Goal: Task Accomplishment & Management: Manage account settings

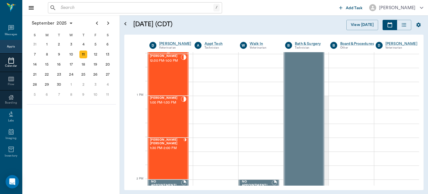
scroll to position [378, 0]
click at [176, 122] on div "[PERSON_NAME] 1:00 PM - 1:30 PM" at bounding box center [165, 115] width 31 height 41
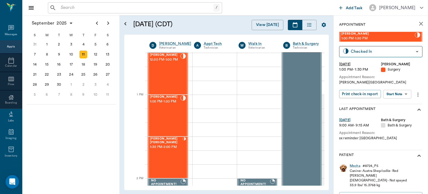
click at [400, 94] on body "/ ​ Add Task Dr. Bert Ellsworth Nectar Messages Appts Calendar Flow Boarding La…" at bounding box center [214, 97] width 428 height 194
click at [402, 114] on button "Start Surgery" at bounding box center [393, 114] width 23 height 6
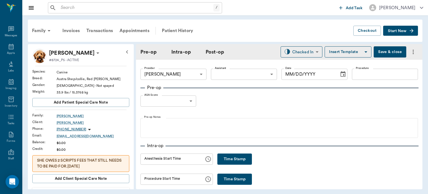
type input "63ec2f075fda476ae8351a4d"
type input "[DATE]"
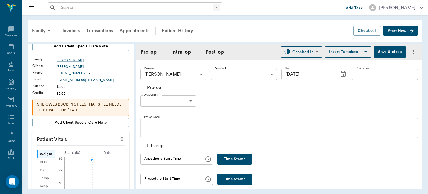
scroll to position [79, 0]
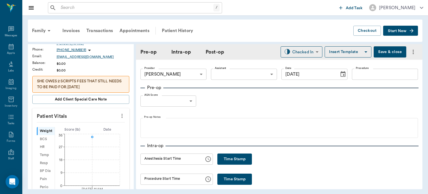
click at [119, 116] on icon "more" at bounding box center [122, 115] width 6 height 7
click at [86, 127] on span "Enter Vitals" at bounding box center [94, 125] width 47 height 6
click at [91, 133] on input "text" at bounding box center [80, 132] width 48 height 11
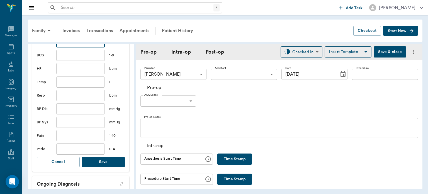
scroll to position [175, 0]
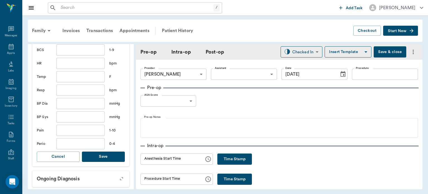
type input "35.4"
click at [105, 161] on button "Save" at bounding box center [103, 156] width 43 height 10
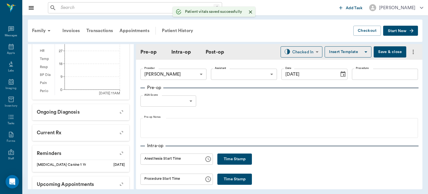
click at [220, 73] on body "/ ​ Add Task Dr. Bert Ellsworth Nectar Messages Appts Labs Imaging Inventory Ta…" at bounding box center [214, 97] width 428 height 194
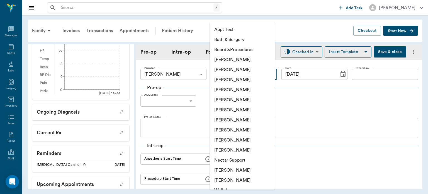
click at [243, 128] on li "[PERSON_NAME]" at bounding box center [242, 130] width 65 height 10
type input "63ec2e7e52e12b0ba117b124"
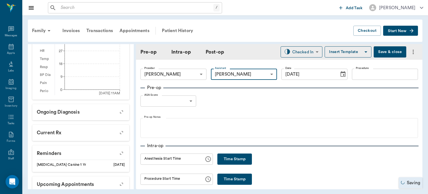
click at [362, 73] on input "Procedure" at bounding box center [385, 74] width 66 height 11
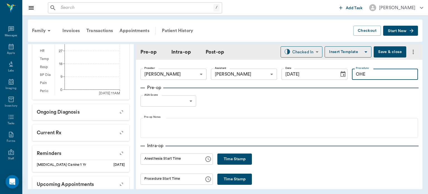
type input "OHE"
click at [350, 56] on button "Insert Template" at bounding box center [348, 51] width 47 height 11
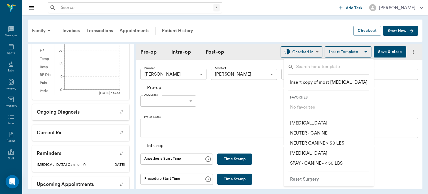
click at [348, 164] on li "​ SPAY - CANINE - < 50 LBS" at bounding box center [329, 163] width 86 height 10
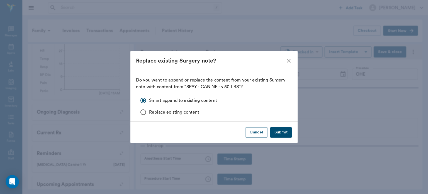
click at [288, 132] on button "Submit" at bounding box center [281, 132] width 22 height 10
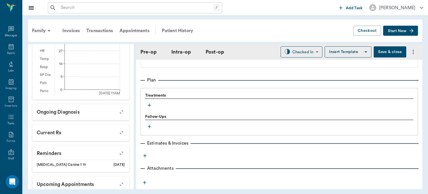
scroll to position [456, 0]
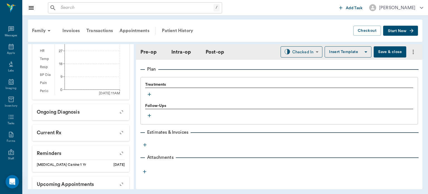
click at [149, 95] on icon "button" at bounding box center [150, 94] width 6 height 6
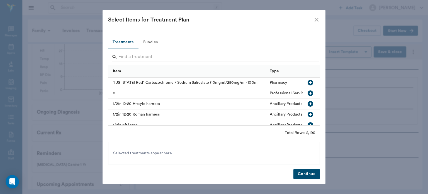
click at [156, 41] on button "Bundles" at bounding box center [150, 42] width 25 height 13
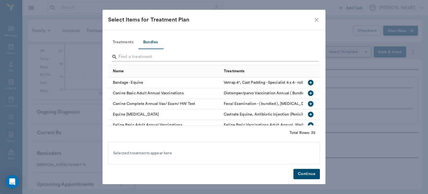
click at [163, 57] on input "Search" at bounding box center [214, 56] width 192 height 9
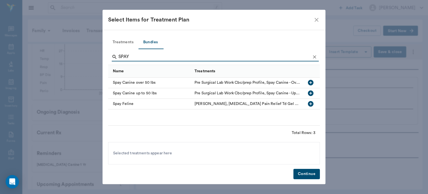
type input "SPAY"
click at [312, 95] on icon "button" at bounding box center [311, 93] width 6 height 6
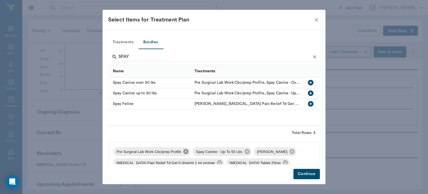
click at [187, 151] on icon at bounding box center [185, 151] width 5 height 5
click at [212, 152] on icon at bounding box center [212, 151] width 5 height 5
click at [278, 152] on icon at bounding box center [280, 151] width 5 height 5
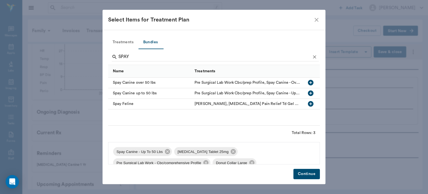
click at [231, 154] on icon at bounding box center [233, 151] width 5 height 5
click at [266, 154] on icon at bounding box center [267, 151] width 6 height 6
click at [212, 154] on icon at bounding box center [213, 151] width 5 height 5
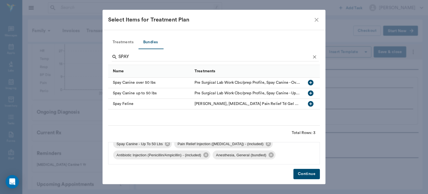
click at [314, 176] on button "Continue" at bounding box center [306, 174] width 26 height 10
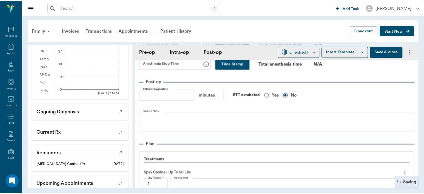
scroll to position [379, 0]
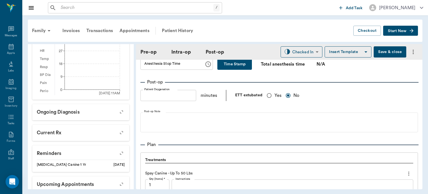
click at [385, 55] on button "Save & close" at bounding box center [390, 51] width 33 height 11
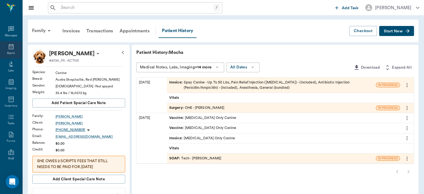
click at [9, 48] on icon at bounding box center [11, 47] width 5 height 6
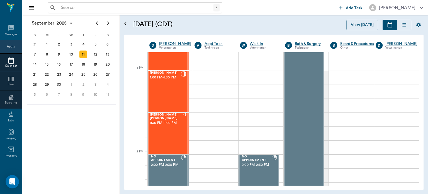
scroll to position [411, 0]
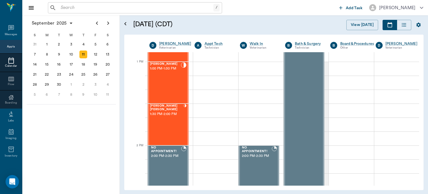
click at [174, 125] on div "[PERSON_NAME] [PERSON_NAME] 1:30 PM - 2:00 PM" at bounding box center [166, 124] width 33 height 41
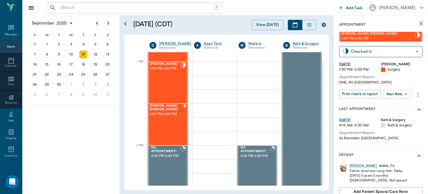
click at [402, 95] on body "/ ​ Add Task Dr. Bert Ellsworth Nectar Messages Appts Calendar Flow Boarding La…" at bounding box center [214, 97] width 428 height 194
click at [399, 115] on button "Start Surgery" at bounding box center [393, 114] width 23 height 6
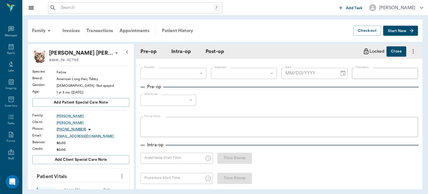
type input "63ec2f075fda476ae8351a4d"
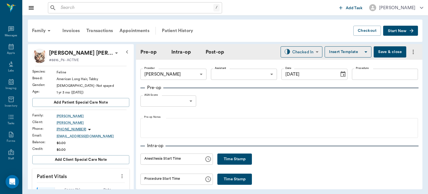
type input "[DATE]"
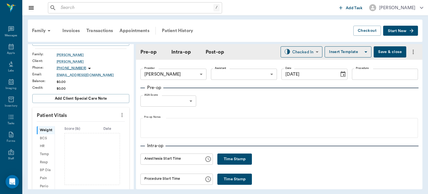
scroll to position [76, 0]
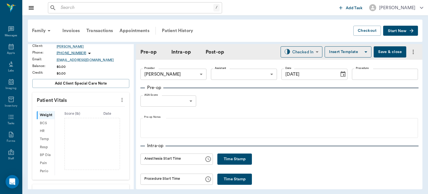
click at [122, 100] on icon "more" at bounding box center [122, 100] width 1 height 4
click at [93, 108] on span "Enter Vitals" at bounding box center [94, 109] width 47 height 6
click at [86, 118] on input "text" at bounding box center [80, 116] width 48 height 11
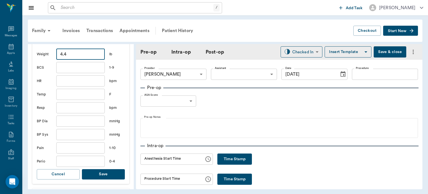
type input "4.4"
click at [103, 174] on button "Save" at bounding box center [103, 174] width 43 height 10
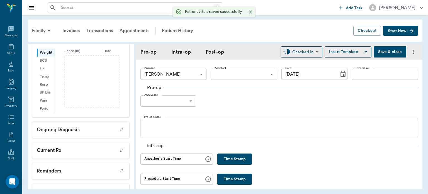
scroll to position [145, 0]
click at [241, 73] on body "/ ​ Add Task Dr. Bert Ellsworth Nectar Messages Appts Labs Imaging Inventory Ta…" at bounding box center [214, 97] width 428 height 194
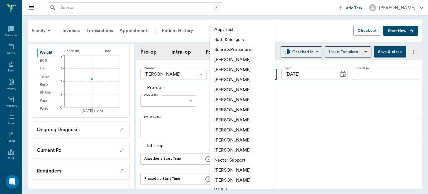
click at [237, 130] on li "[PERSON_NAME]" at bounding box center [242, 130] width 65 height 10
type input "63ec2e7e52e12b0ba117b124"
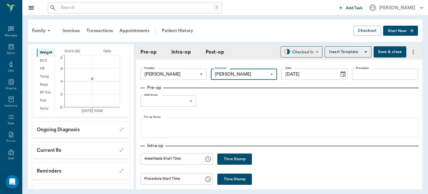
click at [375, 76] on input "Procedure" at bounding box center [385, 74] width 66 height 11
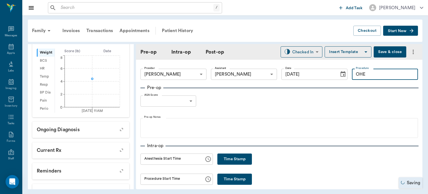
type input "OHE"
click at [351, 52] on button "Insert Template" at bounding box center [348, 51] width 47 height 11
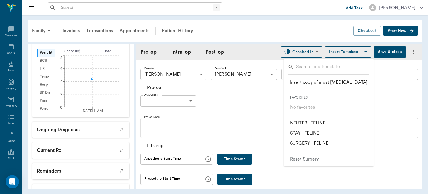
click at [334, 133] on li "​ SPAY - FELINE" at bounding box center [329, 133] width 86 height 10
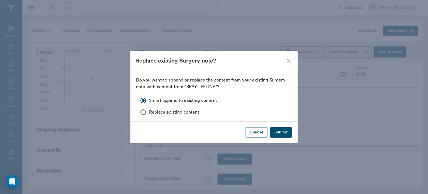
click at [283, 134] on button "Submit" at bounding box center [281, 132] width 22 height 10
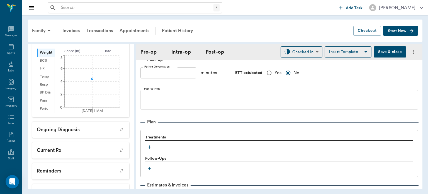
scroll to position [402, 0]
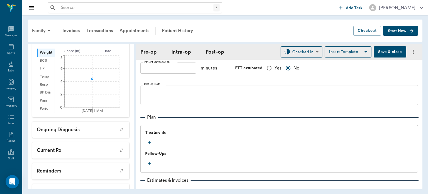
click at [150, 145] on icon "button" at bounding box center [150, 142] width 6 height 6
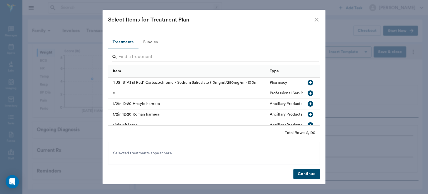
click at [204, 58] on input "Search" at bounding box center [214, 56] width 192 height 9
click at [154, 46] on button "Bundles" at bounding box center [150, 42] width 25 height 13
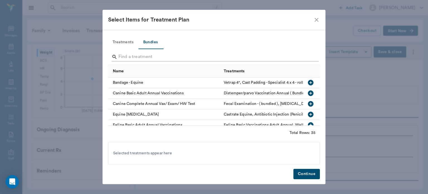
click at [168, 58] on input "Search" at bounding box center [214, 56] width 192 height 9
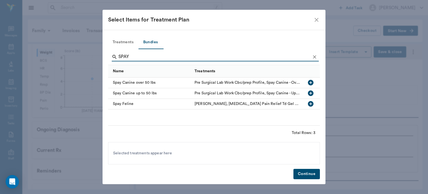
type input "SPAY"
click at [310, 106] on icon "button" at bounding box center [311, 104] width 6 height 6
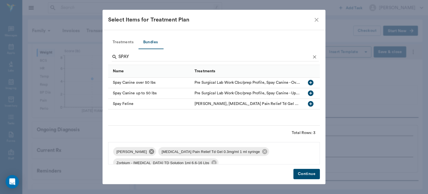
click at [152, 151] on icon at bounding box center [151, 151] width 5 height 5
click at [217, 151] on icon at bounding box center [220, 151] width 6 height 6
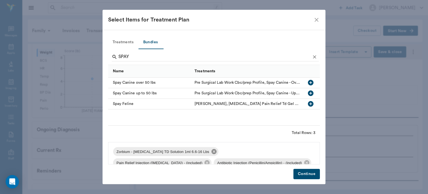
click at [212, 152] on icon at bounding box center [214, 151] width 5 height 5
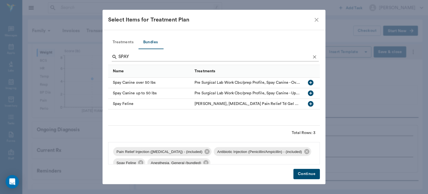
click at [315, 56] on icon "Clear" at bounding box center [314, 56] width 3 height 3
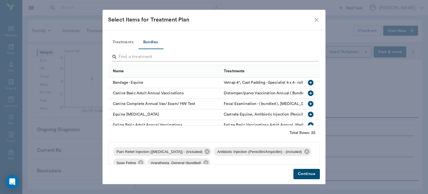
click at [280, 56] on input "Search" at bounding box center [214, 56] width 192 height 9
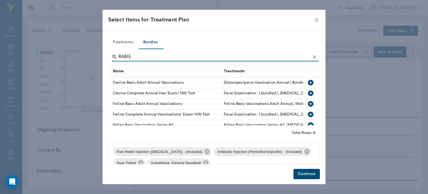
type input "RABIES"
click at [127, 46] on button "Treatments" at bounding box center [123, 42] width 30 height 13
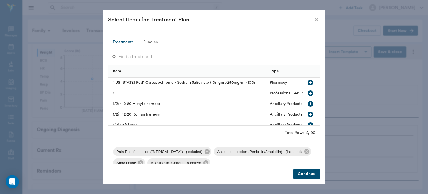
click at [182, 58] on input "Search" at bounding box center [214, 56] width 192 height 9
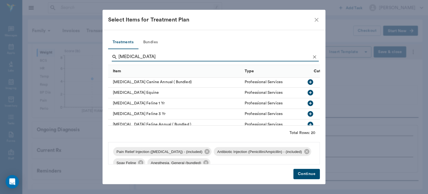
scroll to position [129, 0]
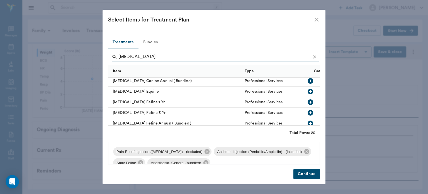
type input "RABIES"
click at [308, 102] on icon "button" at bounding box center [311, 102] width 6 height 6
click at [318, 175] on button "Continue" at bounding box center [306, 174] width 26 height 10
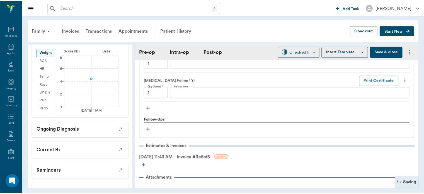
scroll to position [606, 0]
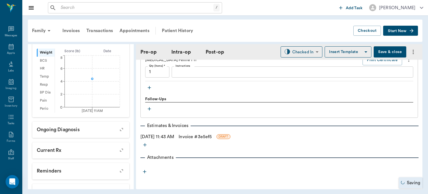
click at [392, 55] on button "Save & close" at bounding box center [390, 51] width 33 height 11
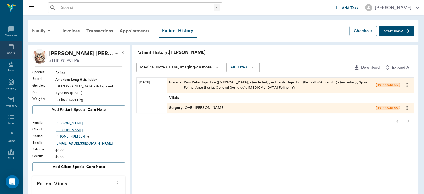
click at [8, 47] on icon at bounding box center [11, 46] width 7 height 7
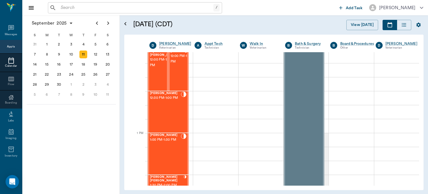
scroll to position [339, 0]
click at [174, 116] on div "[PERSON_NAME] 12:30 PM - 1:00 PM" at bounding box center [165, 112] width 31 height 41
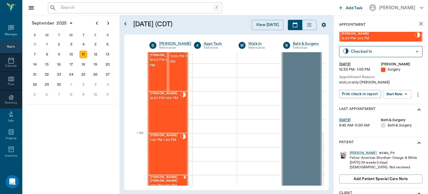
click at [402, 94] on body "/ ​ Add Task Dr. Bert Ellsworth Nectar Messages Appts Calendar Flow Boarding La…" at bounding box center [214, 97] width 428 height 194
click at [400, 115] on button "Start Surgery" at bounding box center [393, 114] width 23 height 6
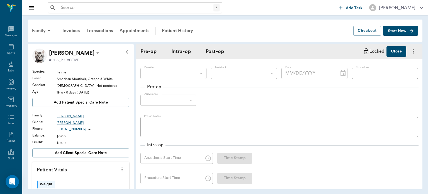
type input "63ec2f075fda476ae8351a4d"
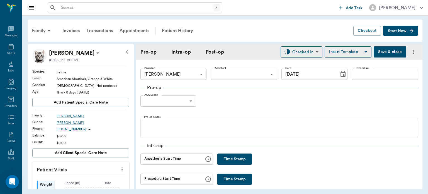
type input "[DATE]"
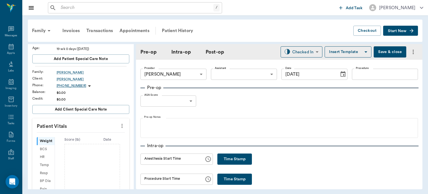
scroll to position [64, 0]
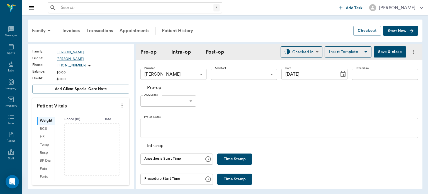
click at [122, 105] on icon "more" at bounding box center [122, 105] width 1 height 4
click at [96, 115] on span "Enter Vitals" at bounding box center [94, 114] width 47 height 6
click at [92, 123] on input "text" at bounding box center [80, 122] width 48 height 11
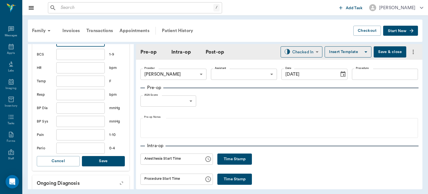
type input "6.2"
click at [112, 165] on button "Save" at bounding box center [103, 161] width 43 height 10
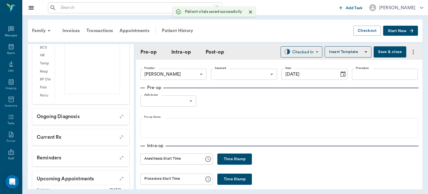
scroll to position [152, 0]
click at [224, 77] on body "/ ​ Add Task Dr. Bert Ellsworth Nectar Messages Appts Labs Imaging Inventory Ta…" at bounding box center [214, 97] width 428 height 194
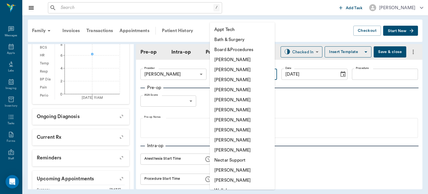
click at [245, 135] on li "[PERSON_NAME]" at bounding box center [242, 140] width 65 height 10
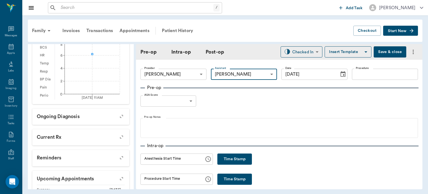
click at [256, 72] on body "/ ​ Add Task Dr. Bert Ellsworth Nectar Messages Appts Labs Imaging Inventory Ta…" at bounding box center [214, 97] width 428 height 194
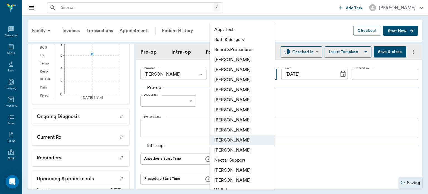
click at [251, 130] on li "[PERSON_NAME]" at bounding box center [242, 130] width 65 height 10
type input "63ec2e7e52e12b0ba117b124"
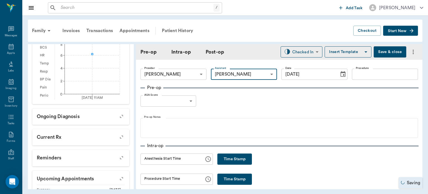
click at [375, 72] on input "Procedure" at bounding box center [385, 74] width 66 height 11
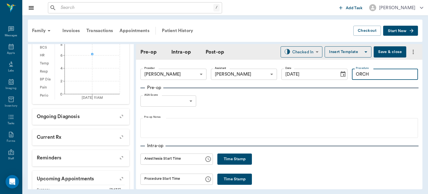
type input "ORCH"
click at [350, 54] on button "Insert Template" at bounding box center [348, 51] width 47 height 11
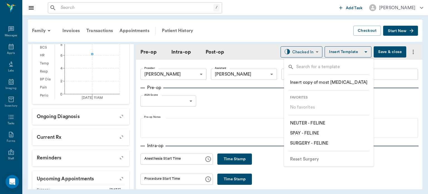
click at [325, 123] on p "​ NEUTER - FELINE" at bounding box center [307, 123] width 35 height 7
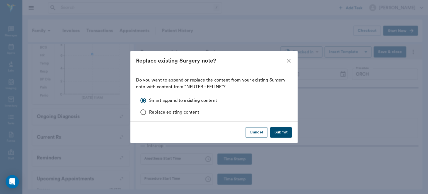
click at [288, 133] on button "Submit" at bounding box center [281, 132] width 22 height 10
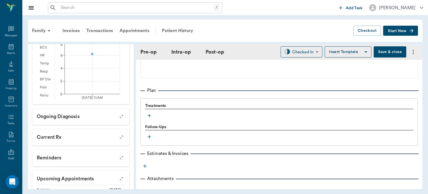
scroll to position [450, 0]
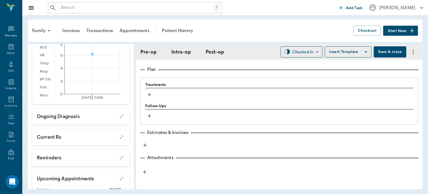
click at [147, 95] on icon "button" at bounding box center [150, 95] width 6 height 6
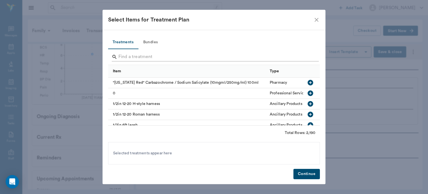
click at [195, 58] on input "Search" at bounding box center [214, 56] width 192 height 9
click at [155, 41] on button "Bundles" at bounding box center [150, 42] width 25 height 13
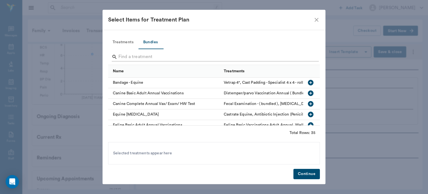
click at [165, 57] on input "Search" at bounding box center [214, 56] width 192 height 9
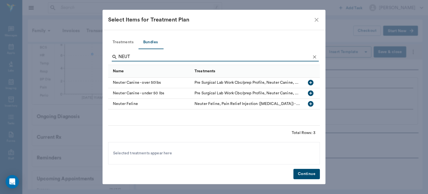
type input "NEUT"
click at [311, 105] on icon "button" at bounding box center [311, 104] width 6 height 6
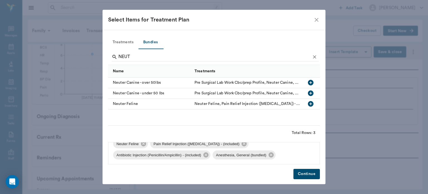
scroll to position [0, 0]
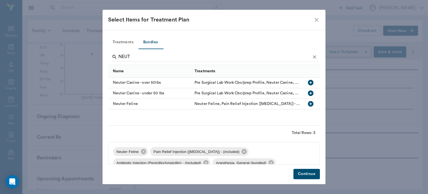
click at [301, 176] on button "Continue" at bounding box center [306, 174] width 26 height 10
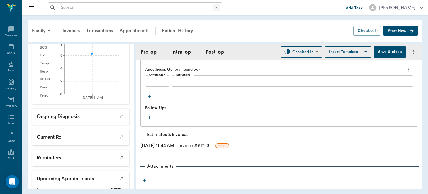
scroll to position [568, 0]
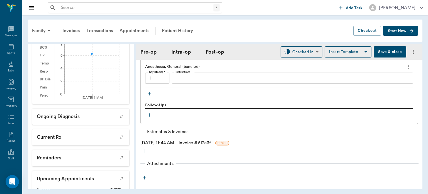
click at [147, 93] on icon "button" at bounding box center [150, 94] width 6 height 6
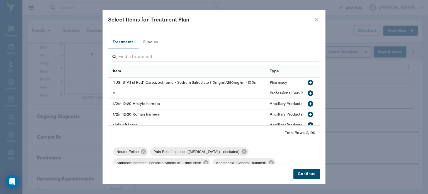
click at [161, 58] on input "Search" at bounding box center [214, 56] width 192 height 9
click at [156, 44] on button "Bundles" at bounding box center [150, 42] width 25 height 13
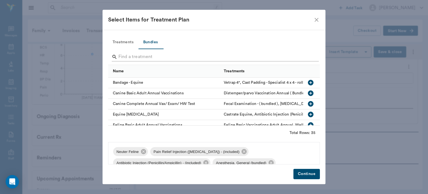
click at [162, 59] on input "Search" at bounding box center [214, 56] width 192 height 9
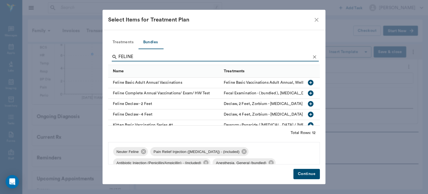
type input "FELINE"
click at [308, 85] on icon "button" at bounding box center [311, 83] width 6 height 6
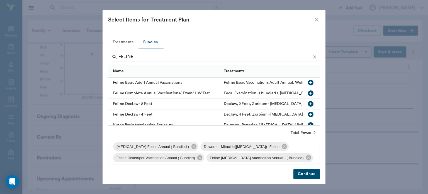
scroll to position [41, 0]
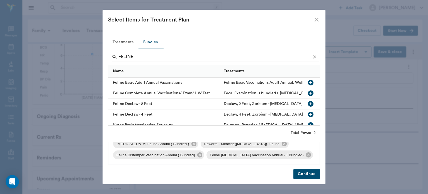
click at [315, 177] on button "Continue" at bounding box center [306, 174] width 26 height 10
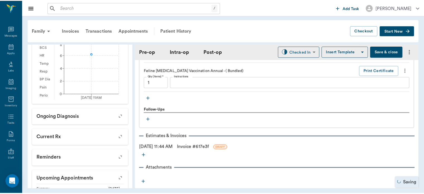
scroll to position [748, 0]
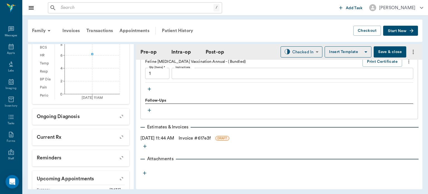
click at [390, 52] on button "Save & close" at bounding box center [390, 51] width 33 height 11
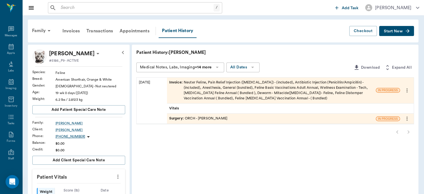
click at [7, 53] on div "Appts" at bounding box center [11, 53] width 8 height 4
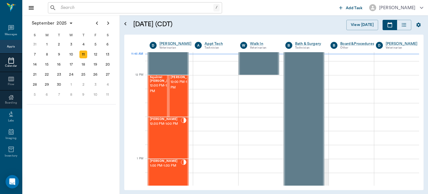
scroll to position [314, 0]
click at [154, 93] on span "12:00 PM - 12:30 PM" at bounding box center [164, 88] width 28 height 11
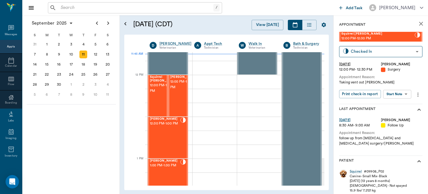
click at [400, 94] on body "/ ​ Add Task Dr. Bert Ellsworth Nectar Messages Appts Calendar Flow Boarding La…" at bounding box center [214, 97] width 428 height 194
click at [404, 114] on button "Start Surgery" at bounding box center [393, 114] width 23 height 6
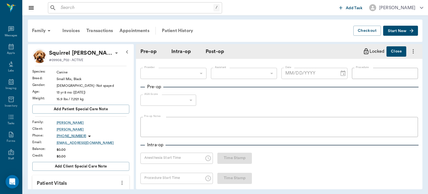
type input "63ec2f075fda476ae8351a4d"
type input "[DATE]"
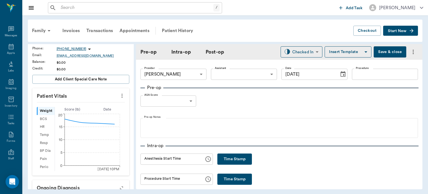
scroll to position [88, 0]
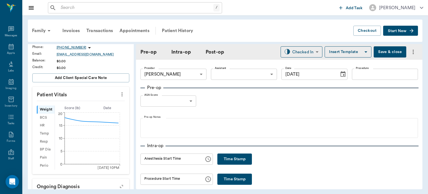
click at [122, 94] on icon "more" at bounding box center [122, 94] width 1 height 4
click at [100, 105] on span "Enter Vitals" at bounding box center [94, 103] width 47 height 6
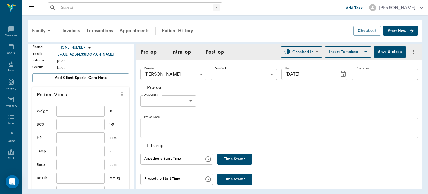
click at [91, 113] on input "text" at bounding box center [80, 110] width 48 height 11
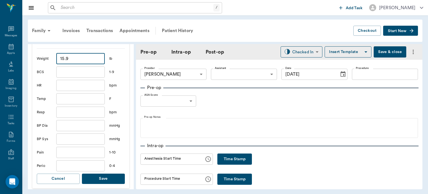
scroll to position [173, 0]
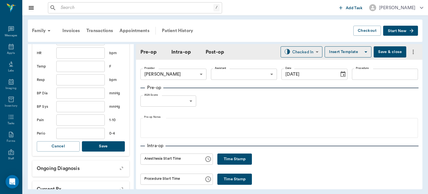
type input "15.9"
click at [102, 145] on button "Save" at bounding box center [103, 146] width 43 height 10
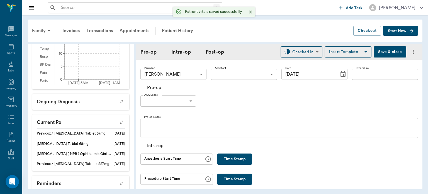
click at [251, 73] on body "/ ​ Add Task Dr. Bert Ellsworth Nectar Messages Appts Labs Imaging Inventory Ta…" at bounding box center [214, 97] width 428 height 194
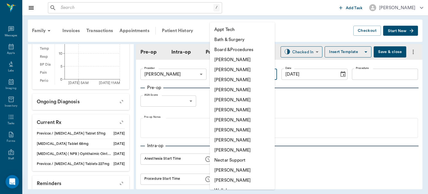
click at [245, 132] on li "[PERSON_NAME]" at bounding box center [242, 130] width 65 height 10
type input "63ec2e7e52e12b0ba117b124"
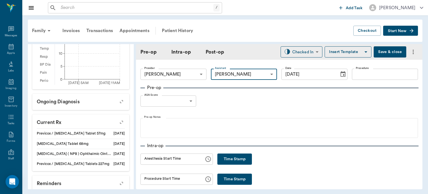
click at [380, 72] on input "Procedure" at bounding box center [385, 74] width 66 height 11
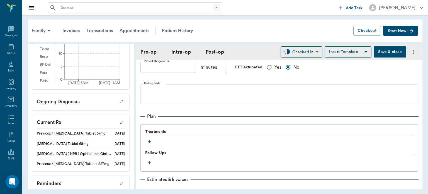
scroll to position [416, 0]
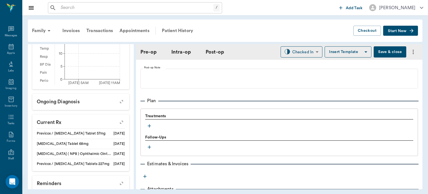
type input "TRACH REMOVAL"
click at [149, 126] on icon "button" at bounding box center [149, 125] width 3 height 3
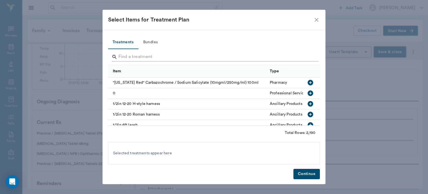
click at [178, 54] on input "Search" at bounding box center [214, 56] width 192 height 9
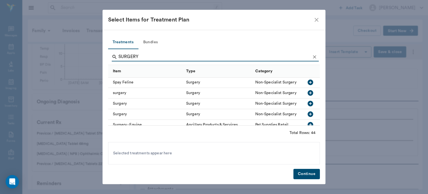
scroll to position [358, 0]
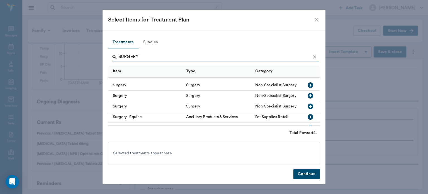
type input "SURGERY"
click at [308, 95] on icon "button" at bounding box center [311, 96] width 6 height 6
click at [316, 55] on icon "Clear" at bounding box center [314, 56] width 3 height 3
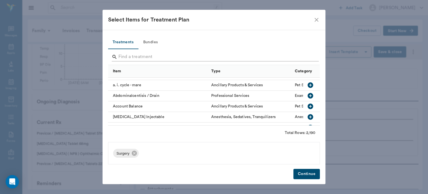
click at [296, 56] on input "Search" at bounding box center [214, 56] width 192 height 9
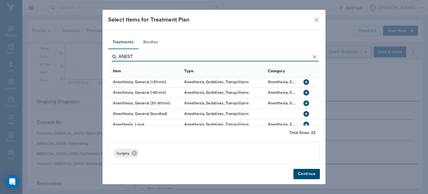
scroll to position [52, 0]
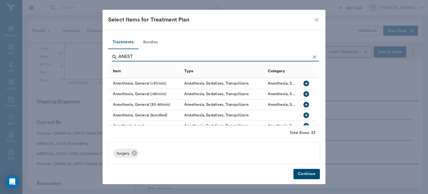
type input "ANEST"
click at [306, 116] on icon "button" at bounding box center [306, 115] width 7 height 7
click at [314, 56] on icon "Clear" at bounding box center [314, 56] width 3 height 3
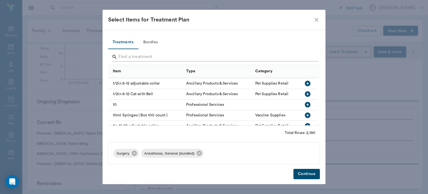
click at [286, 55] on input "Search" at bounding box center [214, 56] width 192 height 9
type input "A"
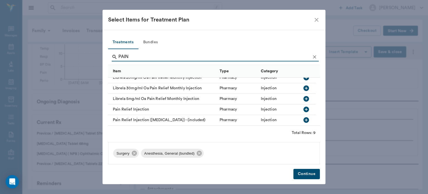
scroll to position [47, 0]
type input "PAIN"
click at [308, 122] on icon "button" at bounding box center [307, 120] width 6 height 6
click at [313, 56] on icon "Clear" at bounding box center [315, 57] width 6 height 6
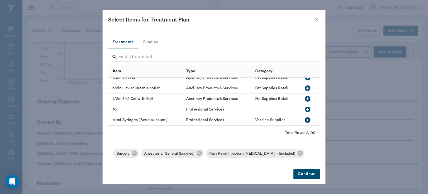
click at [295, 56] on input "Search" at bounding box center [214, 56] width 192 height 9
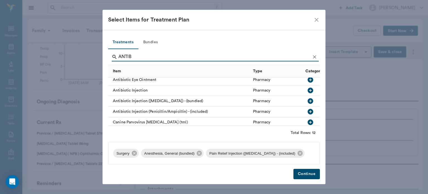
scroll to position [0, 0]
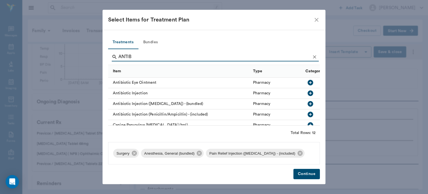
type input "ANTIB"
click at [307, 115] on icon "button" at bounding box center [310, 114] width 7 height 7
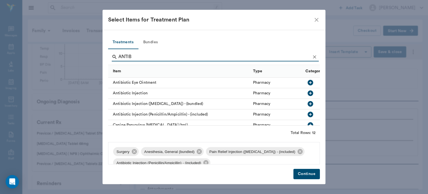
click at [313, 56] on icon "Clear" at bounding box center [315, 57] width 6 height 6
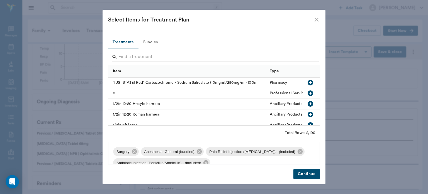
click at [291, 55] on input "Search" at bounding box center [214, 56] width 192 height 9
click at [317, 174] on button "Continue" at bounding box center [306, 174] width 26 height 10
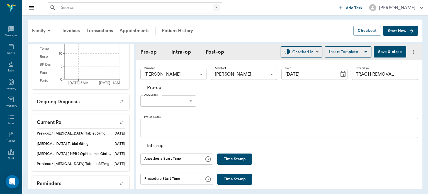
click at [390, 55] on button "Save & close" at bounding box center [390, 51] width 33 height 11
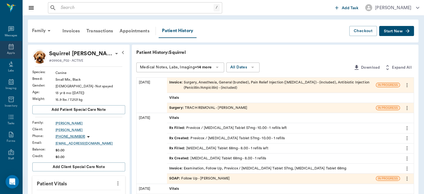
click at [9, 47] on icon at bounding box center [11, 47] width 5 height 6
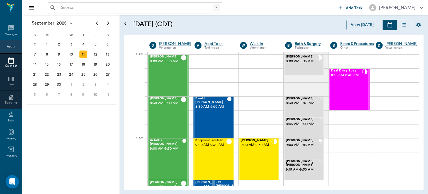
click at [313, 106] on span "8:30 AM - 8:45 AM" at bounding box center [301, 103] width 31 height 6
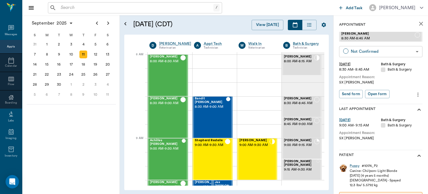
click at [393, 53] on body "/ ​ Add Task Dr. Bert Ellsworth Nectar Messages Appts Calendar Flow Boarding La…" at bounding box center [214, 97] width 428 height 194
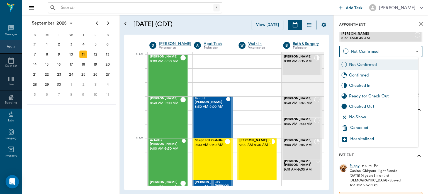
click at [369, 119] on div "No Show" at bounding box center [382, 117] width 67 height 6
type input "NO_SHOW"
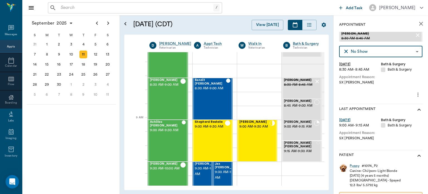
scroll to position [29, 0]
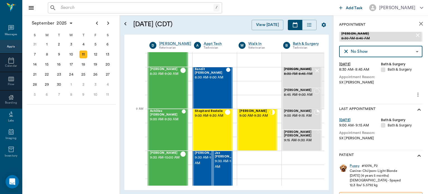
click at [310, 97] on span "8:45 AM - 9:00 AM" at bounding box center [299, 95] width 30 height 6
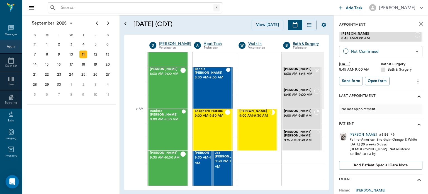
click at [392, 50] on body "/ ​ Add Task Dr. Bert Ellsworth Nectar Messages Appts Calendar Flow Boarding La…" at bounding box center [214, 97] width 428 height 194
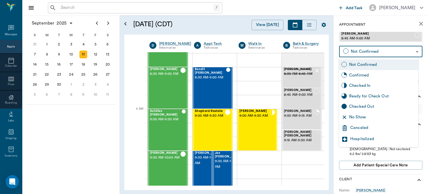
click at [379, 86] on div "Checked In" at bounding box center [382, 86] width 67 height 6
type input "CHECKED_IN"
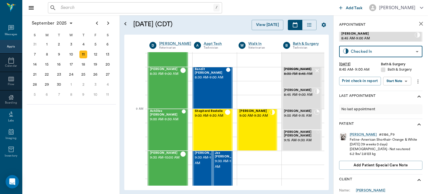
click at [314, 121] on div at bounding box center [317, 119] width 6 height 20
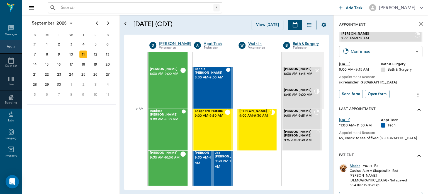
click at [387, 53] on body "/ ​ Add Task Dr. Bert Ellsworth Nectar Messages Appts Calendar Flow Boarding La…" at bounding box center [214, 97] width 428 height 194
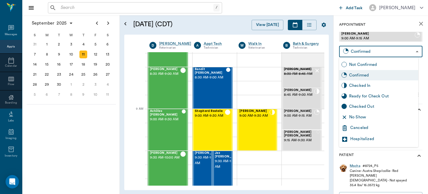
click at [375, 87] on div "Checked In" at bounding box center [382, 86] width 67 height 6
type input "CHECKED_IN"
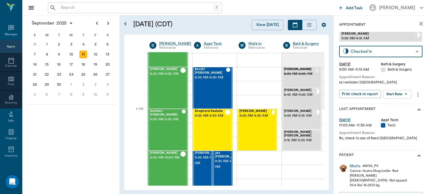
click at [317, 139] on div at bounding box center [318, 140] width 3 height 20
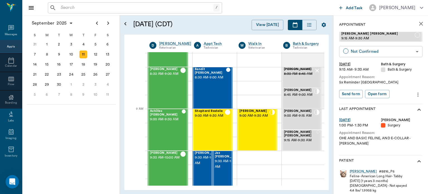
click at [389, 52] on body "/ ​ Add Task Dr. Bert Ellsworth Nectar Messages Appts Calendar Flow Boarding La…" at bounding box center [214, 97] width 428 height 194
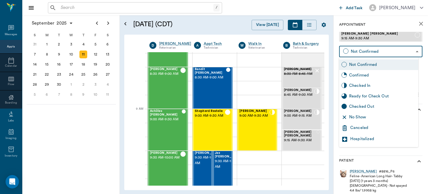
click at [379, 88] on div "Checked In" at bounding box center [382, 86] width 67 height 6
type input "CHECKED_IN"
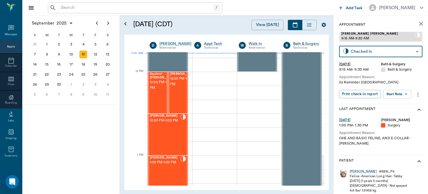
scroll to position [318, 0]
click at [174, 86] on span "12:00 PM - 12:30 PM" at bounding box center [184, 80] width 28 height 11
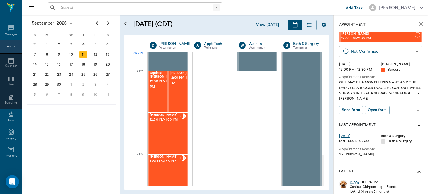
click at [391, 52] on body "/ ​ Add Task Dr. Bert Ellsworth Nectar Messages Appts Calendar Flow Boarding La…" at bounding box center [214, 97] width 428 height 194
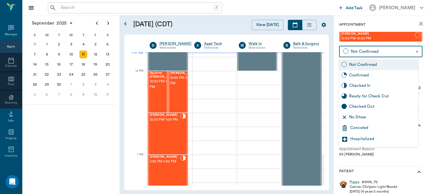
click at [367, 118] on div "No Show" at bounding box center [382, 117] width 67 height 6
type input "NO_SHOW"
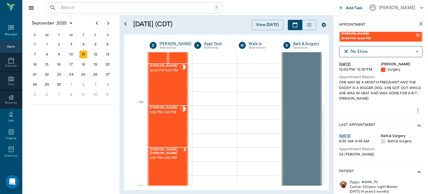
scroll to position [370, 0]
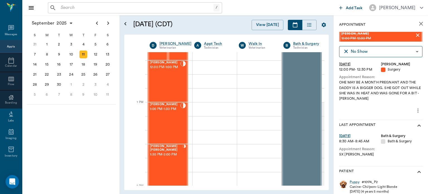
click at [167, 126] on div "Mocha Dykes 1:00 PM - 1:30 PM" at bounding box center [165, 123] width 30 height 41
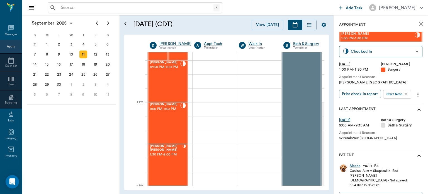
click at [402, 94] on body "/ ​ Add Task Dr. Bert Ellsworth Nectar Messages Appts Calendar Flow Boarding La…" at bounding box center [214, 97] width 428 height 194
click at [402, 114] on button "View Surgery" at bounding box center [393, 114] width 23 height 6
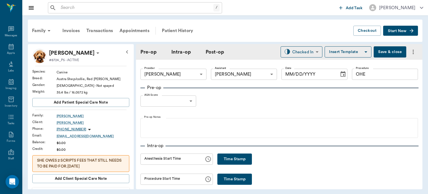
type input "63ec2f075fda476ae8351a4d"
type input "63ec2e7e52e12b0ba117b124"
type input "OHE"
type input "[DATE]"
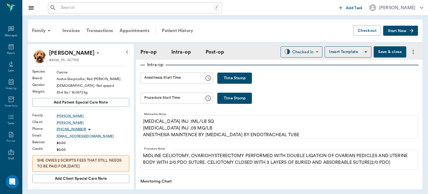
scroll to position [86, 0]
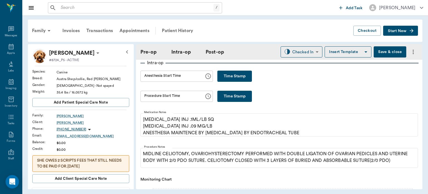
click at [124, 55] on icon "button" at bounding box center [127, 51] width 7 height 7
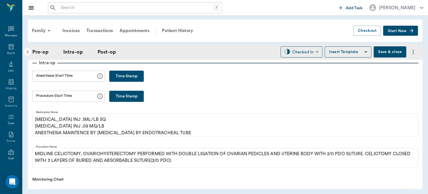
click at [27, 51] on icon "button" at bounding box center [27, 51] width 7 height 7
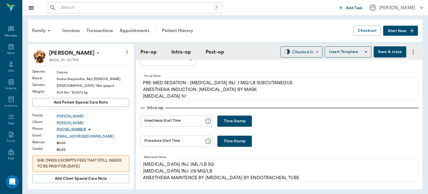
scroll to position [0, 0]
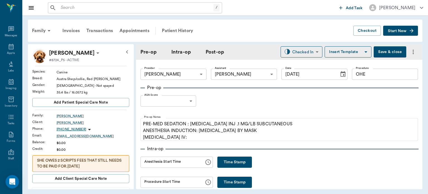
click at [178, 96] on body "/ ​ Add Task Dr. Bert Ellsworth Nectar Messages Appts Labs Imaging Inventory Ta…" at bounding box center [214, 97] width 428 height 194
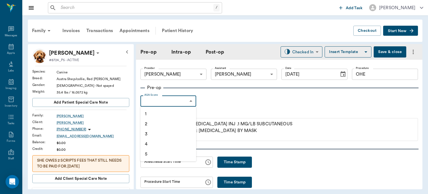
click at [147, 111] on li "1" at bounding box center [168, 114] width 56 height 10
type input "1"
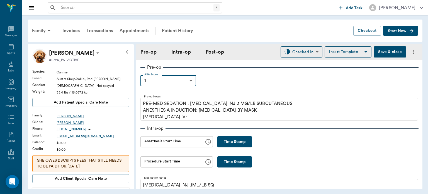
scroll to position [22, 0]
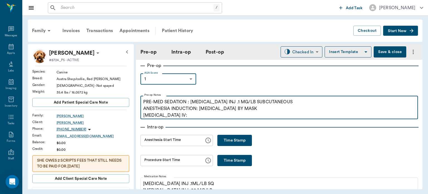
click at [181, 117] on p "PRE-MED SEDATION : ACEPROMAZINE INJ .1 MG/LB SUBCUTANEOUS ANESTHESIA INDUCTION:…" at bounding box center [279, 108] width 272 height 20
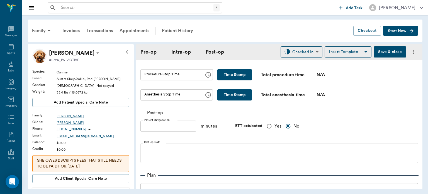
click at [269, 130] on input "Yes" at bounding box center [269, 126] width 11 height 11
radio input "true"
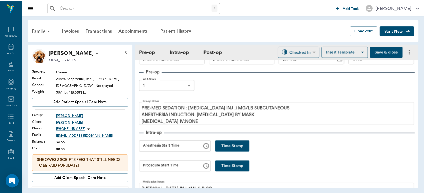
scroll to position [14, 0]
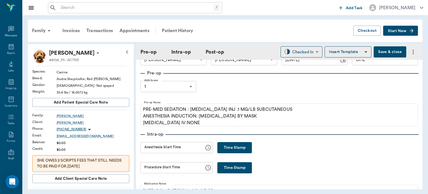
click at [234, 149] on button "Time Stamp" at bounding box center [234, 147] width 35 height 11
type input "12:08 PM"
click at [385, 53] on button "Save & close" at bounding box center [390, 51] width 33 height 11
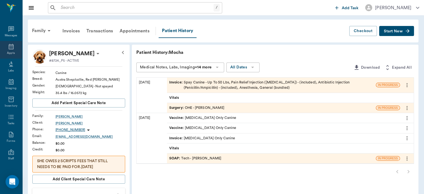
click at [11, 48] on icon at bounding box center [11, 46] width 7 height 7
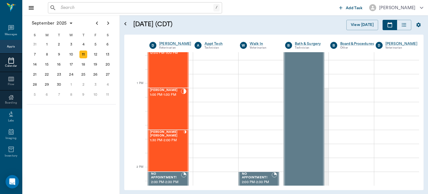
scroll to position [390, 0]
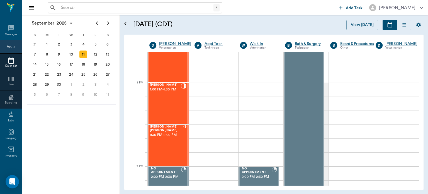
click at [165, 141] on div "Luna Wieberg 1:30 PM - 2:00 PM" at bounding box center [166, 145] width 33 height 41
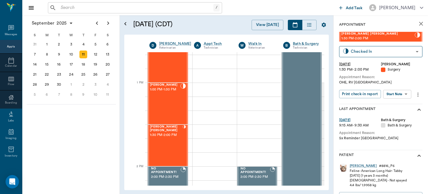
click at [400, 96] on body "/ ​ Add Task Dr. Bert Ellsworth Nectar Messages Appts Calendar Flow Boarding La…" at bounding box center [214, 97] width 428 height 194
click at [398, 113] on button "View Surgery" at bounding box center [393, 114] width 23 height 6
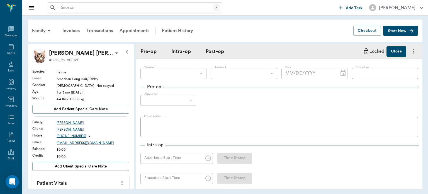
type input "63ec2f075fda476ae8351a4d"
type input "63ec2e7e52e12b0ba117b124"
type input "OHE"
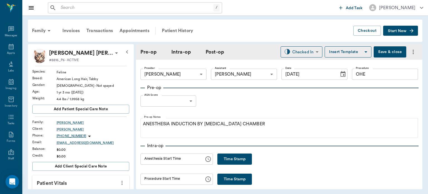
type input "[DATE]"
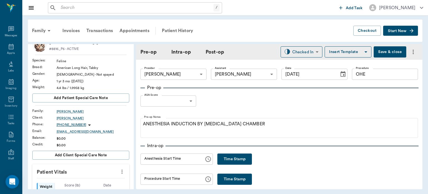
scroll to position [8, 0]
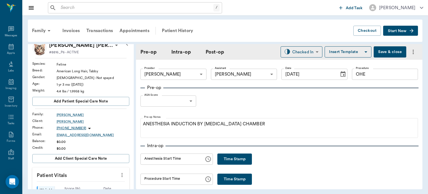
click at [184, 100] on body "/ ​ Add Task Dr. Bert Ellsworth Nectar Messages Appts Labs Imaging Inventory Ta…" at bounding box center [214, 97] width 428 height 194
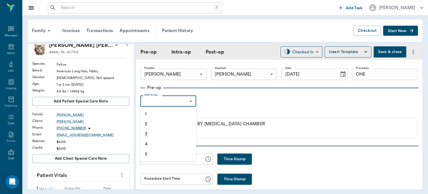
click at [166, 115] on li "1" at bounding box center [168, 114] width 56 height 10
type input "1"
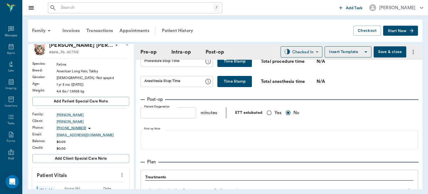
scroll to position [358, 0]
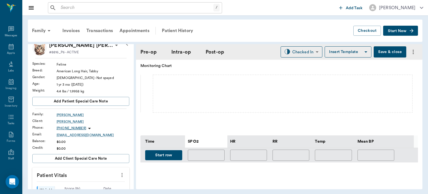
click at [385, 53] on button "Save & close" at bounding box center [390, 51] width 33 height 11
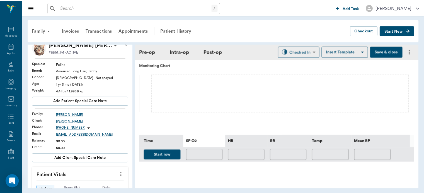
scroll to position [186, 0]
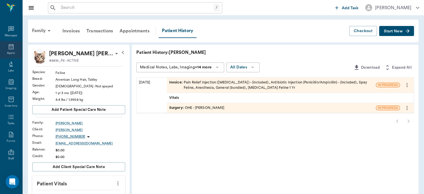
click at [9, 52] on div "Appts" at bounding box center [11, 53] width 8 height 4
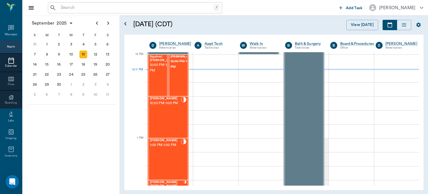
scroll to position [334, 0]
click at [174, 119] on div "Artie Hawkins 12:30 PM - 1:00 PM" at bounding box center [165, 117] width 31 height 41
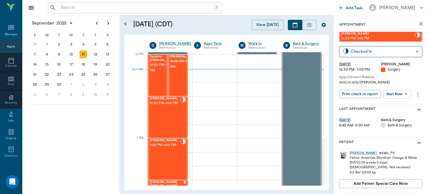
click at [402, 94] on body "/ ​ Add Task Dr. Bert Ellsworth Nectar Messages Appts Calendar Flow Boarding La…" at bounding box center [214, 97] width 428 height 194
click at [401, 113] on button "View Surgery" at bounding box center [393, 114] width 23 height 6
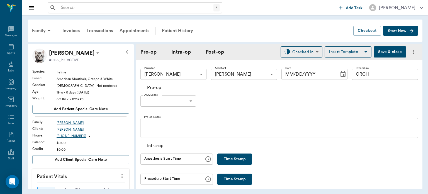
type input "63ec2f075fda476ae8351a4d"
type input "63ec2e7e52e12b0ba117b124"
type input "ORCH"
type input "[DATE]"
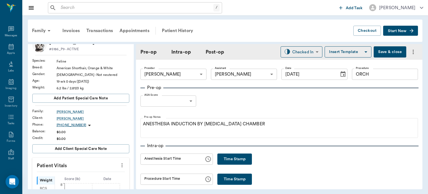
scroll to position [10, 0]
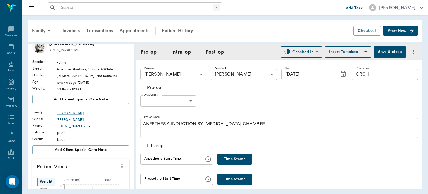
click at [186, 102] on body "/ ​ Add Task Dr. Bert Ellsworth Nectar Messages Appts Labs Imaging Inventory Ta…" at bounding box center [214, 97] width 428 height 194
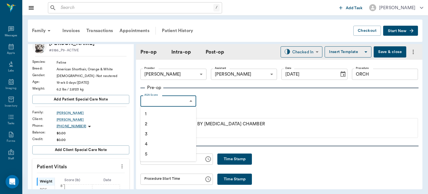
click at [173, 114] on li "1" at bounding box center [168, 114] width 56 height 10
type input "1"
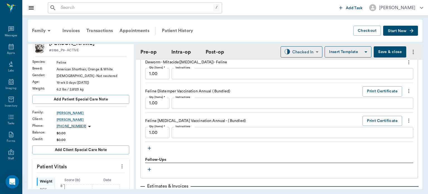
scroll to position [748, 0]
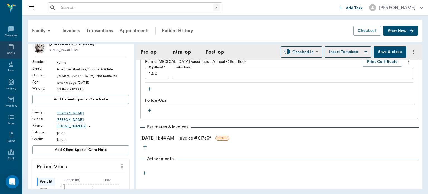
click at [9, 48] on icon at bounding box center [11, 46] width 7 height 7
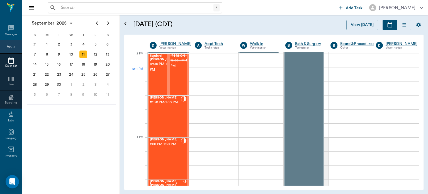
scroll to position [335, 0]
click at [166, 160] on div "Mocha Dykes 1:00 PM - 1:30 PM" at bounding box center [165, 158] width 31 height 41
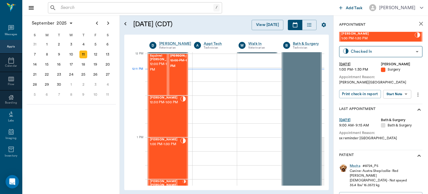
click at [396, 96] on body "/ ​ Add Task Dr. Bert Ellsworth Nectar Messages Appts Calendar Flow Boarding La…" at bounding box center [214, 97] width 428 height 194
click at [396, 114] on button "View Surgery" at bounding box center [393, 114] width 23 height 6
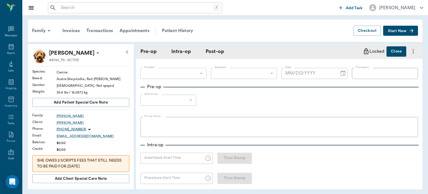
type input "63ec2f075fda476ae8351a4d"
type input "63ec2e7e52e12b0ba117b124"
type input "OHE"
type input "1"
radio input "true"
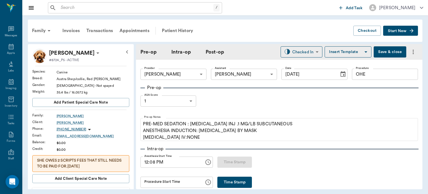
type input "[DATE]"
type input "12:08 PM"
click at [390, 47] on button "Save & close" at bounding box center [390, 51] width 33 height 11
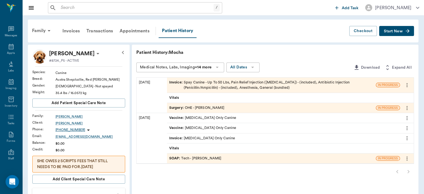
click at [178, 107] on span "Surgery :" at bounding box center [177, 107] width 16 height 5
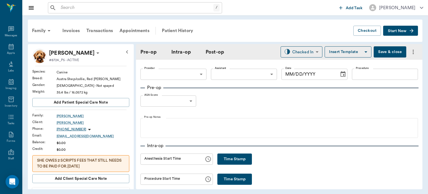
type input "63ec2f075fda476ae8351a4d"
type input "63ec2e7e52e12b0ba117b124"
type input "OHE"
type input "1"
radio input "true"
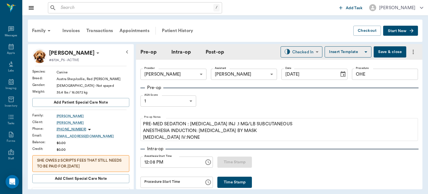
type input "[DATE]"
type input "12:08 PM"
click at [13, 53] on div "Appts" at bounding box center [11, 53] width 8 height 4
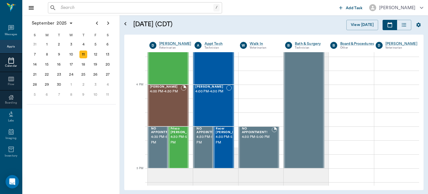
scroll to position [639, 0]
click at [181, 145] on span "4:30 PM - 5:00 PM" at bounding box center [185, 139] width 28 height 11
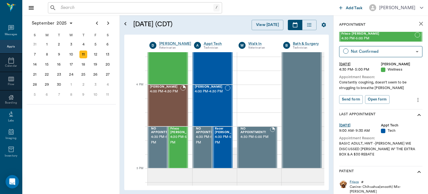
click at [177, 145] on span "4:30 PM - 5:00 PM" at bounding box center [184, 139] width 28 height 11
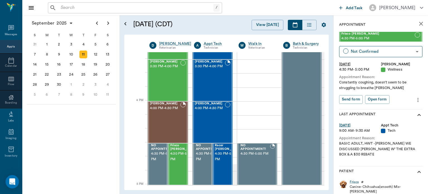
scroll to position [622, 0]
click at [160, 129] on div "Winston Leverett 4:00 PM - 4:30 PM" at bounding box center [165, 122] width 30 height 41
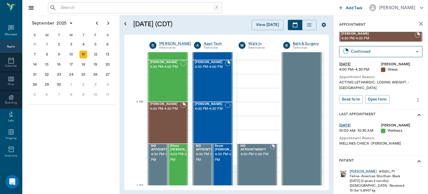
click at [157, 79] on div "Andy Ferrell 3:30 PM - 4:00 PM" at bounding box center [165, 80] width 30 height 41
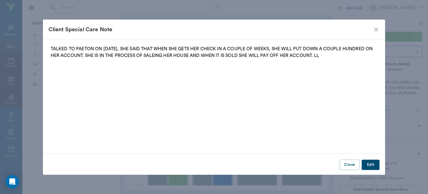
click at [377, 29] on icon "close" at bounding box center [376, 29] width 7 height 7
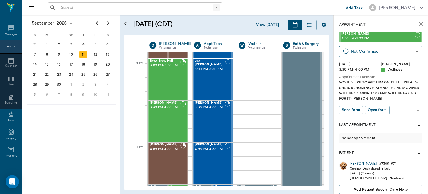
scroll to position [574, 0]
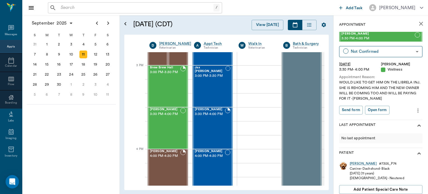
click at [168, 125] on div "Andy Ferrell 3:30 PM - 4:00 PM" at bounding box center [165, 128] width 30 height 41
click at [168, 87] on div "Brew Brew Hall 3:00 PM - 3:30 PM" at bounding box center [165, 86] width 30 height 41
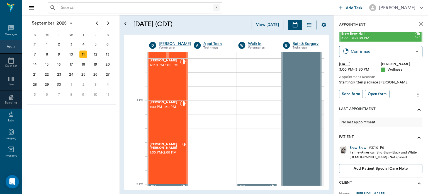
scroll to position [372, 0]
click at [164, 158] on div "[PERSON_NAME] [PERSON_NAME] 1:30 PM - 2:00 PM" at bounding box center [166, 163] width 33 height 41
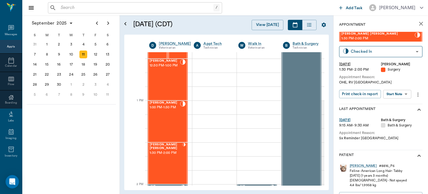
click at [400, 94] on body "/ ​ Add Task Dr. Bert Ellsworth Nectar Messages Appts Calendar Flow Boarding La…" at bounding box center [214, 97] width 428 height 194
click at [402, 116] on button "View Surgery" at bounding box center [393, 114] width 23 height 6
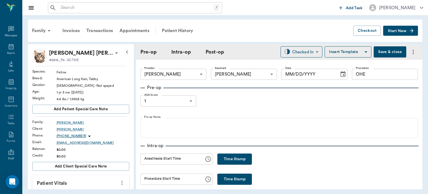
type input "63ec2f075fda476ae8351a4d"
type input "63ec2e7e52e12b0ba117b124"
type input "OHE"
type input "1"
type input "[DATE]"
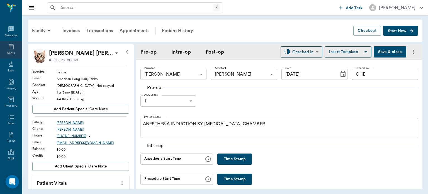
click at [9, 47] on icon at bounding box center [11, 47] width 5 height 6
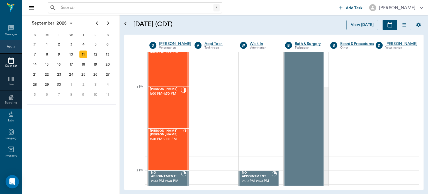
scroll to position [386, 0]
click at [169, 114] on div "Mocha Dykes 1:00 PM - 1:30 PM" at bounding box center [165, 107] width 31 height 41
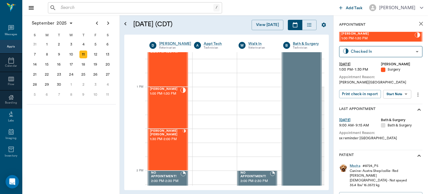
click at [402, 94] on body "/ ​ Add Task Dr. Bert Ellsworth Nectar Messages Appts Calendar Flow Boarding La…" at bounding box center [214, 97] width 428 height 194
click at [399, 116] on button "View Surgery" at bounding box center [393, 114] width 23 height 6
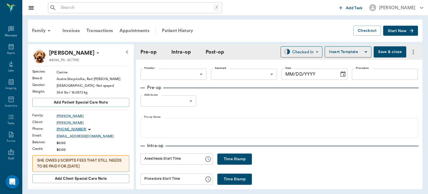
type input "63ec2f075fda476ae8351a4d"
type input "63ec2e7e52e12b0ba117b124"
type input "OHE"
type input "1"
radio input "true"
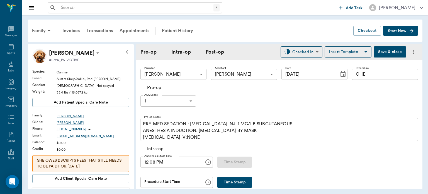
type input "[DATE]"
type input "12:08 PM"
click at [227, 184] on button "Time Stamp" at bounding box center [234, 181] width 35 height 11
click at [151, 183] on input "12:22 PM" at bounding box center [170, 181] width 60 height 11
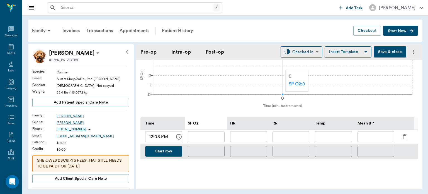
scroll to position [221, 0]
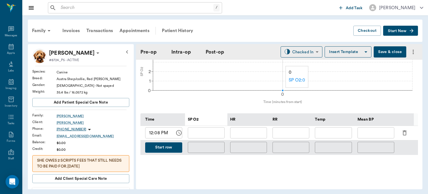
type input "12:20 PM"
click at [405, 136] on icon "button" at bounding box center [404, 132] width 7 height 7
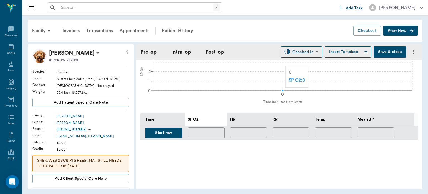
click at [169, 135] on button "Start row" at bounding box center [163, 133] width 37 height 10
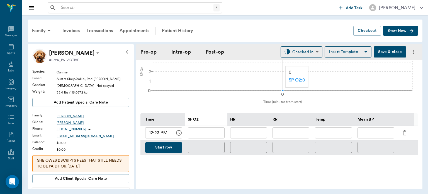
click at [255, 136] on input "text" at bounding box center [248, 132] width 37 height 11
type input "7"
type input "91"
click at [215, 138] on input "text" at bounding box center [206, 132] width 37 height 11
type input "97"
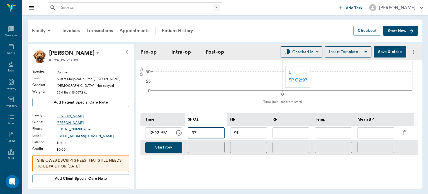
click at [294, 137] on input "text" at bounding box center [291, 132] width 37 height 11
type input "23"
click at [375, 134] on input "text" at bounding box center [376, 132] width 37 height 11
type input "88"
click at [396, 54] on button "Save & close" at bounding box center [390, 51] width 33 height 11
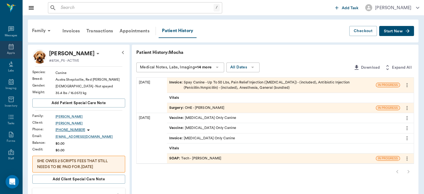
click at [7, 53] on div "Appts" at bounding box center [11, 53] width 8 height 4
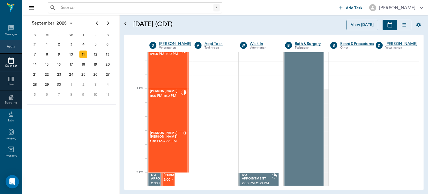
scroll to position [384, 0]
click at [164, 150] on div "[PERSON_NAME] [PERSON_NAME] 1:30 PM - 2:00 PM" at bounding box center [166, 151] width 33 height 41
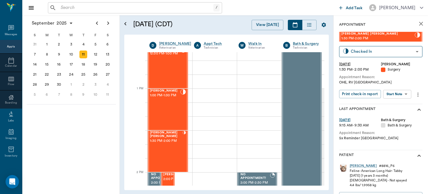
click at [399, 93] on body "/ ​ Add Task Dr. Bert Ellsworth Nectar Messages Appts Calendar Flow Boarding La…" at bounding box center [214, 97] width 428 height 194
click at [399, 115] on button "View Surgery" at bounding box center [393, 114] width 23 height 6
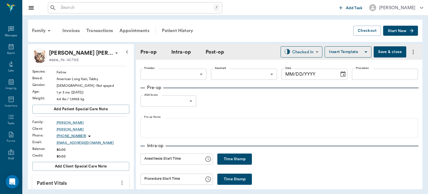
type input "63ec2f075fda476ae8351a4d"
type input "63ec2e7e52e12b0ba117b124"
type input "OHE"
type input "1"
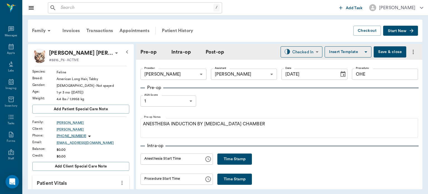
type input "[DATE]"
click at [227, 160] on button "Time Stamp" at bounding box center [234, 158] width 35 height 11
type input "12:28 PM"
click at [387, 55] on button "Save & close" at bounding box center [390, 51] width 33 height 11
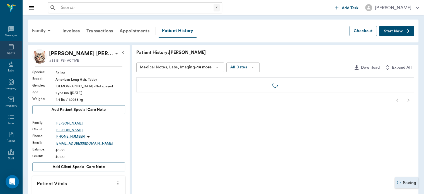
click at [10, 52] on div "Appts" at bounding box center [11, 53] width 8 height 4
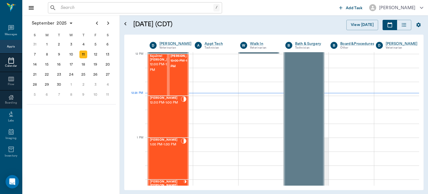
scroll to position [335, 0]
click at [166, 147] on span "1:00 PM - 1:30 PM" at bounding box center [165, 145] width 31 height 6
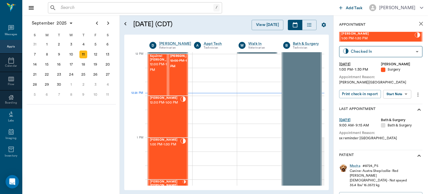
click at [401, 95] on body "/ ​ Add Task Dr. Bert Ellsworth Nectar Messages Appts Calendar Flow Boarding La…" at bounding box center [214, 97] width 428 height 194
click at [401, 115] on button "View Surgery" at bounding box center [393, 114] width 23 height 6
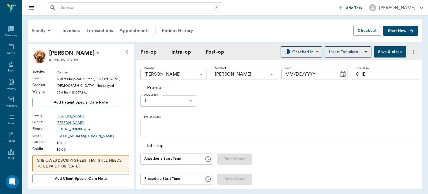
type input "63ec2f075fda476ae8351a4d"
type input "63ec2e7e52e12b0ba117b124"
type input "OHE"
type input "1"
radio input "true"
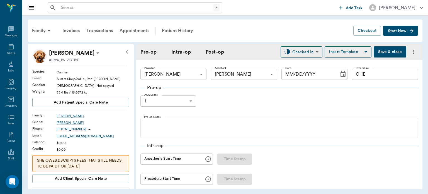
type input "[DATE]"
type input "12:08 PM"
type input "12:20 PM"
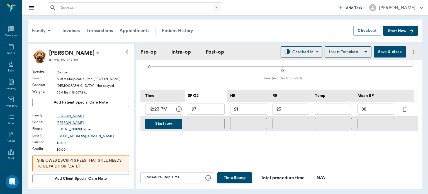
scroll to position [245, 0]
click at [171, 128] on button "Start row" at bounding box center [163, 124] width 37 height 10
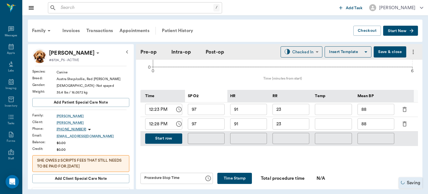
click at [251, 128] on input "91" at bounding box center [248, 123] width 37 height 11
type input "9"
type input "77"
click at [298, 129] on input "23" at bounding box center [291, 123] width 37 height 11
type input "2"
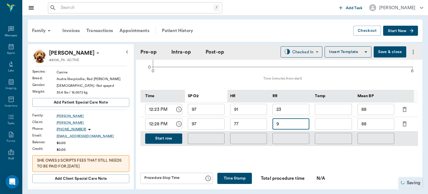
type input "9"
click at [380, 128] on input "88" at bounding box center [376, 123] width 37 height 11
type input "8"
type input "100"
click at [173, 144] on button "Start row" at bounding box center [163, 138] width 37 height 10
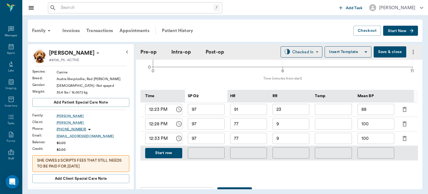
click at [384, 142] on input "100" at bounding box center [376, 138] width 37 height 11
type input "1"
type input "94"
click at [293, 142] on input "9" at bounding box center [291, 138] width 37 height 11
type input "11"
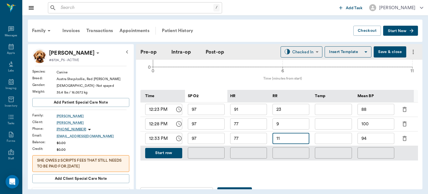
click at [218, 143] on input "97" at bounding box center [206, 138] width 37 height 11
type input "9"
type input "99"
click at [255, 143] on input "77" at bounding box center [248, 138] width 37 height 11
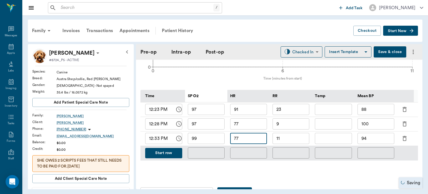
type input "7"
type input "50"
click at [165, 158] on button "Start row" at bounding box center [163, 153] width 37 height 10
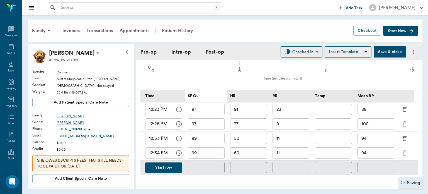
click at [249, 156] on input "50" at bounding box center [248, 152] width 37 height 11
type input "5"
type input "77"
click at [212, 156] on input "99" at bounding box center [206, 152] width 37 height 11
click at [295, 155] on input "11" at bounding box center [291, 152] width 37 height 11
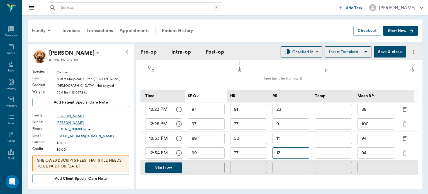
type input "13"
click at [179, 170] on button "Start row" at bounding box center [163, 167] width 37 height 10
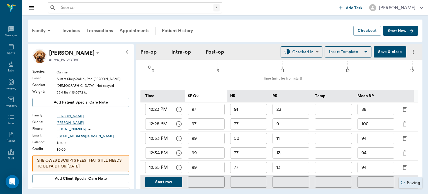
click at [253, 172] on input "77" at bounding box center [248, 167] width 37 height 11
type input "7"
type input "6"
type input "51"
click at [214, 169] on input "99" at bounding box center [206, 167] width 37 height 11
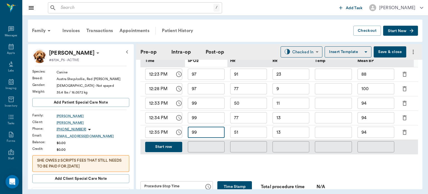
scroll to position [295, 0]
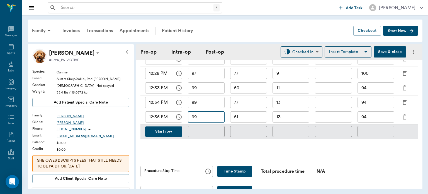
click at [152, 133] on button "Start row" at bounding box center [163, 131] width 37 height 10
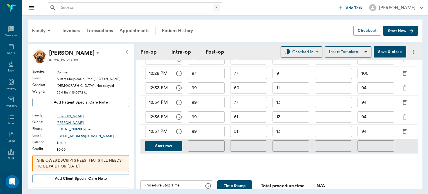
click at [214, 133] on input "99" at bounding box center [206, 131] width 37 height 11
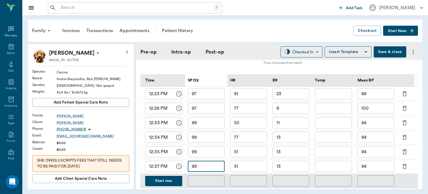
scroll to position [263, 0]
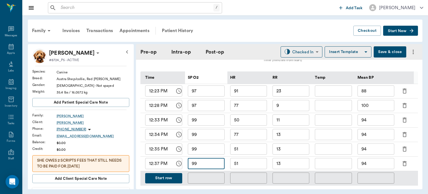
click at [250, 168] on input "51" at bounding box center [248, 163] width 37 height 11
type input "5"
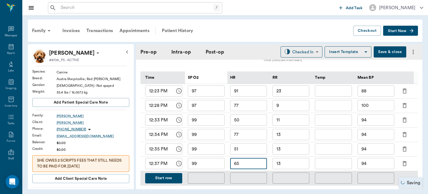
type input "65"
click at [297, 168] on input "13" at bounding box center [291, 163] width 37 height 11
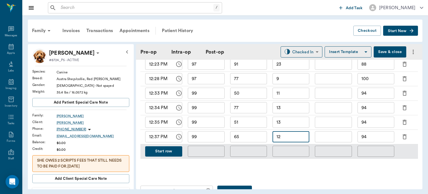
scroll to position [287, 0]
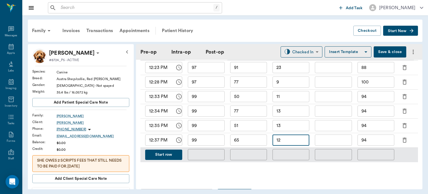
type input "12"
click at [302, 43] on div "Family Invoices Transactions Appointments Patient History Checkout Start New Mo…" at bounding box center [225, 104] width 406 height 178
click at [301, 49] on body "/ ​ Add Task Dr. Bert Ellsworth Nectar Messages Appts Labs Imaging Inventory Ta…" at bounding box center [214, 97] width 428 height 194
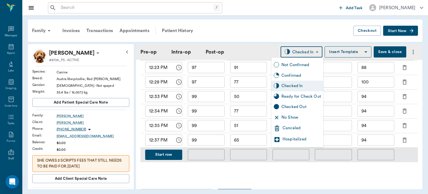
click at [311, 95] on div "Ready for Check Out" at bounding box center [302, 96] width 40 height 6
type input "READY_TO_CHECKOUT"
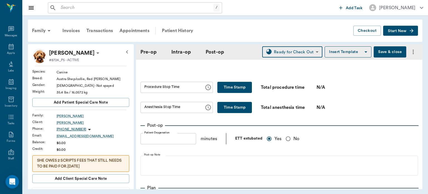
scroll to position [395, 0]
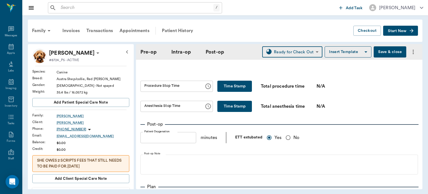
click at [239, 86] on button "Time Stamp" at bounding box center [234, 86] width 35 height 11
type input "12:39 PM"
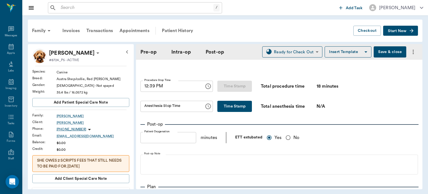
click at [232, 112] on button "Time Stamp" at bounding box center [234, 106] width 35 height 11
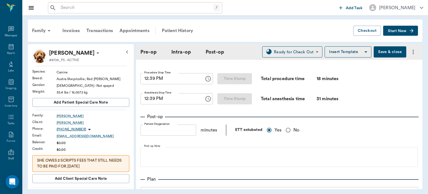
scroll to position [403, 0]
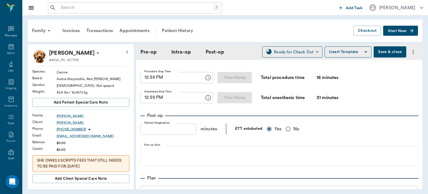
click at [151, 103] on input "12:39 PM" at bounding box center [170, 97] width 60 height 11
click at [154, 102] on input "12:04 PM" at bounding box center [170, 97] width 60 height 11
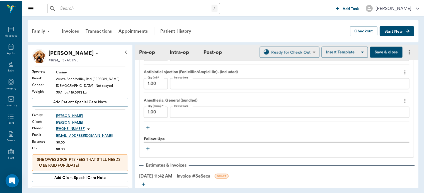
scroll to position [638, 0]
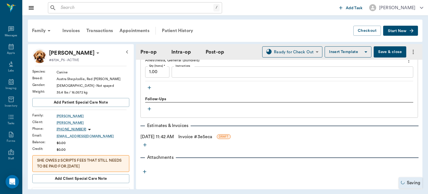
type input "12:44 PM"
click at [209, 138] on link "Invoice # 3e5eca" at bounding box center [195, 136] width 34 height 7
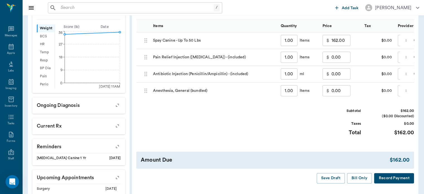
scroll to position [183, 0]
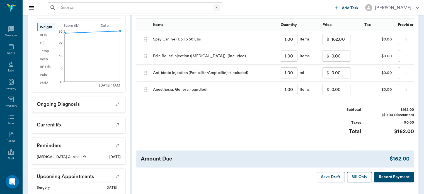
click at [357, 182] on button "Bill Only" at bounding box center [359, 177] width 25 height 10
click at [11, 47] on icon at bounding box center [11, 46] width 7 height 7
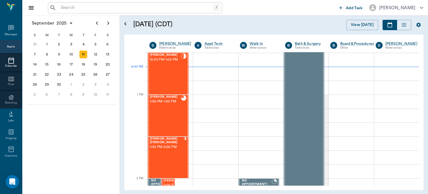
scroll to position [380, 0]
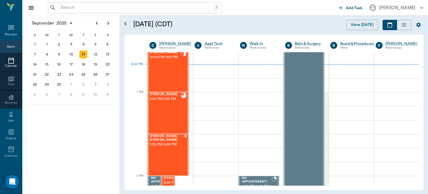
click at [163, 162] on div "[PERSON_NAME] [PERSON_NAME] 1:30 PM - 2:00 PM" at bounding box center [166, 154] width 33 height 41
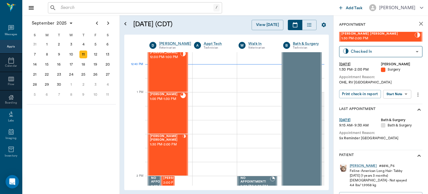
click at [399, 95] on body "/ ​ Add Task Dr. Bert Ellsworth Nectar Messages Appts Calendar Flow Boarding La…" at bounding box center [214, 97] width 428 height 194
click at [396, 115] on button "View Surgery" at bounding box center [393, 114] width 23 height 6
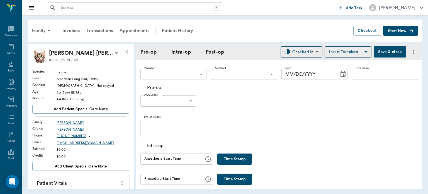
type input "63ec2f075fda476ae8351a4d"
type input "63ec2e7e52e12b0ba117b124"
type input "OHE"
type input "1"
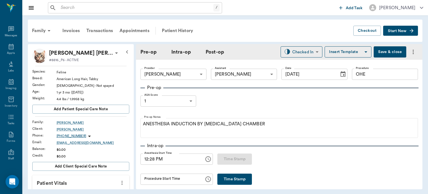
type input "[DATE]"
type input "12:28 PM"
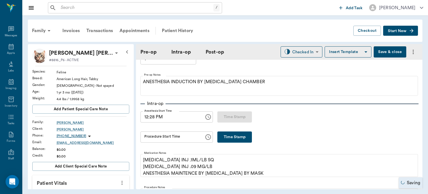
scroll to position [32, 0]
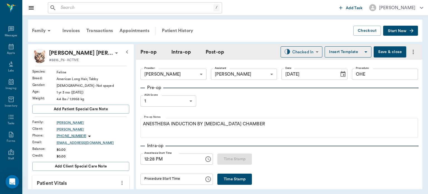
scroll to position [32, 0]
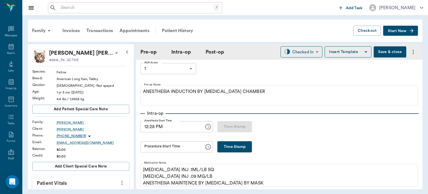
click at [217, 143] on button "Time Stamp" at bounding box center [234, 146] width 35 height 11
type input "12:47 PM"
click at [385, 43] on div "Family Invoices Transactions Appointments Patient History Checkout Start New [P…" at bounding box center [225, 104] width 406 height 178
click at [379, 51] on button "Save & close" at bounding box center [390, 51] width 33 height 11
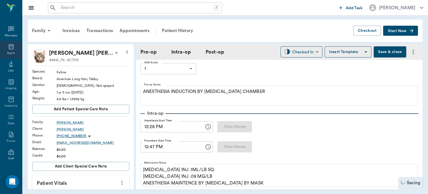
click at [8, 46] on icon at bounding box center [11, 46] width 7 height 7
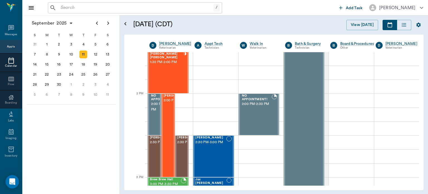
scroll to position [463, 0]
click at [168, 103] on span "2:00 PM - 3:00 PM" at bounding box center [178, 101] width 28 height 6
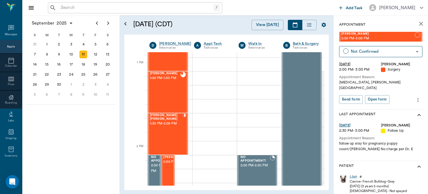
scroll to position [400, 0]
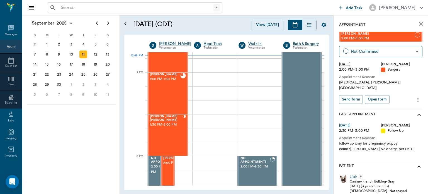
click at [166, 136] on div "[PERSON_NAME] [PERSON_NAME] 1:30 PM - 2:00 PM" at bounding box center [166, 135] width 33 height 41
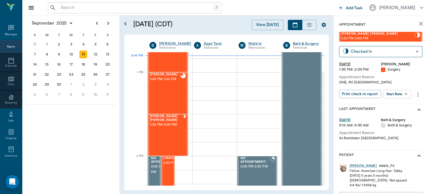
click at [395, 96] on body "/ ​ Add Task [PERSON_NAME] Nectar Messages Appts Calendar Flow Boarding Labs Im…" at bounding box center [214, 97] width 428 height 194
click at [392, 112] on button "View Surgery" at bounding box center [393, 114] width 23 height 6
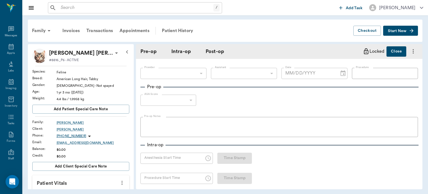
type input "63ec2f075fda476ae8351a4d"
type input "63ec2e7e52e12b0ba117b124"
type input "OHE"
type input "1"
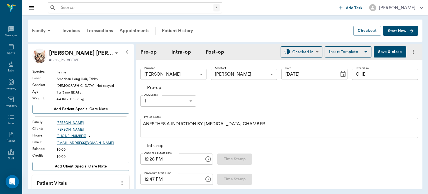
type input "[DATE]"
type input "12:28 PM"
type input "12:47 PM"
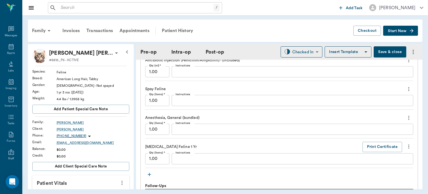
scroll to position [516, 0]
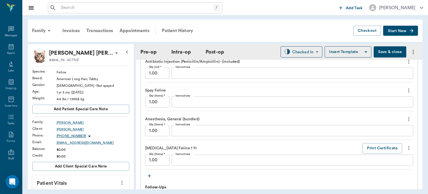
click at [387, 52] on button "Save & close" at bounding box center [390, 51] width 33 height 11
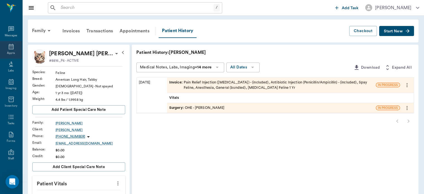
click at [9, 52] on div "Appts" at bounding box center [11, 53] width 8 height 4
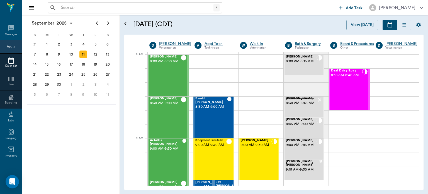
click at [305, 68] on div "[PERSON_NAME] 8:00 AM - 8:15 AM" at bounding box center [301, 65] width 31 height 20
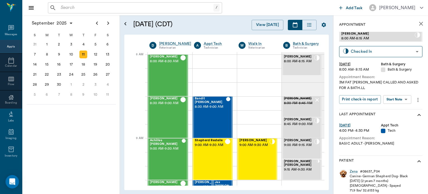
click at [400, 98] on body "/ ​ Add Task [PERSON_NAME] Nectar Messages Appts Calendar Flow Boarding Labs Im…" at bounding box center [214, 97] width 428 height 194
click at [397, 110] on button "Start SOAP" at bounding box center [391, 111] width 19 height 6
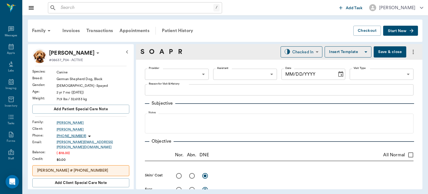
type input "63ec2f075fda476ae8351a4a"
type input "67479aab0de4f58b269e34fc"
type textarea "3M FAT [PERSON_NAME] CALLED AND ASKED FOR A BATH.LL"
type input "[DATE]"
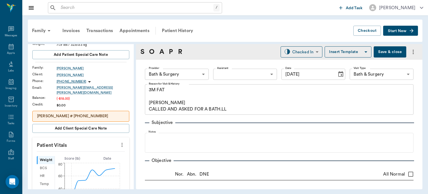
scroll to position [57, 0]
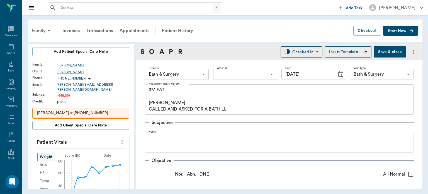
click at [120, 138] on icon "more" at bounding box center [122, 141] width 6 height 7
click at [96, 149] on span "Enter Vitals" at bounding box center [94, 147] width 47 height 6
click at [93, 155] on input "text" at bounding box center [80, 158] width 48 height 11
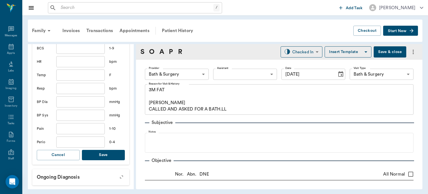
scroll to position [182, 0]
type input "69.1"
click at [98, 149] on button "Save" at bounding box center [103, 154] width 43 height 10
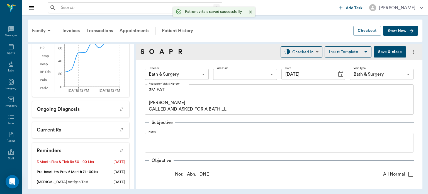
click at [186, 72] on body "/ ​ Add Task [PERSON_NAME] Nectar Messages Appts Labs Imaging Inventory Tasks F…" at bounding box center [214, 97] width 428 height 194
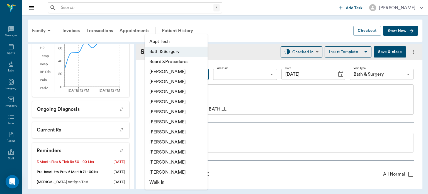
click at [182, 91] on li "[PERSON_NAME]" at bounding box center [176, 92] width 63 height 10
type input "642ef10e332a41444de2bad1"
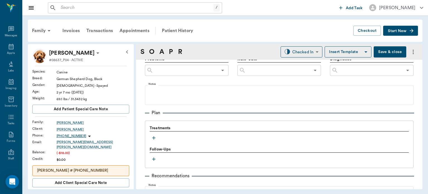
scroll to position [339, 0]
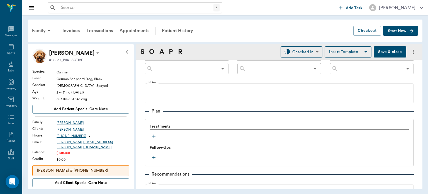
click at [154, 138] on icon "button" at bounding box center [154, 136] width 6 height 6
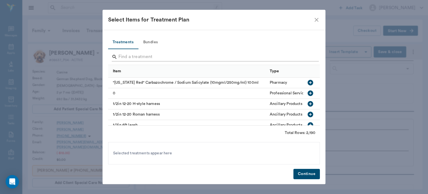
click at [135, 54] on input "Search" at bounding box center [214, 56] width 192 height 9
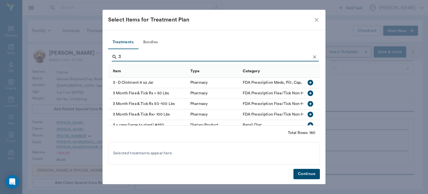
type input "3"
click at [293, 108] on div "FDA Prescription Flea/Tick Non-HW Parasite Control" at bounding box center [296, 104] width 113 height 11
click at [301, 173] on button "Continue" at bounding box center [306, 174] width 26 height 10
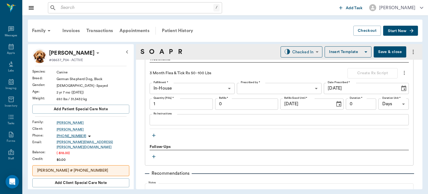
scroll to position [410, 0]
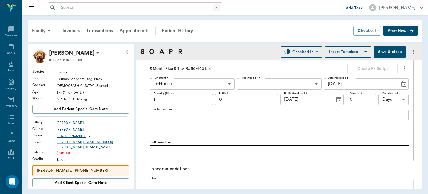
click at [154, 130] on icon "button" at bounding box center [153, 130] width 3 height 3
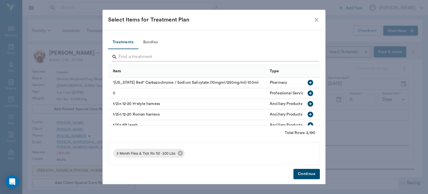
click at [140, 55] on input "Search" at bounding box center [214, 56] width 192 height 9
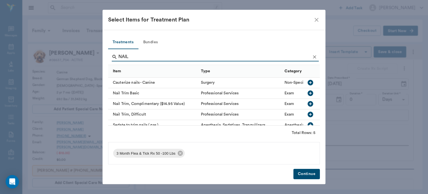
type input "NAIL"
click at [307, 93] on icon "button" at bounding box center [310, 93] width 7 height 7
click at [313, 175] on button "Continue" at bounding box center [306, 174] width 26 height 10
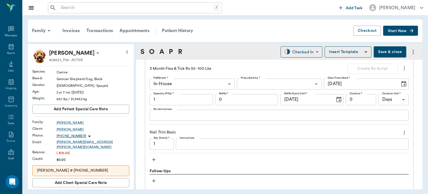
scroll to position [425, 0]
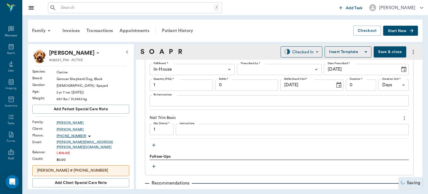
click at [154, 144] on icon "button" at bounding box center [154, 145] width 6 height 6
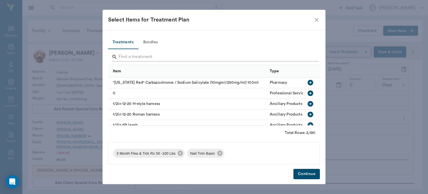
click at [146, 55] on input "Search" at bounding box center [214, 56] width 192 height 9
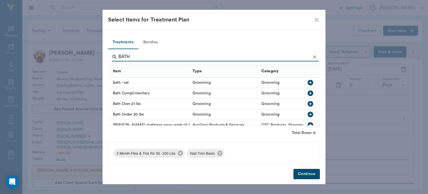
type input "BATH"
click at [307, 103] on icon "button" at bounding box center [310, 103] width 7 height 7
click at [310, 174] on button "Continue" at bounding box center [306, 174] width 26 height 10
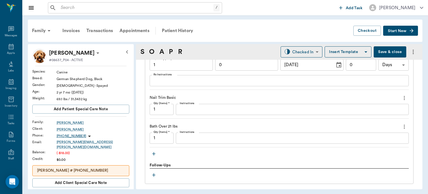
scroll to position [448, 0]
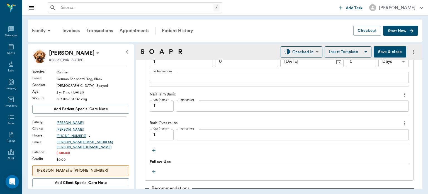
click at [200, 134] on textarea "Instructions" at bounding box center [292, 134] width 225 height 6
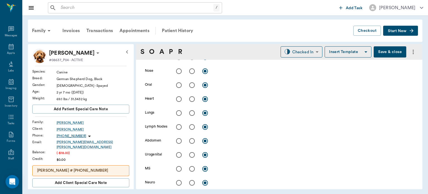
scroll to position [164, 0]
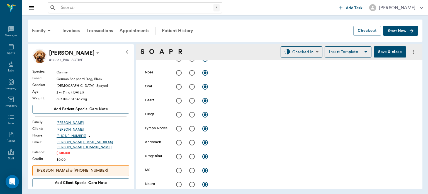
type textarea "LAVENDER"
click at [307, 54] on body "/ ​ Add Task Dr. Bert Ellsworth Nectar Messages Appts Labs Imaging Inventory Ta…" at bounding box center [214, 97] width 428 height 194
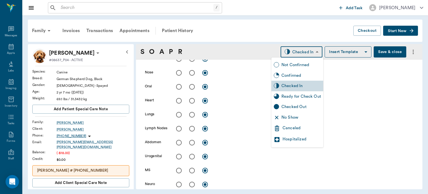
click at [307, 98] on div "Ready for Check Out" at bounding box center [302, 96] width 40 height 6
type input "READY_TO_CHECKOUT"
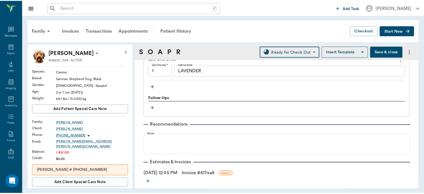
scroll to position [534, 0]
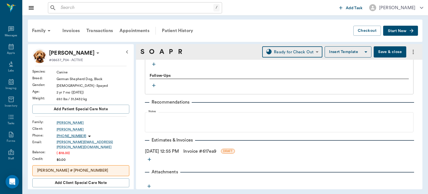
click at [216, 152] on link "Invoice # 617ea9" at bounding box center [199, 151] width 33 height 7
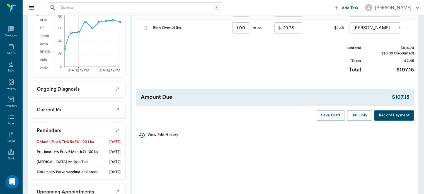
scroll to position [203, 0]
click at [360, 118] on button "Bill Only" at bounding box center [359, 115] width 25 height 10
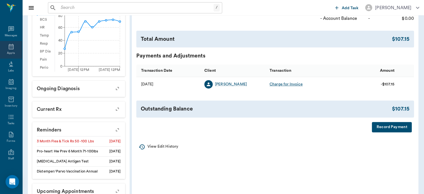
click at [9, 52] on div "Appts" at bounding box center [11, 53] width 8 height 4
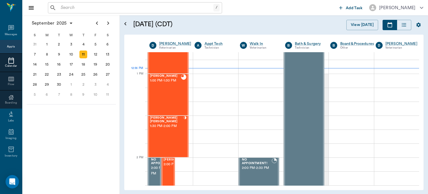
scroll to position [399, 0]
click at [167, 153] on div "Luna Wieberg 1:30 PM - 2:00 PM" at bounding box center [166, 136] width 33 height 41
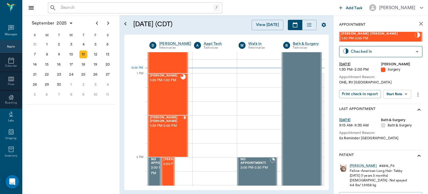
click at [395, 97] on body "/ ​ Add Task Dr. Bert Ellsworth Nectar Messages Appts Calendar Flow Boarding La…" at bounding box center [214, 97] width 428 height 194
click at [397, 116] on button "View Surgery" at bounding box center [393, 114] width 23 height 6
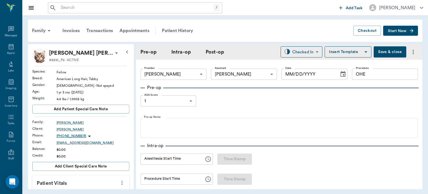
type input "63ec2f075fda476ae8351a4d"
type input "63ec2e7e52e12b0ba117b124"
type input "OHE"
type input "1"
type input "[DATE]"
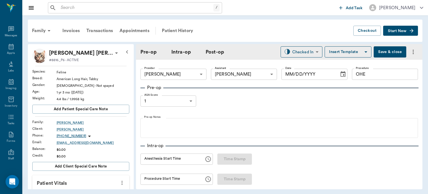
type input "12:28 PM"
type input "12:47 PM"
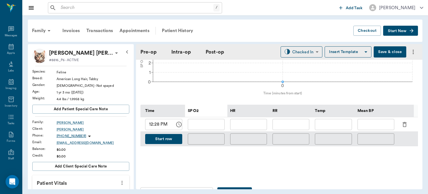
scroll to position [217, 0]
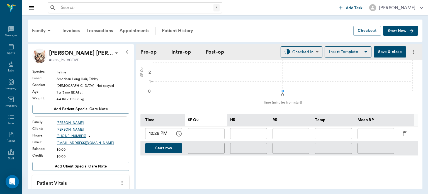
click at [384, 51] on button "Save & close" at bounding box center [390, 51] width 33 height 11
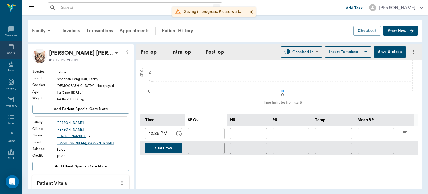
click at [11, 52] on div "Appts" at bounding box center [11, 53] width 8 height 4
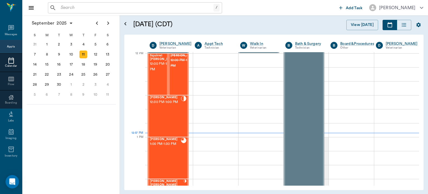
scroll to position [336, 0]
click at [166, 116] on div "Artie Hawkins 12:30 PM - 1:00 PM" at bounding box center [165, 116] width 31 height 41
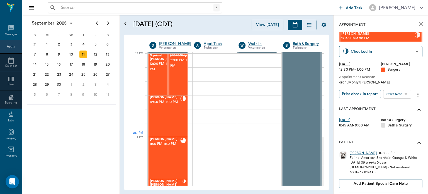
click at [398, 95] on body "/ ​ Add Task Dr. Bert Ellsworth Nectar Messages Appts Calendar Flow Boarding La…" at bounding box center [214, 97] width 428 height 194
click at [396, 114] on button "View Surgery" at bounding box center [393, 114] width 23 height 6
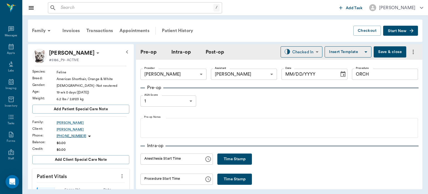
type input "63ec2f075fda476ae8351a4d"
type input "63ec2e7e52e12b0ba117b124"
type input "ORCH"
type input "1"
type input "[DATE]"
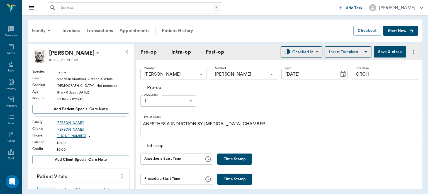
click at [233, 157] on button "Time Stamp" at bounding box center [234, 158] width 35 height 11
type input "12:57 PM"
click at [387, 52] on button "Save & close" at bounding box center [390, 51] width 33 height 11
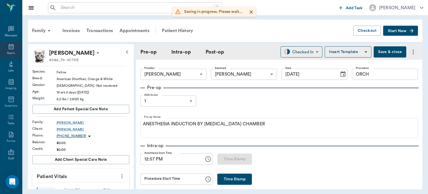
click at [9, 52] on div "Appts" at bounding box center [11, 53] width 8 height 4
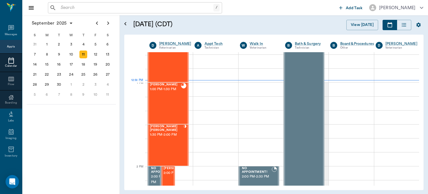
scroll to position [390, 0]
click at [167, 143] on div "Luna Wieberg 1:30 PM - 2:00 PM" at bounding box center [166, 144] width 33 height 41
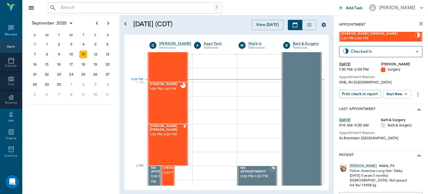
click at [400, 92] on body "/ ​ Add Task Dr. Bert Ellsworth Nectar Messages Appts Calendar Flow Boarding La…" at bounding box center [214, 97] width 428 height 194
click at [398, 116] on button "View Surgery" at bounding box center [393, 114] width 23 height 6
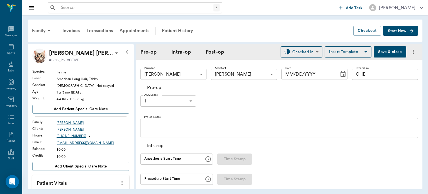
type input "63ec2f075fda476ae8351a4d"
type input "63ec2e7e52e12b0ba117b124"
type input "OHE"
type input "1"
type input "[DATE]"
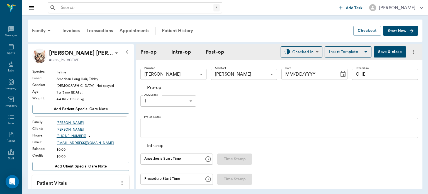
type input "12:28 PM"
type input "12:47 PM"
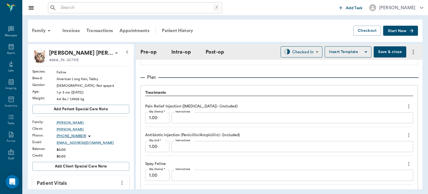
scroll to position [438, 0]
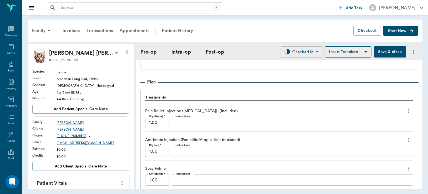
click at [299, 54] on body "/ ​ Add Task Dr. Bert Ellsworth Nectar Messages Appts Labs Imaging Inventory Ta…" at bounding box center [214, 97] width 428 height 194
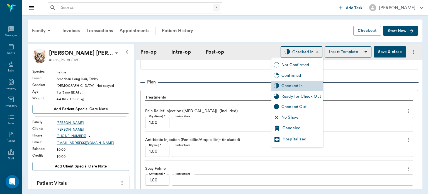
click at [306, 99] on div "Ready for Check Out" at bounding box center [302, 96] width 40 height 6
type input "READY_TO_CHECKOUT"
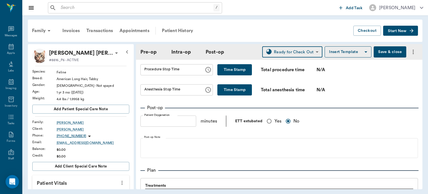
scroll to position [347, 0]
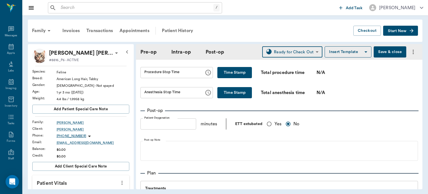
click at [230, 73] on button "Time Stamp" at bounding box center [234, 72] width 35 height 11
type input "01:05 PM"
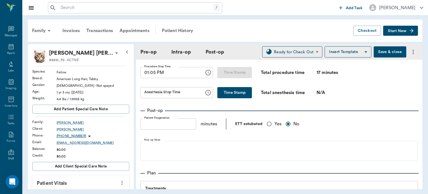
click at [224, 94] on button "Time Stamp" at bounding box center [234, 92] width 35 height 11
type input "01:05 PM"
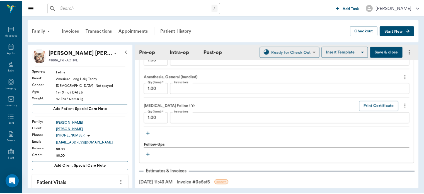
scroll to position [606, 0]
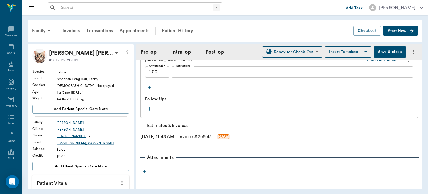
click at [212, 136] on link "Invoice # 3e5ef5" at bounding box center [195, 136] width 33 height 7
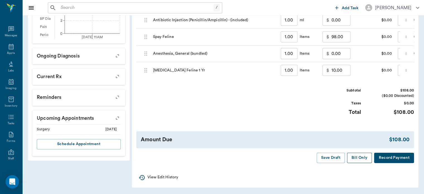
click at [362, 161] on button "Bill Only" at bounding box center [359, 157] width 25 height 10
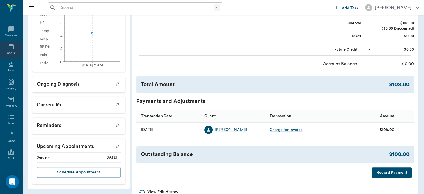
click at [8, 52] on div "Appts" at bounding box center [11, 53] width 8 height 4
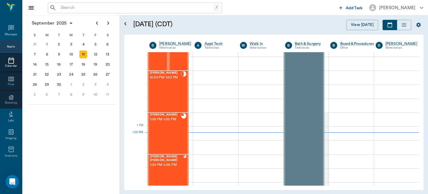
scroll to position [339, 0]
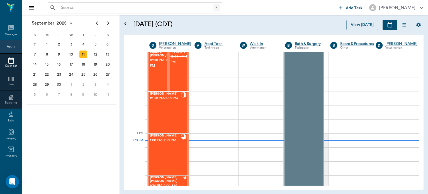
click at [172, 112] on div "Artie Hawkins 12:30 PM - 1:00 PM" at bounding box center [165, 112] width 31 height 41
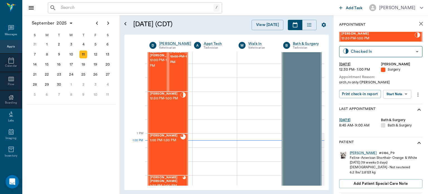
click at [399, 93] on body "/ ​ Add Task Dr. Bert Ellsworth Nectar Messages Appts Calendar Flow Boarding La…" at bounding box center [214, 97] width 428 height 194
click at [398, 115] on button "View Surgery" at bounding box center [393, 114] width 23 height 6
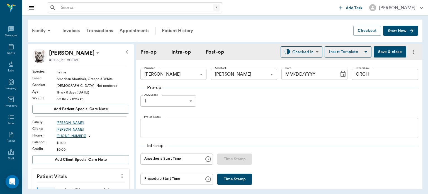
type input "63ec2f075fda476ae8351a4d"
type input "63ec2e7e52e12b0ba117b124"
type input "ORCH"
type input "1"
type input "[DATE]"
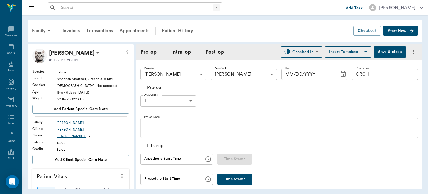
type input "12:57 PM"
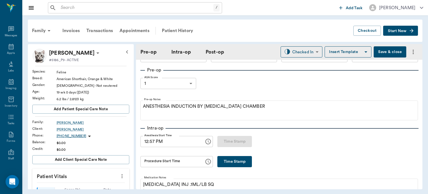
scroll to position [22, 0]
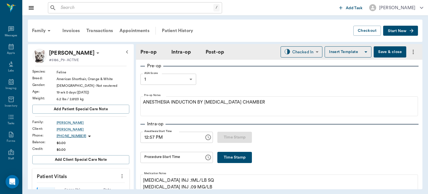
click at [186, 156] on input "Procedure Start Time" at bounding box center [170, 157] width 60 height 11
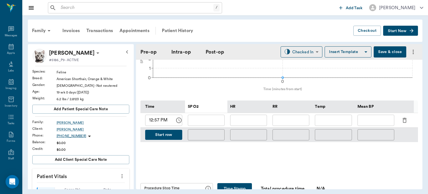
scroll to position [280, 0]
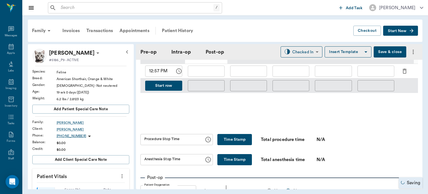
type input "01:05 PM"
click at [237, 139] on button "Time Stamp" at bounding box center [234, 139] width 35 height 11
type input "01:11 PM"
click at [235, 165] on button "Time Stamp" at bounding box center [234, 159] width 35 height 11
type input "01:11 PM"
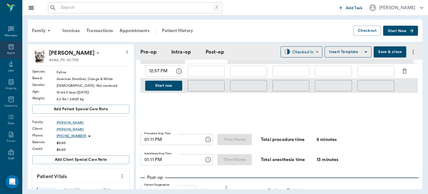
click at [9, 48] on icon at bounding box center [11, 47] width 5 height 6
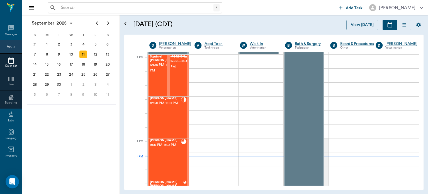
scroll to position [331, 0]
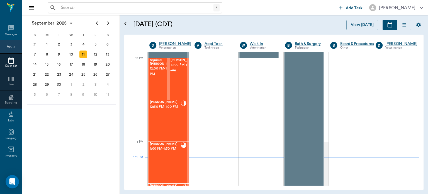
click at [156, 77] on span "12:00 PM - 12:30 PM" at bounding box center [164, 71] width 28 height 11
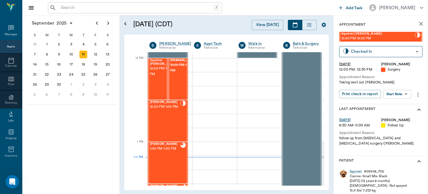
click at [407, 93] on body "/ ​ Add Task Dr. Bert Ellsworth Nectar Messages Appts Calendar Flow Boarding La…" at bounding box center [214, 97] width 428 height 194
click at [404, 105] on li "Start SOAP" at bounding box center [397, 105] width 39 height 9
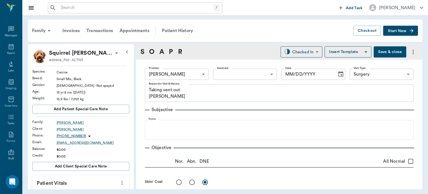
type input "63ec2f075fda476ae8351a4d"
type input "65d2be4f46e3a538d89b8c18"
type textarea "Taking vent out Christy"
type input "[DATE]"
click at [182, 30] on div "Patient History" at bounding box center [178, 30] width 38 height 13
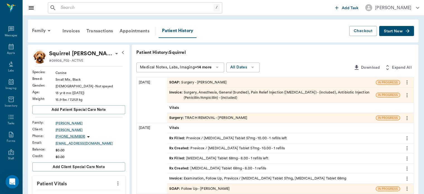
click at [209, 118] on div "Surgery : TRACH REMOVAL - Dr. Bert Ellsworth" at bounding box center [208, 117] width 78 height 5
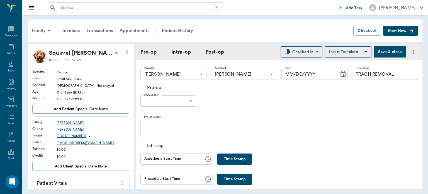
type input "63ec2f075fda476ae8351a4d"
type input "63ec2e7e52e12b0ba117b124"
type input "TRACH REMOVAL"
type input "[DATE]"
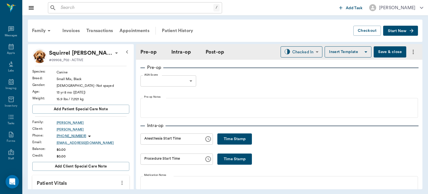
scroll to position [44, 0]
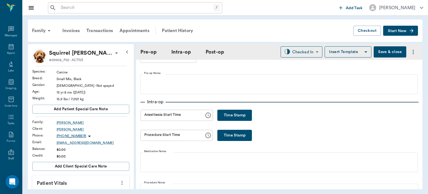
click at [188, 114] on input "Anesthesia Start Time" at bounding box center [170, 115] width 60 height 11
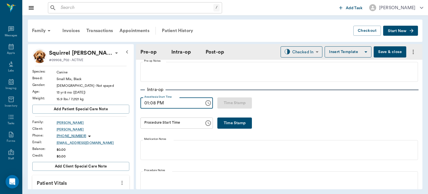
scroll to position [57, 0]
type input "01:08 PM"
click at [236, 122] on button "Time Stamp" at bounding box center [234, 122] width 35 height 11
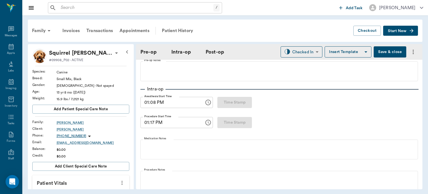
type input "01:17 PM"
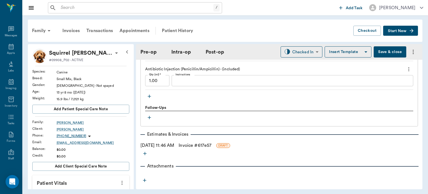
scroll to position [571, 0]
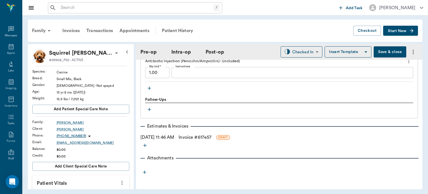
click at [390, 51] on button "Save & close" at bounding box center [390, 51] width 33 height 11
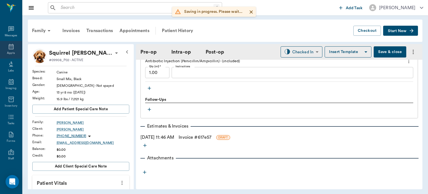
click at [7, 52] on div "Appts" at bounding box center [11, 53] width 8 height 4
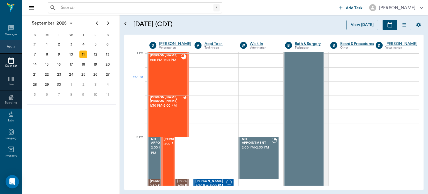
scroll to position [419, 0]
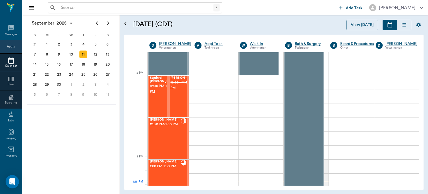
scroll to position [317, 0]
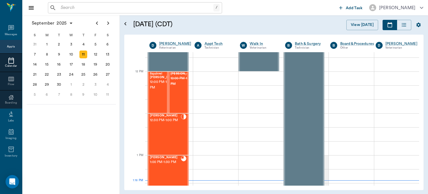
click at [157, 90] on span "12:00 PM - 12:30 PM" at bounding box center [164, 84] width 28 height 11
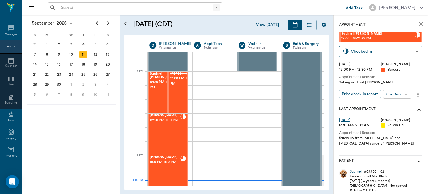
click at [398, 96] on body "/ ​ Add Task Dr. Bert Ellsworth Nectar Messages Appts Calendar Flow Boarding La…" at bounding box center [214, 97] width 428 height 194
click at [399, 114] on button "View Surgery" at bounding box center [393, 114] width 23 height 6
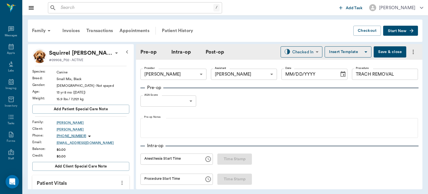
type input "63ec2f075fda476ae8351a4d"
type input "63ec2e7e52e12b0ba117b124"
type input "TRACH REMOVAL"
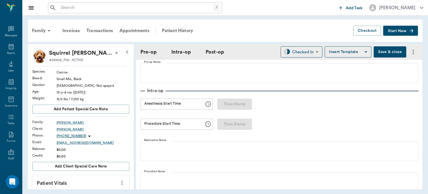
type input "[DATE]"
type input "01:08 PM"
type input "01:17 PM"
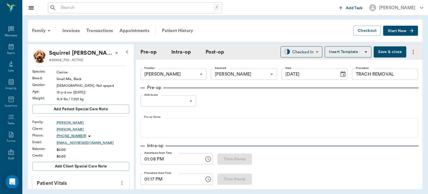
click at [185, 106] on body "/ ​ Add Task Dr. Bert Ellsworth Nectar Messages Appts Labs Imaging Inventory Ta…" at bounding box center [214, 97] width 428 height 194
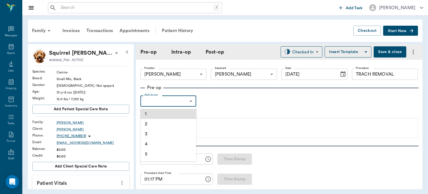
click at [172, 113] on li "1" at bounding box center [168, 114] width 56 height 10
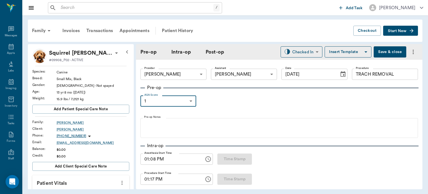
click at [183, 99] on body "/ ​ Add Task Dr. Bert Ellsworth Nectar Messages Appts Labs Imaging Inventory Ta…" at bounding box center [214, 97] width 428 height 194
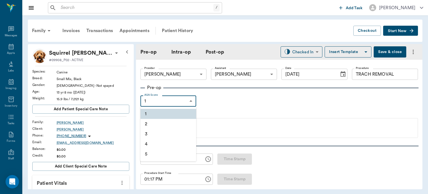
click at [163, 124] on li "2" at bounding box center [168, 124] width 56 height 10
type input "2"
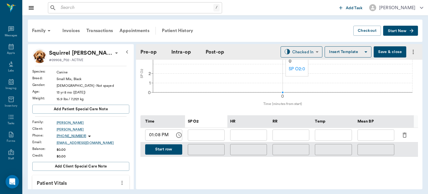
scroll to position [213, 0]
click at [406, 134] on icon "button" at bounding box center [405, 134] width 4 height 5
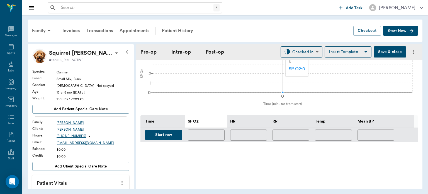
click at [174, 139] on button "Start row" at bounding box center [163, 135] width 37 height 10
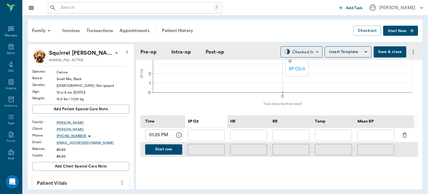
click at [256, 135] on input "text" at bounding box center [248, 134] width 37 height 11
type input "98"
click at [212, 139] on input "text" at bounding box center [206, 134] width 37 height 11
type input "99"
click at [296, 135] on input "text" at bounding box center [291, 134] width 37 height 11
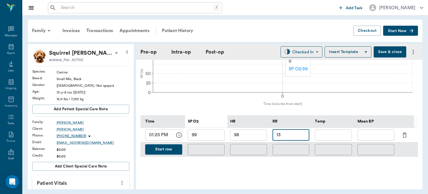
type input "13"
click at [341, 137] on input "text" at bounding box center [333, 134] width 37 height 11
type input "71"
click at [168, 152] on button "Start row" at bounding box center [163, 149] width 37 height 10
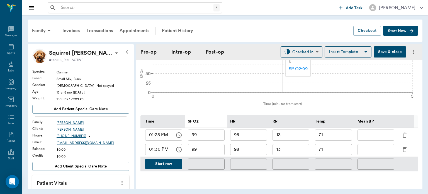
click at [255, 148] on input "98" at bounding box center [248, 149] width 37 height 11
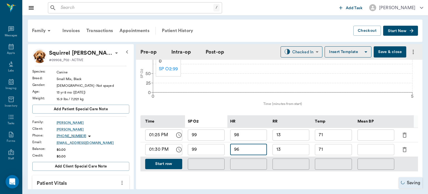
type input "96"
click at [214, 151] on input "99" at bounding box center [206, 149] width 37 height 11
type input "98"
click at [376, 151] on input "text" at bounding box center [376, 149] width 37 height 11
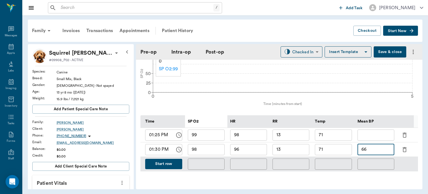
type input "66"
click at [373, 133] on input "text" at bounding box center [376, 134] width 37 height 11
type input "71"
click at [339, 132] on input "71" at bounding box center [333, 134] width 37 height 11
type input "7"
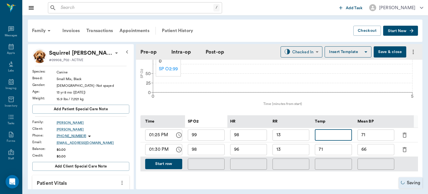
click at [332, 152] on input "71" at bounding box center [333, 149] width 37 height 11
type input "7"
click at [294, 148] on input "13" at bounding box center [291, 149] width 37 height 11
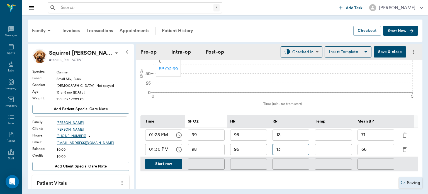
type input "1"
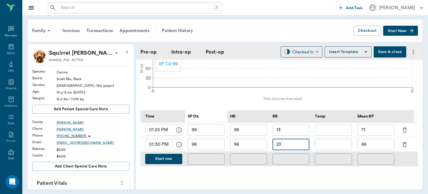
scroll to position [214, 0]
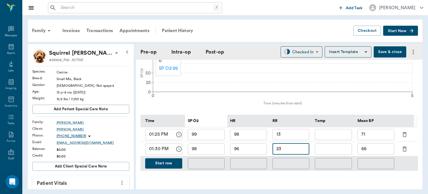
type input "23"
click at [171, 165] on button "Start row" at bounding box center [163, 163] width 37 height 10
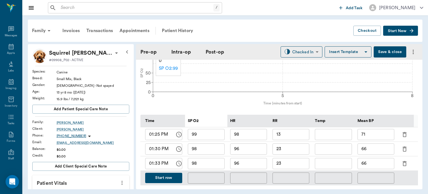
click at [404, 164] on icon "button" at bounding box center [404, 163] width 7 height 7
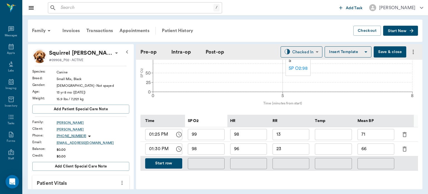
click at [173, 162] on button "Start row" at bounding box center [163, 163] width 37 height 10
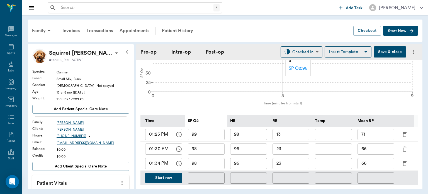
click at [251, 165] on input "96" at bounding box center [248, 163] width 37 height 11
click at [251, 164] on input "96" at bounding box center [248, 163] width 37 height 11
type input "96"
click at [378, 164] on input "66" at bounding box center [376, 163] width 37 height 11
type input "6"
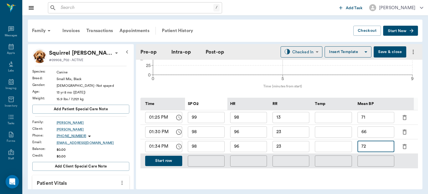
scroll to position [305, 0]
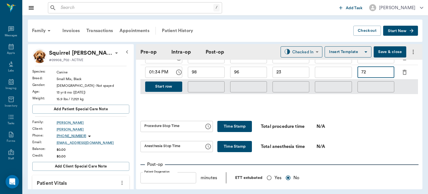
type input "72"
click at [229, 127] on button "Time Stamp" at bounding box center [234, 126] width 35 height 11
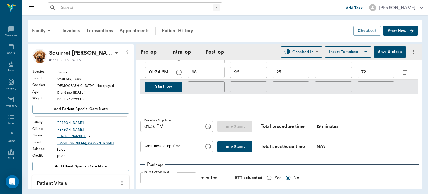
type input "01:36 PM"
click at [236, 152] on button "Time Stamp" at bounding box center [234, 146] width 35 height 11
type input "01:36 PM"
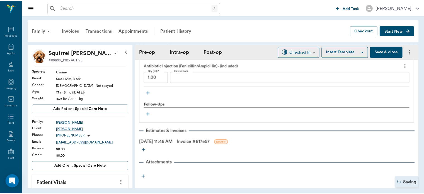
scroll to position [585, 0]
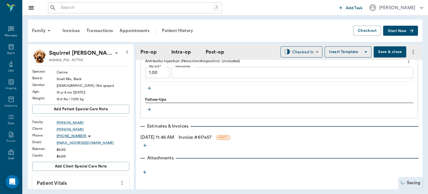
click at [204, 137] on link "Invoice # 617e57" at bounding box center [195, 137] width 33 height 7
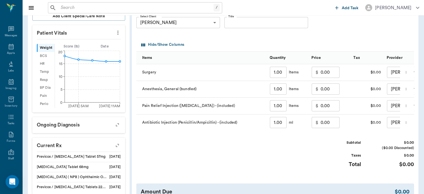
scroll to position [148, 0]
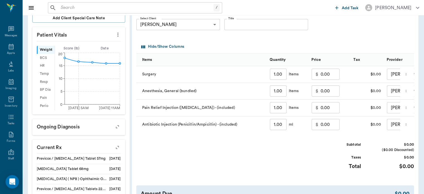
click at [326, 79] on input "0.00" at bounding box center [330, 74] width 19 height 11
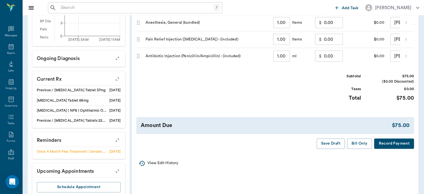
scroll to position [231, 0]
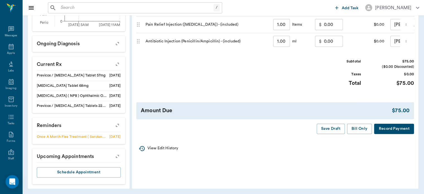
type input "75.00"
click at [361, 134] on button "Bill Only" at bounding box center [359, 128] width 25 height 10
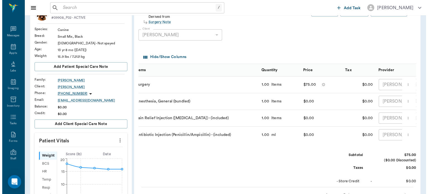
scroll to position [0, 0]
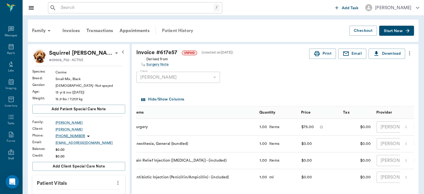
click at [175, 27] on div "Patient History" at bounding box center [178, 30] width 38 height 13
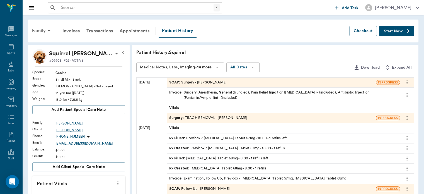
click at [176, 119] on span "Surgery :" at bounding box center [177, 117] width 16 height 5
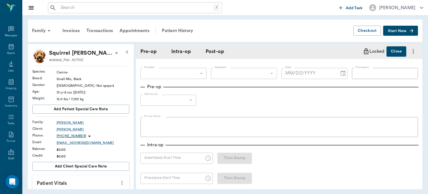
type input "63ec2f075fda476ae8351a4d"
type input "63ec2e7e52e12b0ba117b124"
type input "TRACH REMOVAL"
type input "2"
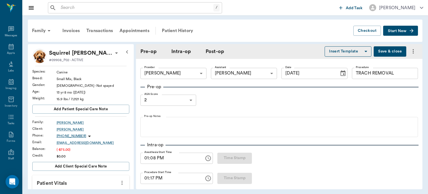
type input "[DATE]"
type input "01:08 PM"
type input "01:17 PM"
type input "01:36 PM"
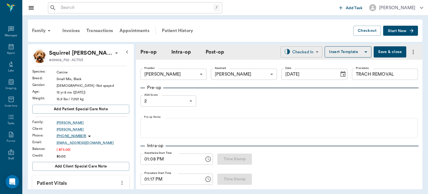
click at [302, 53] on body "/ ​ Add Task Dr. Bert Ellsworth Nectar Messages Appts Labs Imaging Inventory Ta…" at bounding box center [214, 97] width 428 height 194
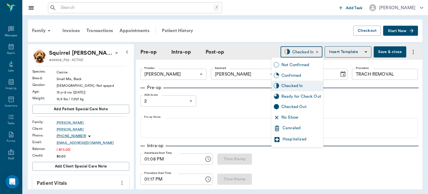
click at [300, 96] on div "Ready for Check Out" at bounding box center [302, 96] width 40 height 6
type input "READY_TO_CHECKOUT"
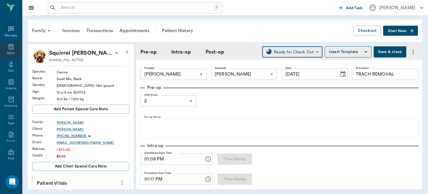
click at [12, 45] on icon at bounding box center [11, 46] width 7 height 7
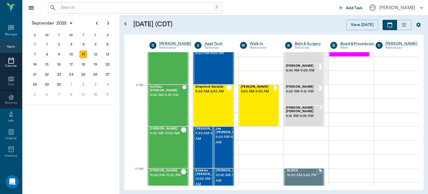
scroll to position [52, 0]
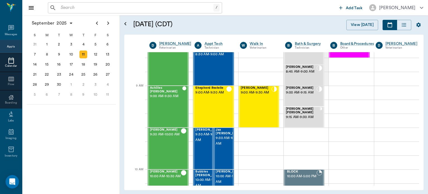
click at [258, 113] on div "Charlie Hart 9:00 AM - 9:30 AM" at bounding box center [256, 106] width 31 height 41
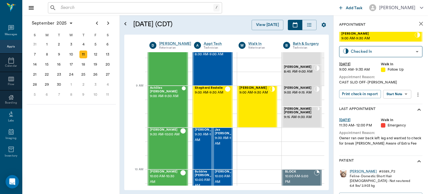
click at [400, 97] on body "/ ​ Add Task Dr. Bert Ellsworth Nectar Messages Appts Calendar Flow Boarding La…" at bounding box center [214, 97] width 428 height 194
click at [399, 104] on button "Start SOAP" at bounding box center [391, 105] width 19 height 6
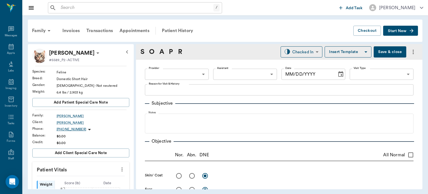
type input "63ee68728bdb516679580557"
type input "65d2be4f46e3a538d89b8c16"
type textarea "CAST SLID OFF -LORY"
type input "[DATE]"
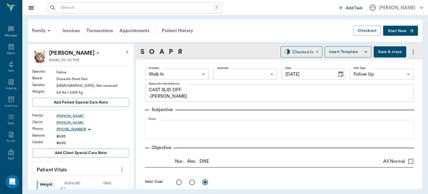
click at [186, 73] on body "/ ​ Add Task Dr. Bert Ellsworth Nectar Messages Appts Labs Imaging Inventory Ta…" at bounding box center [214, 97] width 428 height 194
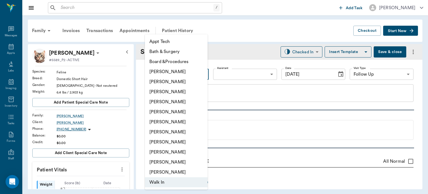
click at [182, 101] on li "[PERSON_NAME]" at bounding box center [176, 102] width 63 height 10
type input "63ec2f075fda476ae8351a4d"
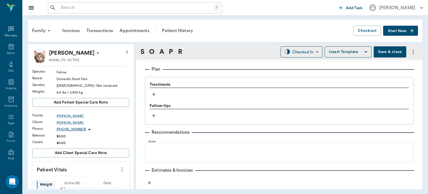
scroll to position [367, 0]
click at [155, 96] on icon "button" at bounding box center [154, 95] width 6 height 6
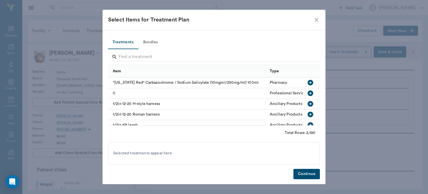
click at [311, 20] on div "Select Items for Treatment Plan" at bounding box center [210, 19] width 205 height 9
click at [316, 21] on icon "close" at bounding box center [316, 19] width 7 height 7
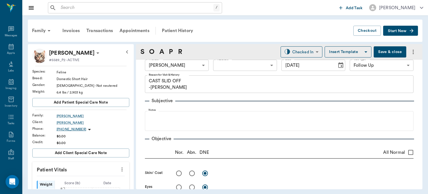
scroll to position [1, 0]
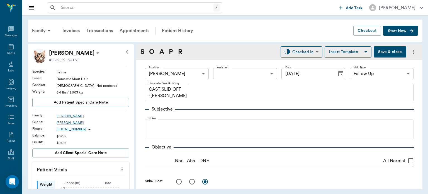
click at [240, 71] on body "/ ​ Add Task Dr. Bert Ellsworth Nectar Messages Appts Labs Imaging Inventory Ta…" at bounding box center [214, 97] width 428 height 194
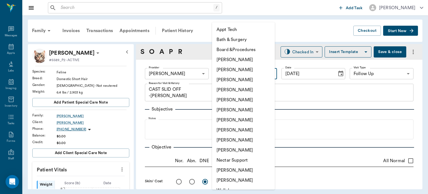
click at [241, 123] on li "[PERSON_NAME]" at bounding box center [243, 120] width 63 height 10
type input "682b670d8bdc6f7f8feef3db"
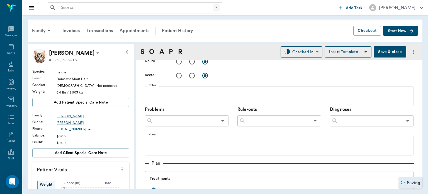
scroll to position [392, 0]
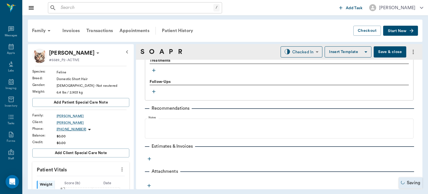
click at [154, 69] on icon "button" at bounding box center [153, 70] width 3 height 3
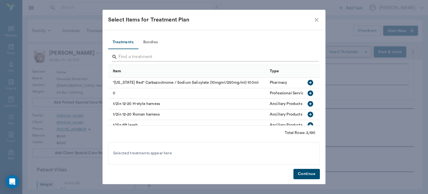
click at [129, 55] on input "Search" at bounding box center [214, 56] width 192 height 9
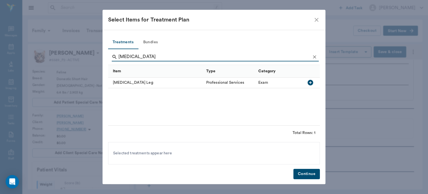
type input "SPLINT"
click at [310, 80] on icon "button" at bounding box center [311, 83] width 6 height 6
click at [305, 174] on button "Continue" at bounding box center [306, 174] width 26 height 10
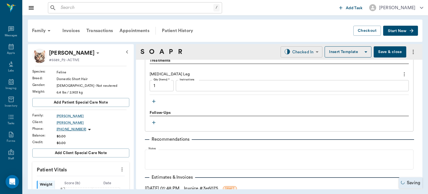
click at [300, 54] on body "/ ​ Add Task Dr. Bert Ellsworth Nectar Messages Appts Labs Imaging Inventory Ta…" at bounding box center [214, 97] width 428 height 194
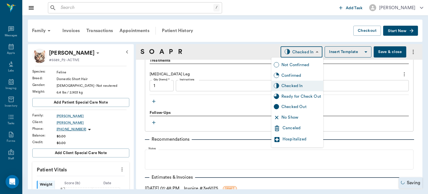
click at [302, 96] on div "Ready for Check Out" at bounding box center [302, 96] width 40 height 6
type input "READY_TO_CHECKOUT"
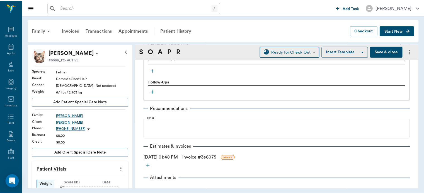
scroll to position [429, 0]
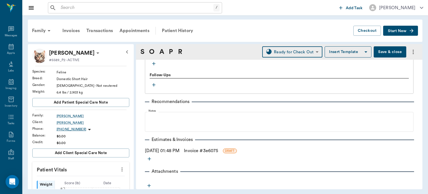
click at [199, 152] on link "Invoice # 3e6075" at bounding box center [201, 150] width 34 height 7
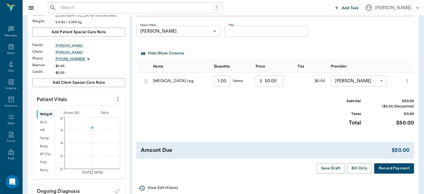
scroll to position [67, 0]
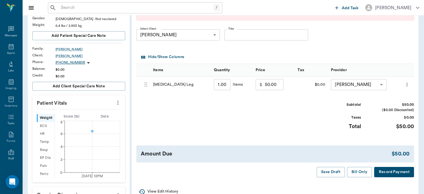
click at [268, 84] on input "50.00" at bounding box center [274, 84] width 19 height 11
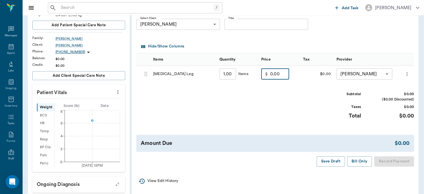
scroll to position [78, 0]
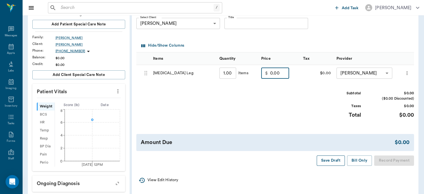
type input "0.00"
click at [331, 162] on button "Save Draft" at bounding box center [331, 160] width 28 height 10
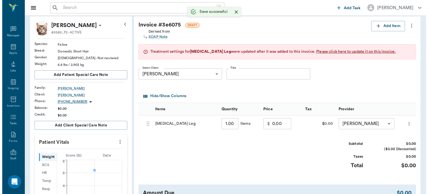
scroll to position [0, 0]
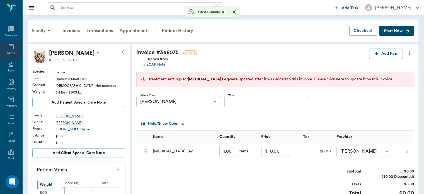
click at [8, 53] on div "Appts" at bounding box center [11, 53] width 8 height 4
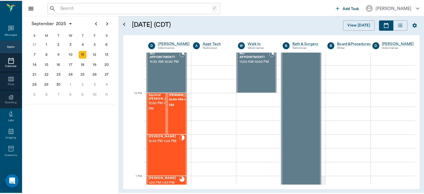
scroll to position [296, 0]
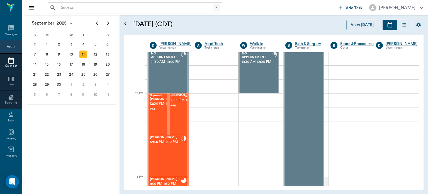
click at [154, 112] on span "12:00 PM - 12:30 PM" at bounding box center [164, 106] width 28 height 11
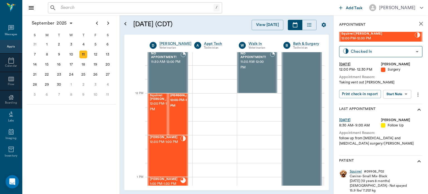
click at [355, 172] on div "Squirrel" at bounding box center [356, 171] width 12 height 5
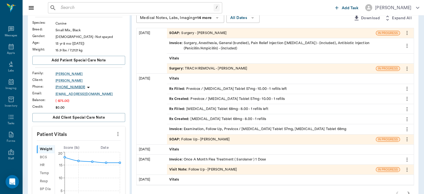
scroll to position [50, 0]
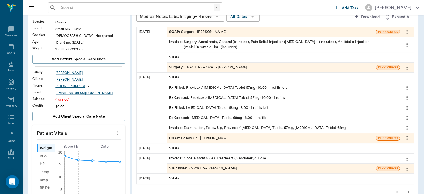
click at [182, 109] on span "Rx Filled :" at bounding box center [177, 107] width 17 height 5
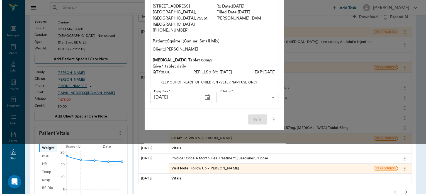
scroll to position [0, 0]
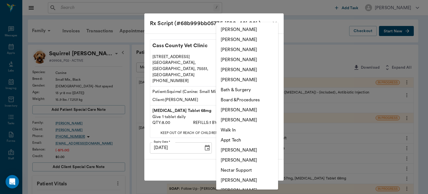
click at [308, 22] on div at bounding box center [214, 97] width 428 height 194
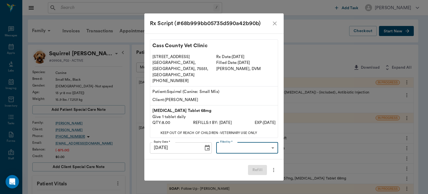
click at [10, 49] on div "Rx Script (#68b999bb05735d590a42b90b) Cass County Vet Clinic 102 E. Pinecrest D…" at bounding box center [214, 97] width 428 height 194
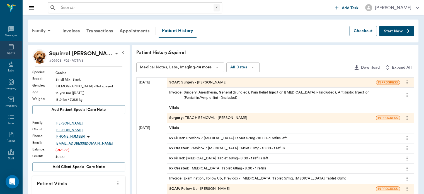
click at [10, 48] on icon at bounding box center [11, 46] width 7 height 7
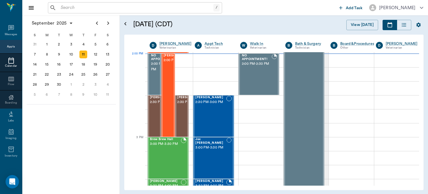
scroll to position [502, 0]
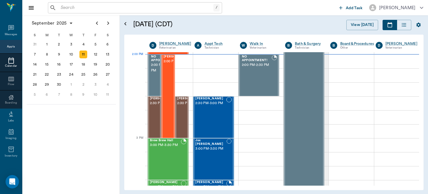
click at [166, 64] on span "2:00 PM - 3:00 PM" at bounding box center [178, 62] width 28 height 6
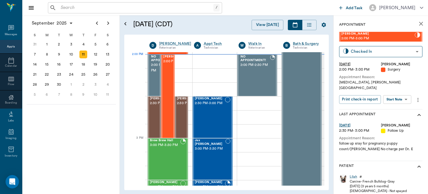
click at [399, 93] on body "/ ​ Add Task Dr. Bert Ellsworth Nectar Messages Appts Calendar Flow Boarding La…" at bounding box center [214, 97] width 428 height 194
click at [400, 115] on button "Start Surgery" at bounding box center [393, 114] width 23 height 6
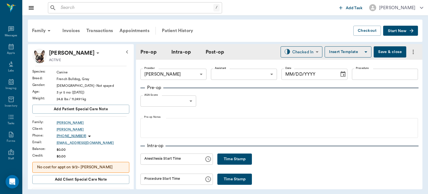
type input "63ec2f075fda476ae8351a4d"
type input "[DATE]"
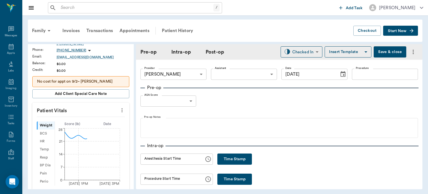
scroll to position [91, 0]
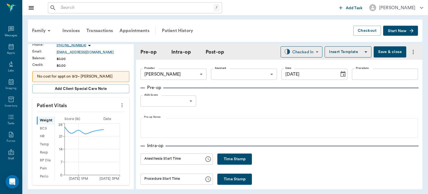
click at [121, 104] on button "more" at bounding box center [122, 104] width 9 height 9
click at [89, 120] on li "Enlarge" at bounding box center [95, 124] width 56 height 10
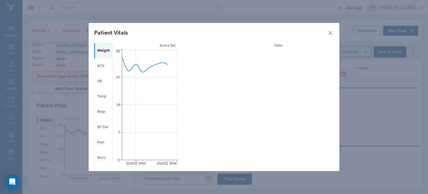
click at [332, 33] on icon "close" at bounding box center [330, 33] width 7 height 7
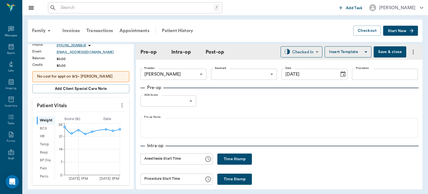
click at [122, 104] on icon "more" at bounding box center [122, 105] width 1 height 4
click at [86, 114] on span "Enter Vitals" at bounding box center [94, 114] width 47 height 6
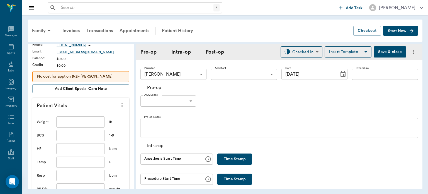
click at [76, 122] on input "text" at bounding box center [80, 121] width 48 height 11
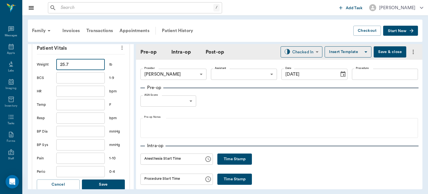
scroll to position [179, 0]
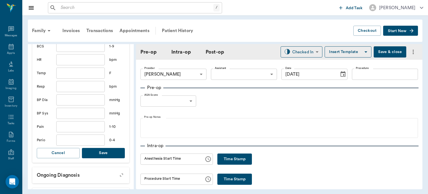
type input "25.7"
click at [107, 153] on button "Save" at bounding box center [103, 153] width 43 height 10
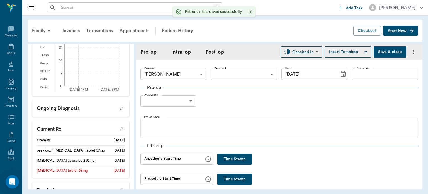
click at [237, 72] on body "/ ​ Add Task Dr. Bert Ellsworth Nectar Messages Appts Labs Imaging Inventory Ta…" at bounding box center [214, 97] width 428 height 194
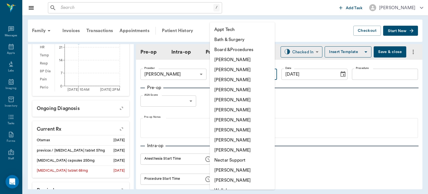
click at [240, 132] on li "[PERSON_NAME]" at bounding box center [242, 130] width 65 height 10
type input "63ec2e7e52e12b0ba117b124"
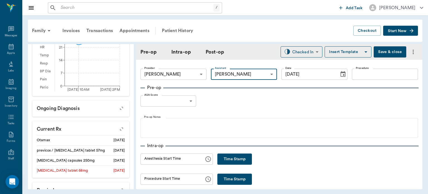
click at [372, 76] on input "Procedure" at bounding box center [385, 74] width 66 height 11
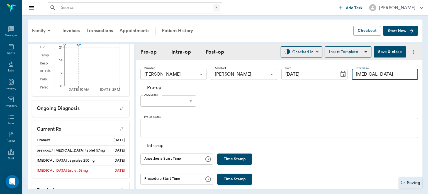
type input "C SECTION"
click at [239, 158] on button "Time Stamp" at bounding box center [234, 158] width 35 height 11
type input "02:00 PM"
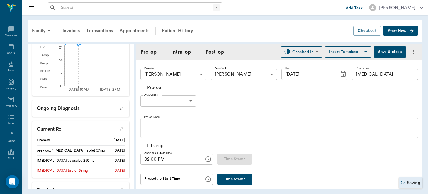
click at [183, 102] on body "/ ​ Add Task Dr. Bert Ellsworth Nectar Messages Appts Labs Imaging Inventory Ta…" at bounding box center [214, 97] width 428 height 194
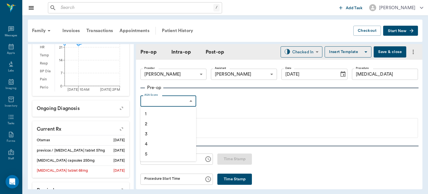
click at [159, 113] on li "1" at bounding box center [168, 114] width 56 height 10
type input "1"
click at [347, 53] on button "Insert Template" at bounding box center [348, 51] width 47 height 11
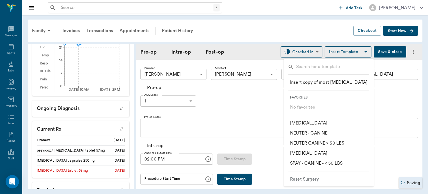
click at [311, 122] on p "​ C - SECTION" at bounding box center [308, 123] width 37 height 7
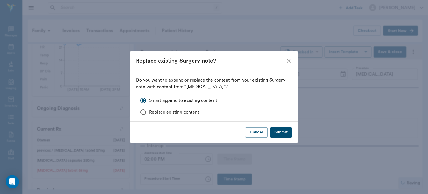
click at [279, 133] on button "Submit" at bounding box center [281, 132] width 22 height 10
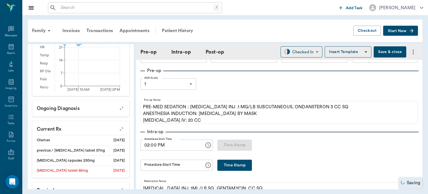
scroll to position [20, 0]
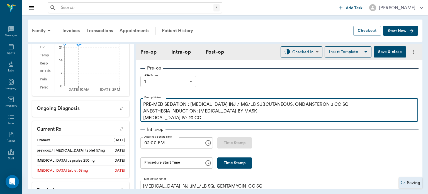
click at [196, 120] on p "PRE-MED SEDATION : ACEPROMAZINE INJ .1 MG/LB SUBCUTANEOUS, ONDANSTERON 3 CC SQ …" at bounding box center [279, 111] width 272 height 20
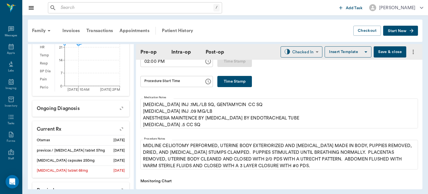
scroll to position [105, 0]
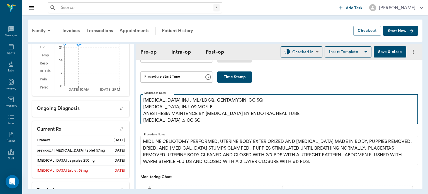
click at [295, 113] on p "PENICILLIN INJ .1ML/LB SQ, GENTAMYCIN CC SQ MELOXICAM INJ .09 MG/LB ANESTHESIA …" at bounding box center [279, 110] width 272 height 27
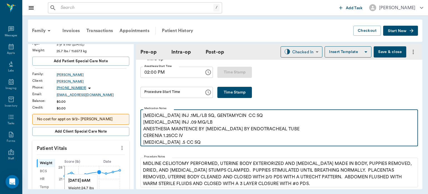
scroll to position [90, 0]
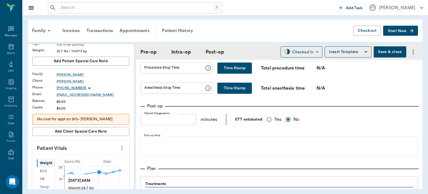
click at [264, 118] on input "Yes" at bounding box center [269, 119] width 11 height 11
radio input "true"
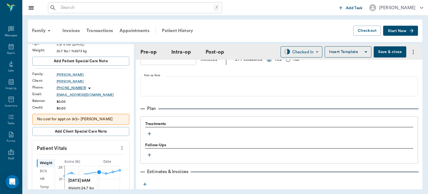
scroll to position [442, 0]
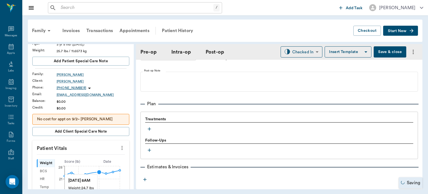
click at [149, 128] on icon "button" at bounding box center [149, 128] width 3 height 3
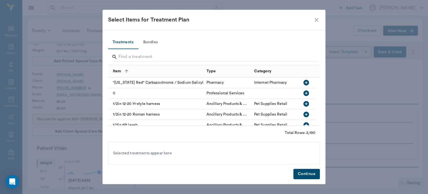
click at [153, 41] on button "Bundles" at bounding box center [150, 42] width 25 height 13
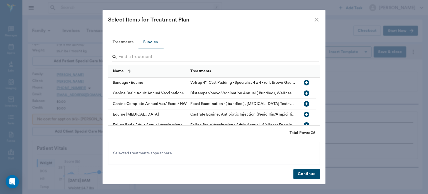
click at [129, 58] on input "Search" at bounding box center [214, 56] width 192 height 9
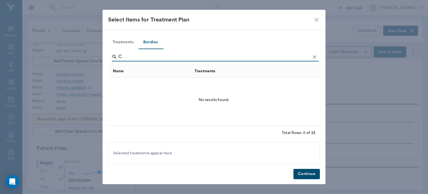
type input "C"
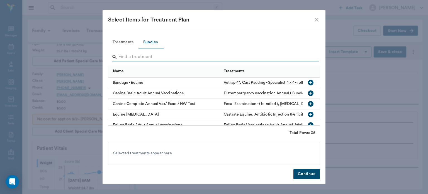
click at [123, 48] on button "Treatments" at bounding box center [123, 42] width 30 height 13
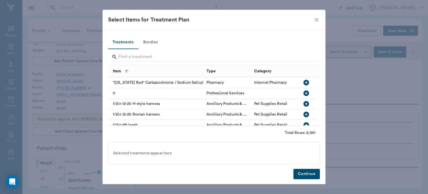
click at [125, 40] on button "Treatments" at bounding box center [123, 42] width 30 height 13
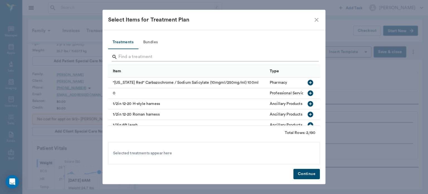
click at [123, 56] on input "Search" at bounding box center [214, 56] width 192 height 9
click at [123, 39] on button "Treatments" at bounding box center [123, 42] width 30 height 13
click at [125, 55] on input "Search" at bounding box center [214, 56] width 192 height 9
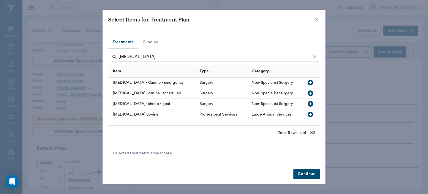
type input "C SECTION"
click at [311, 93] on icon "button" at bounding box center [310, 93] width 7 height 7
click at [311, 178] on button "Continue" at bounding box center [306, 174] width 26 height 10
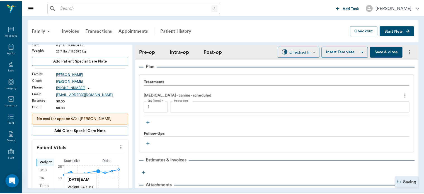
scroll to position [482, 0]
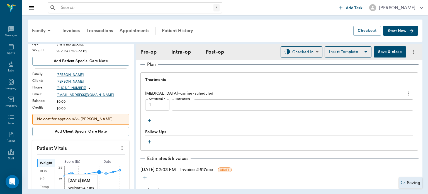
click at [147, 121] on icon "button" at bounding box center [150, 121] width 6 height 6
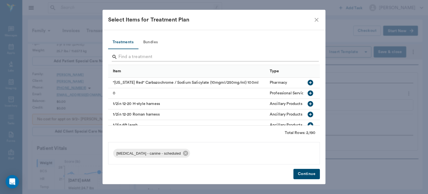
click at [134, 57] on input "Search" at bounding box center [214, 56] width 192 height 9
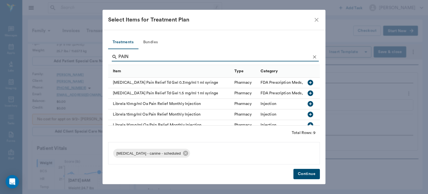
type input "PAIN"
click at [317, 21] on icon "close" at bounding box center [316, 19] width 7 height 7
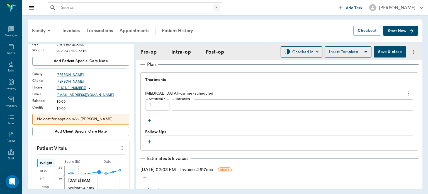
click at [382, 54] on button "Save & close" at bounding box center [390, 51] width 33 height 11
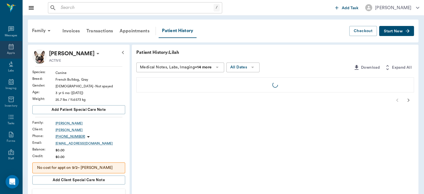
click at [9, 49] on icon at bounding box center [11, 47] width 5 height 6
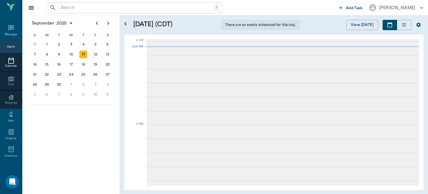
scroll to position [503, 0]
click at [69, 54] on div "10" at bounding box center [71, 54] width 8 height 8
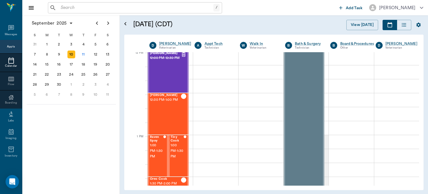
scroll to position [343, 0]
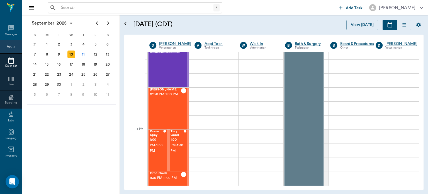
click at [170, 113] on div "Penelope Swafford 12:30 PM - 1:00 PM" at bounding box center [165, 108] width 31 height 41
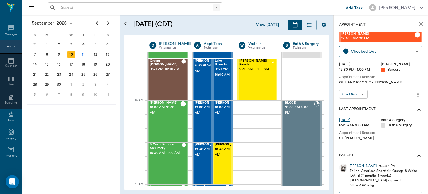
scroll to position [84, 0]
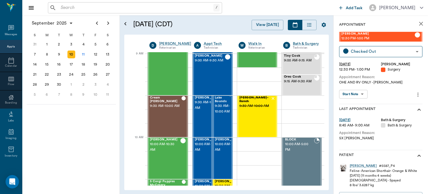
click at [59, 54] on div "9" at bounding box center [59, 54] width 8 height 8
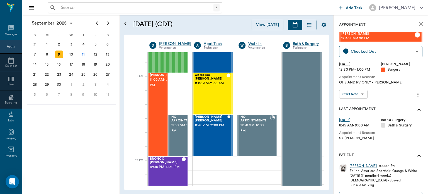
scroll to position [229, 0]
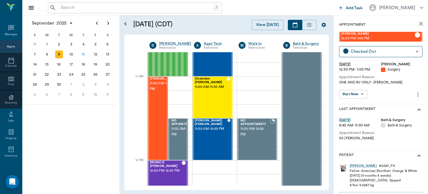
click at [159, 110] on div "twinkie Robinson 11:00 AM - 12:00 PM" at bounding box center [164, 118] width 28 height 83
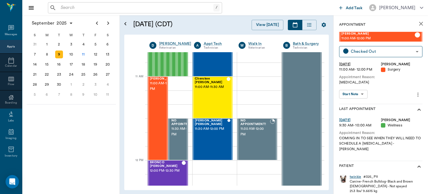
click at [358, 174] on div "twinkie" at bounding box center [355, 176] width 11 height 5
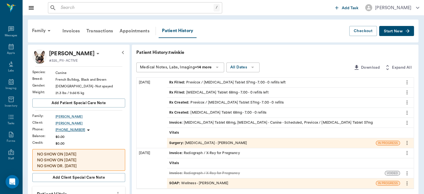
click at [176, 142] on span "Surgery :" at bounding box center [177, 142] width 16 height 5
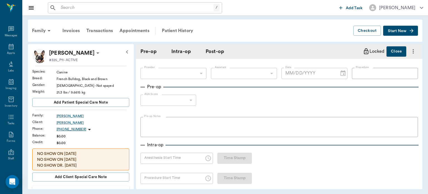
type input "63ec2f075fda476ae8351a4d"
type input "63ec2e7e52e12b0ba117b124"
type input "c section"
type input "1"
radio input "true"
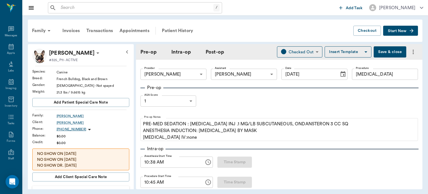
type input "09/09/2025"
type input "10:38 AM"
type input "10:45 AM"
click at [9, 46] on icon at bounding box center [11, 47] width 5 height 6
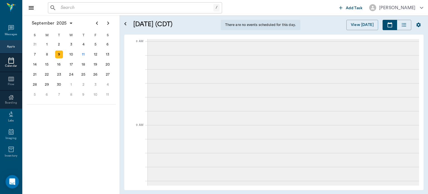
click at [84, 51] on div "11" at bounding box center [83, 54] width 8 height 8
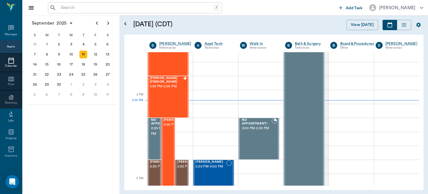
scroll to position [462, 0]
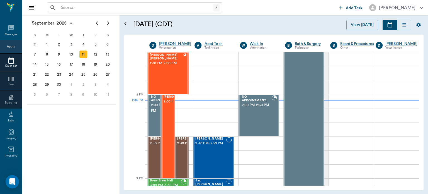
click at [165, 104] on span "2:00 PM - 3:00 PM" at bounding box center [178, 102] width 28 height 6
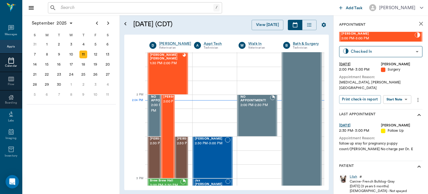
click at [400, 97] on body "/ ​ Add Task Dr. Bert Ellsworth Nectar Messages Appts Calendar Flow Boarding La…" at bounding box center [214, 97] width 428 height 194
click at [400, 116] on button "View Surgery" at bounding box center [393, 114] width 23 height 6
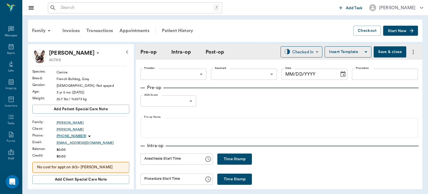
type input "63ec2f075fda476ae8351a4d"
type input "63ec2e7e52e12b0ba117b124"
type input "[MEDICAL_DATA]"
type input "1"
radio input "true"
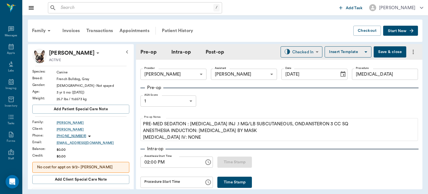
type input "[DATE]"
type input "02:00 PM"
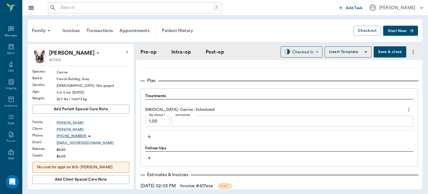
scroll to position [485, 0]
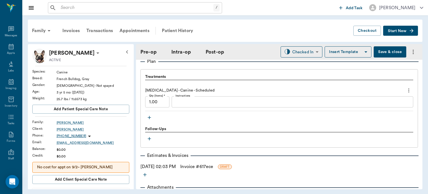
click at [148, 116] on icon "button" at bounding box center [150, 118] width 6 height 6
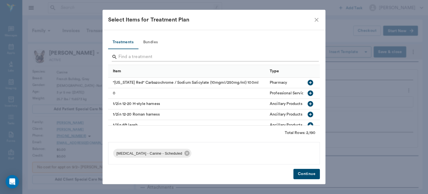
click at [132, 57] on input "Search" at bounding box center [214, 56] width 192 height 9
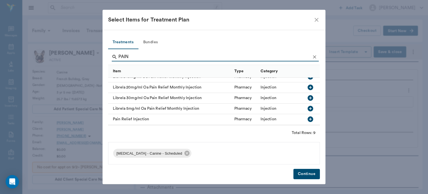
scroll to position [51, 0]
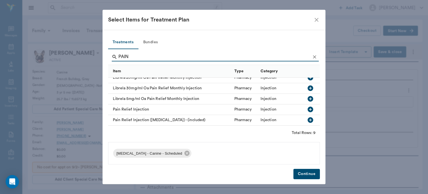
type input "PAIN"
click at [308, 117] on icon "button" at bounding box center [311, 120] width 6 height 6
click at [309, 176] on button "Continue" at bounding box center [306, 174] width 26 height 10
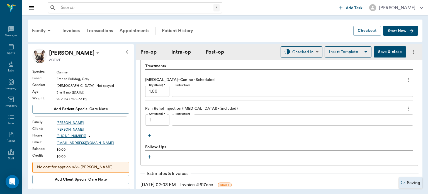
scroll to position [497, 0]
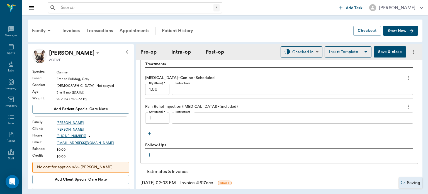
click at [149, 134] on icon "button" at bounding box center [149, 133] width 3 height 3
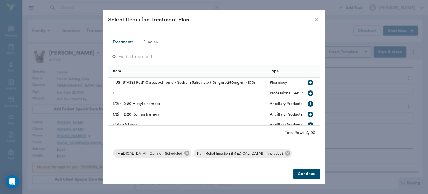
click at [137, 60] on input "Search" at bounding box center [214, 56] width 192 height 9
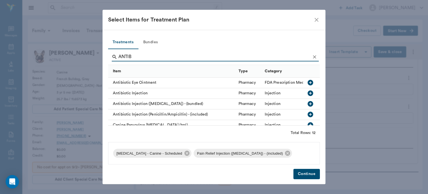
type input "ANTIB"
click at [308, 116] on icon "button" at bounding box center [311, 114] width 6 height 6
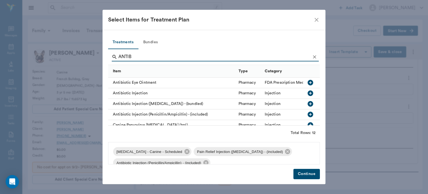
click at [303, 178] on button "Continue" at bounding box center [306, 174] width 26 height 10
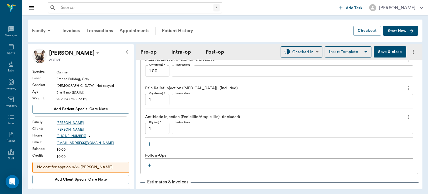
scroll to position [515, 0]
click at [149, 145] on icon "button" at bounding box center [149, 144] width 3 height 3
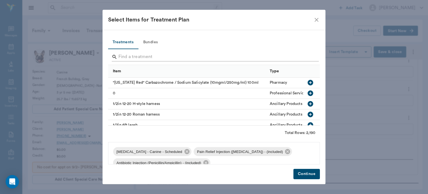
click at [127, 59] on input "Search" at bounding box center [214, 56] width 192 height 9
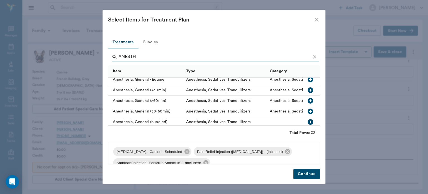
scroll to position [53, 0]
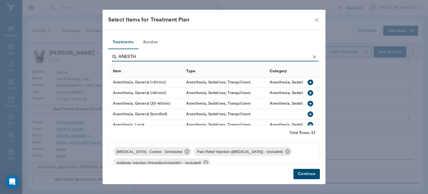
type input "ANESTH"
click at [309, 105] on icon "button" at bounding box center [310, 103] width 7 height 7
click at [307, 178] on button "Continue" at bounding box center [306, 174] width 26 height 10
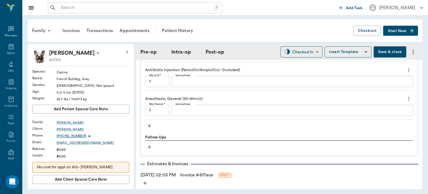
scroll to position [563, 0]
click at [151, 124] on icon "button" at bounding box center [149, 124] width 3 height 3
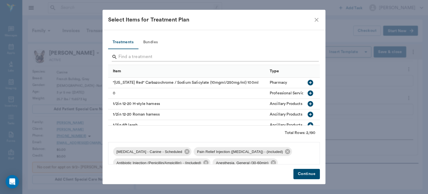
click at [130, 58] on input "Search" at bounding box center [214, 56] width 192 height 9
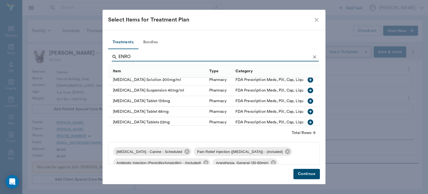
scroll to position [51, 0]
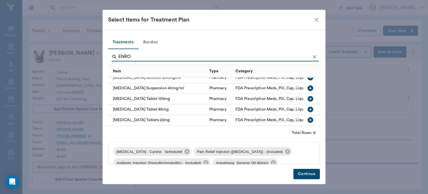
type input "ENRO"
click at [307, 106] on icon "button" at bounding box center [310, 109] width 7 height 7
click at [304, 178] on button "Continue" at bounding box center [306, 174] width 26 height 10
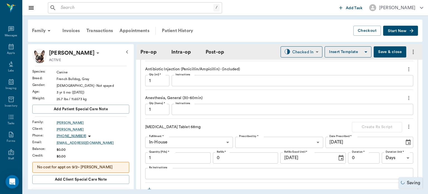
click at [256, 143] on body "/ ​ Add Task Dr. Bert Ellsworth Nectar Messages Appts Labs Imaging Inventory Ta…" at bounding box center [214, 97] width 428 height 194
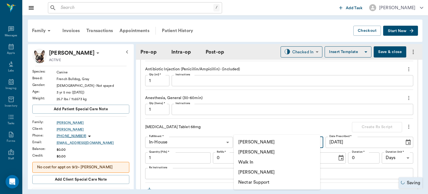
click at [263, 154] on li "[PERSON_NAME]" at bounding box center [277, 152] width 86 height 10
type input "63ec2f075fda476ae8351a4d"
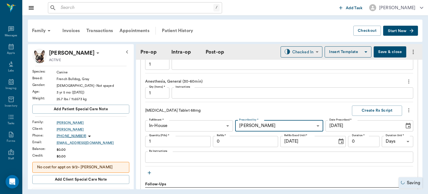
scroll to position [593, 0]
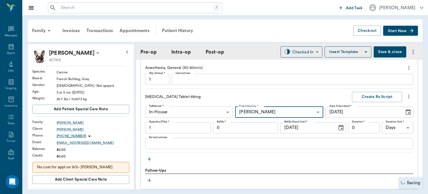
click at [149, 129] on input "1" at bounding box center [178, 127] width 66 height 11
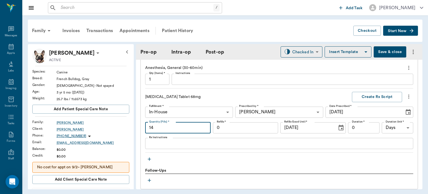
type input "14"
click at [165, 144] on textarea "Rx Instructions" at bounding box center [279, 143] width 260 height 6
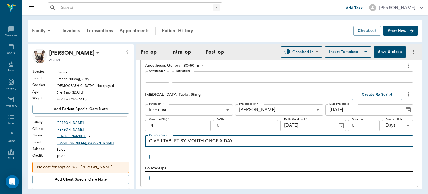
scroll to position [594, 0]
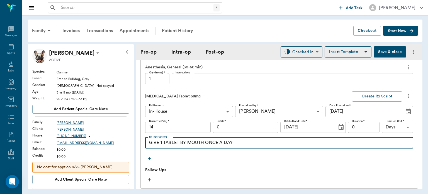
type textarea "GIVE 1 TABLET BY MOUTH ONCE A DAY"
click at [148, 160] on icon "button" at bounding box center [150, 159] width 6 height 6
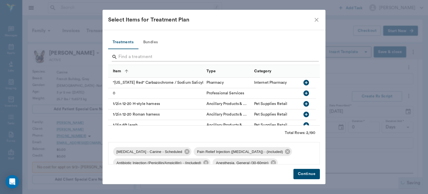
click at [136, 58] on input "Search" at bounding box center [214, 56] width 192 height 9
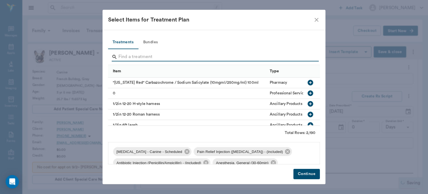
click at [316, 18] on icon "close" at bounding box center [317, 20] width 4 height 4
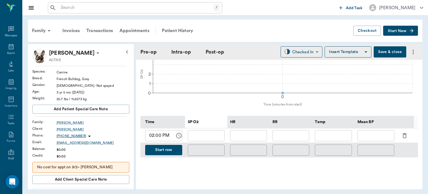
scroll to position [250, 0]
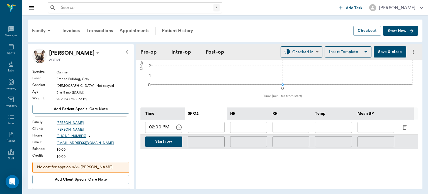
click at [404, 128] on icon "button" at bounding box center [404, 127] width 7 height 7
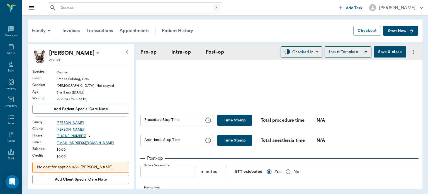
scroll to position [119, 0]
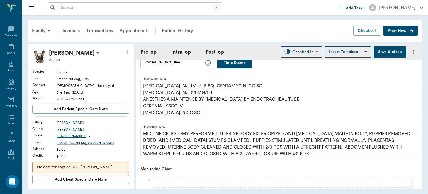
click at [232, 68] on button "Time Stamp" at bounding box center [234, 62] width 35 height 11
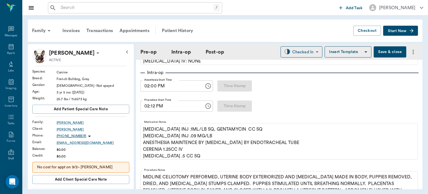
click at [153, 108] on input "02:12 PM" at bounding box center [170, 105] width 60 height 11
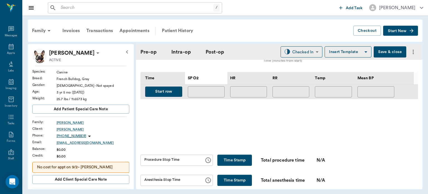
scroll to position [243, 0]
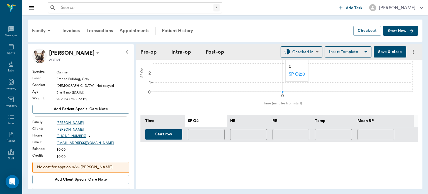
type input "02:11 PM"
click at [174, 130] on button "Start row" at bounding box center [163, 134] width 37 height 10
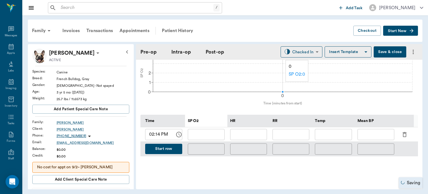
click at [300, 133] on input "text" at bounding box center [291, 134] width 37 height 11
type input "24"
click at [243, 136] on input "text" at bounding box center [248, 134] width 37 height 11
type input "102"
click at [209, 132] on input "text" at bounding box center [206, 134] width 37 height 11
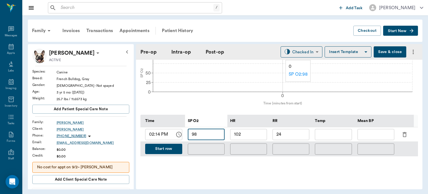
type input "98"
click at [168, 148] on button "Start row" at bounding box center [163, 149] width 37 height 10
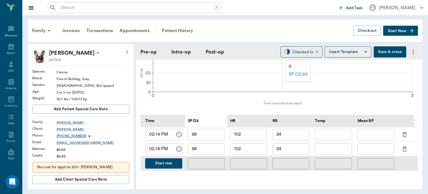
click at [212, 151] on input "98" at bounding box center [206, 148] width 37 height 11
type input "97"
click at [297, 150] on input "24" at bounding box center [291, 148] width 37 height 11
type input "29"
click at [373, 147] on input "text" at bounding box center [376, 148] width 37 height 11
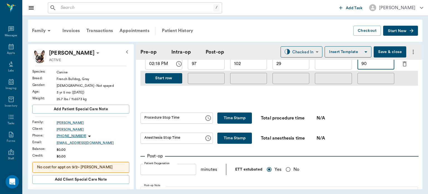
scroll to position [330, 0]
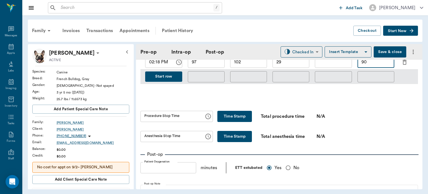
type input "90"
click at [159, 76] on button "Start row" at bounding box center [163, 76] width 37 height 10
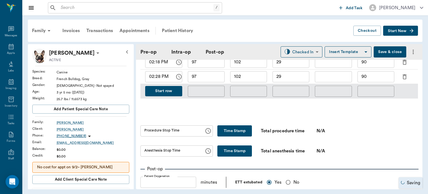
scroll to position [277, 0]
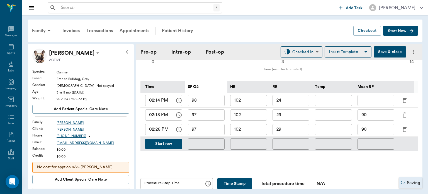
click at [212, 130] on input "97" at bounding box center [206, 129] width 37 height 11
type input "91"
click at [293, 130] on input "29" at bounding box center [291, 129] width 37 height 11
type input "2"
type input "30"
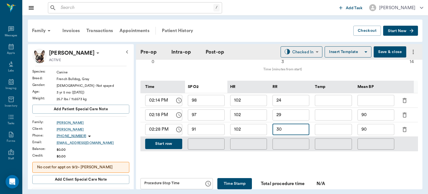
click at [374, 128] on input "90" at bounding box center [376, 129] width 37 height 11
type input "9"
type input "120"
click at [386, 47] on button "Save & close" at bounding box center [390, 51] width 33 height 11
click at [9, 47] on icon at bounding box center [11, 47] width 5 height 6
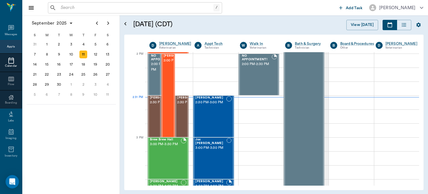
scroll to position [502, 0]
click at [191, 132] on div at bounding box center [170, 130] width 45 height 14
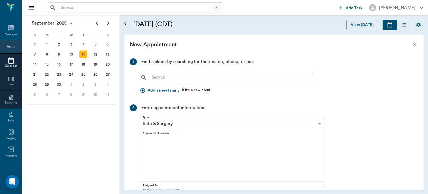
scroll to position [13, 0]
click at [8, 34] on div "Messages" at bounding box center [11, 34] width 13 height 4
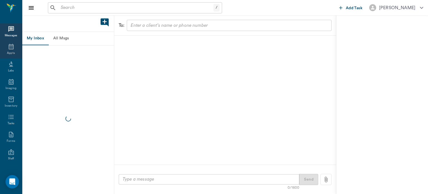
click at [10, 52] on div "Appts" at bounding box center [11, 53] width 8 height 4
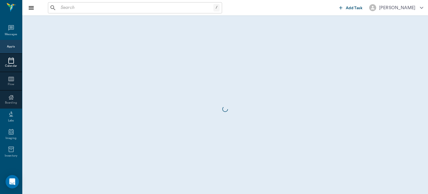
click at [13, 54] on div "Calendar" at bounding box center [11, 62] width 22 height 18
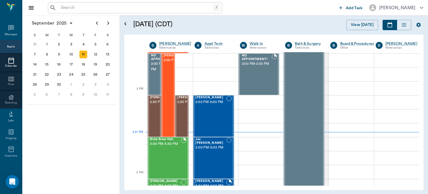
scroll to position [467, 0]
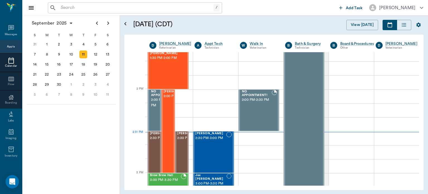
click at [151, 141] on span "2:30 PM - 3:00 PM" at bounding box center [164, 138] width 28 height 6
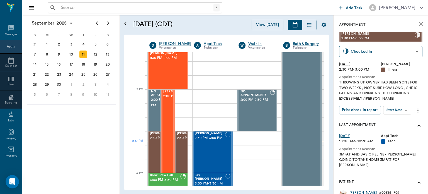
click at [166, 99] on span "2:00 PM - 3:00 PM" at bounding box center [177, 96] width 28 height 6
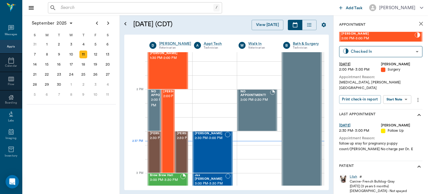
click at [403, 94] on body "/ ​ Add Task Dr. Bert Ellsworth Nectar Messages Appts Calendar Flow Boarding La…" at bounding box center [214, 97] width 428 height 194
click at [400, 113] on button "View Surgery" at bounding box center [393, 114] width 23 height 6
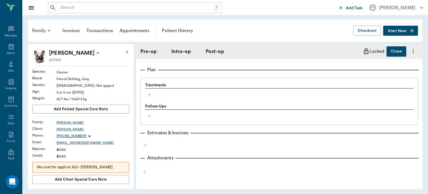
scroll to position [372, 0]
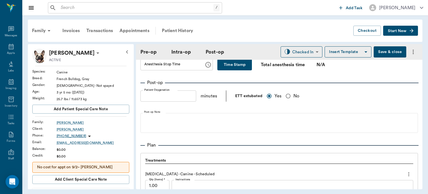
type input "63ec2f075fda476ae8351a4d"
type input "63ec2e7e52e12b0ba117b124"
type input "[MEDICAL_DATA]"
type input "1"
radio input "true"
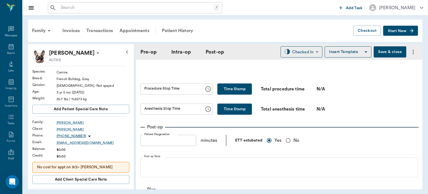
type input "[DATE]"
type input "02:00 PM"
type input "02:11 PM"
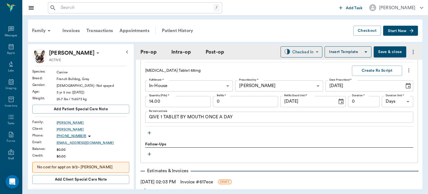
scroll to position [631, 0]
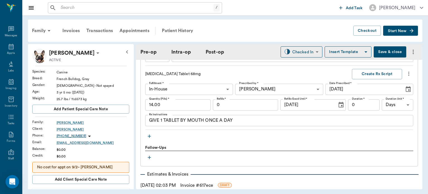
click at [156, 102] on input "14.00" at bounding box center [178, 104] width 66 height 11
type input "7"
click at [358, 106] on input "0" at bounding box center [363, 104] width 31 height 11
type input "0"
click at [382, 77] on button "Create Rx Script" at bounding box center [377, 74] width 50 height 10
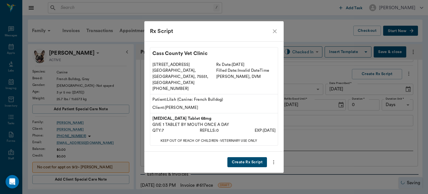
click at [255, 157] on button "Create Rx Script" at bounding box center [247, 162] width 40 height 10
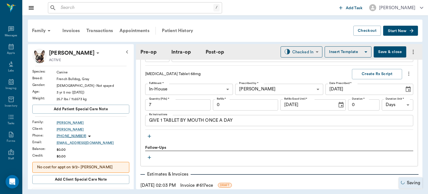
click at [149, 135] on icon "button" at bounding box center [149, 135] width 3 height 3
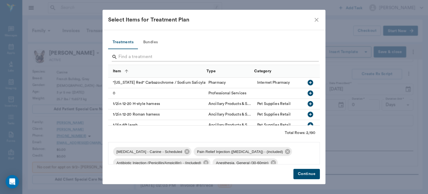
click at [125, 57] on input "Search" at bounding box center [214, 56] width 192 height 9
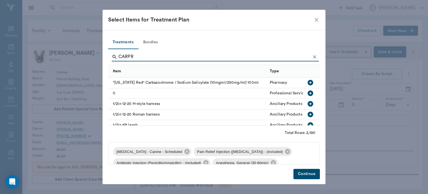
type input "CARPRO"
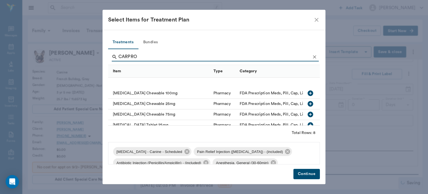
scroll to position [41, 0]
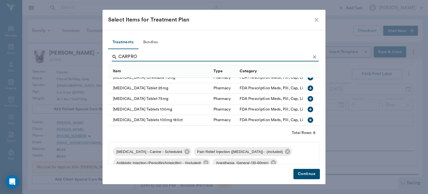
click at [308, 106] on icon "button" at bounding box center [311, 109] width 6 height 6
click at [311, 172] on button "Continue" at bounding box center [306, 174] width 26 height 10
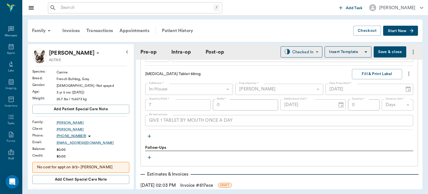
click at [149, 136] on icon "button" at bounding box center [149, 135] width 3 height 3
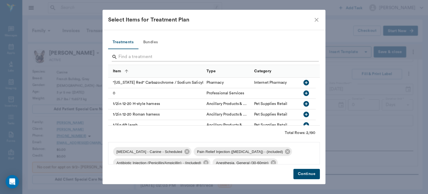
click at [134, 57] on input "Search" at bounding box center [214, 56] width 192 height 9
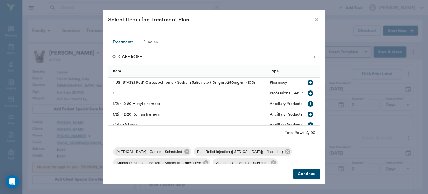
type input "CARPROFEN"
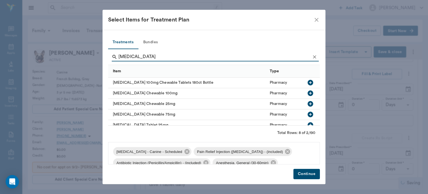
scroll to position [19, 0]
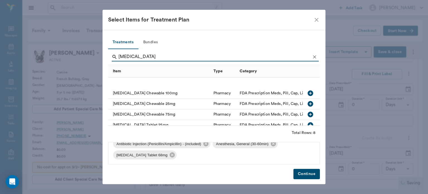
click at [308, 143] on icon "button" at bounding box center [311, 146] width 6 height 6
click at [311, 173] on button "Continue" at bounding box center [306, 174] width 26 height 10
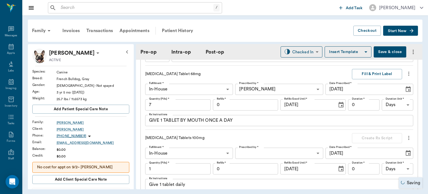
scroll to position [714, 0]
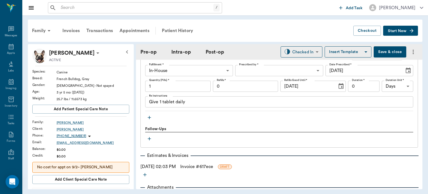
click at [277, 101] on body "/ ​ Add Task Dr. Bert Ellsworth Nectar Messages Appts Labs Imaging Inventory Ta…" at bounding box center [214, 97] width 428 height 194
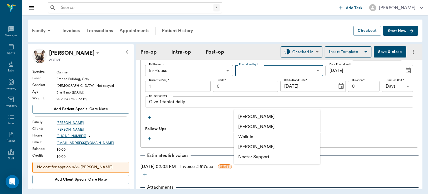
scroll to position [680, 0]
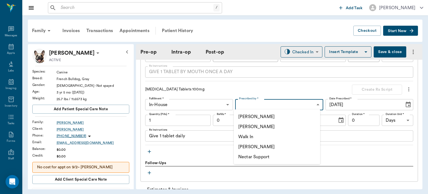
click at [264, 126] on li "[PERSON_NAME]" at bounding box center [277, 127] width 86 height 10
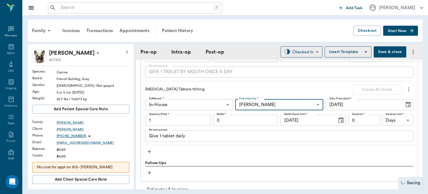
type input "63ec2f075fda476ae8351a4d"
click at [173, 119] on div at bounding box center [214, 97] width 428 height 194
click at [166, 118] on input "1" at bounding box center [178, 120] width 66 height 11
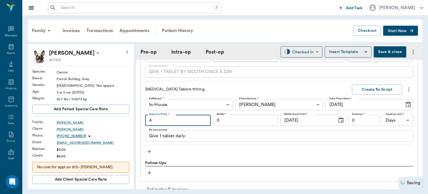
type input "4"
click at [163, 137] on textarea "Give 1 tablet daily" at bounding box center [279, 136] width 260 height 6
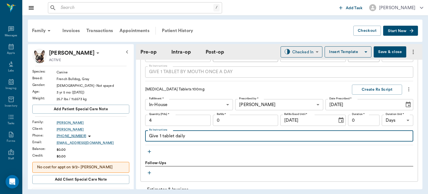
click at [161, 136] on textarea "Give 1 tablet daily" at bounding box center [279, 136] width 260 height 6
click at [205, 137] on textarea "Give 1/2 tablet daily" at bounding box center [279, 136] width 260 height 6
click at [261, 136] on textarea "Give 1/2 tablet daily" at bounding box center [279, 136] width 260 height 6
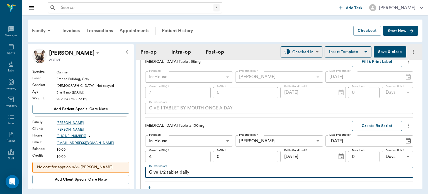
type textarea "Give 1/2 tablet daily"
click at [385, 127] on button "Create Rx Script" at bounding box center [377, 126] width 50 height 10
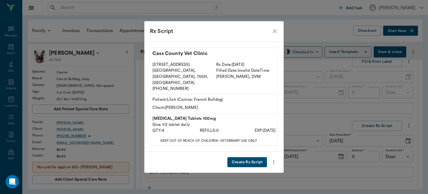
click at [250, 157] on button "Create Rx Script" at bounding box center [247, 162] width 40 height 10
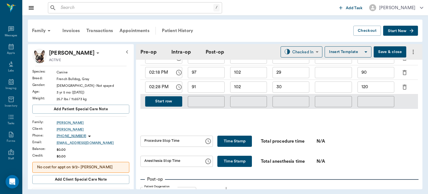
scroll to position [0, 0]
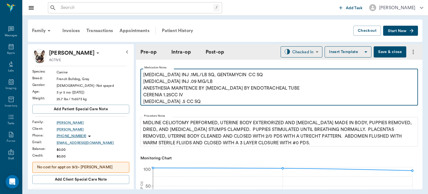
click at [172, 100] on p "CERENIA 1.25CC IV OXYTOCIN .5 CC SQ" at bounding box center [279, 97] width 272 height 13
click at [173, 101] on p "CERENIA 1.25CC IV OXYTOCIN .5 CC SQ" at bounding box center [279, 97] width 272 height 13
click at [171, 101] on p "CERENIA 1.25CC IV OXYTOCIN .5 CC SQ" at bounding box center [279, 97] width 272 height 13
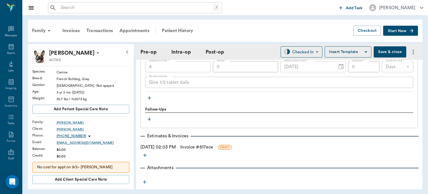
scroll to position [743, 0]
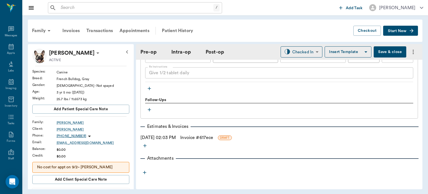
click at [209, 139] on link "Invoice # 617ece" at bounding box center [196, 137] width 33 height 7
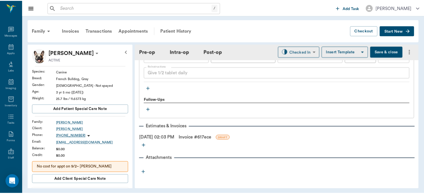
scroll to position [742, 0]
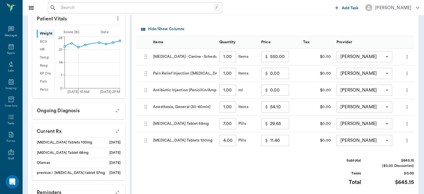
scroll to position [169, 0]
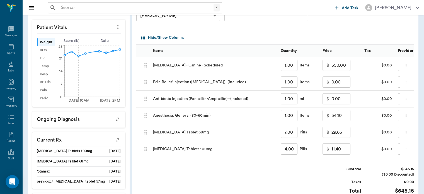
click at [337, 117] on input "54.10" at bounding box center [340, 115] width 19 height 11
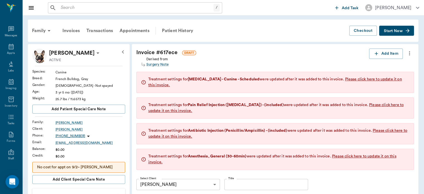
scroll to position [274, 0]
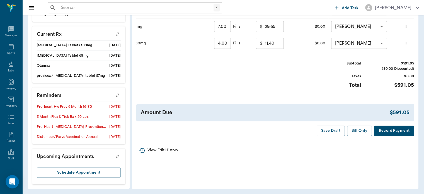
type input "0.00"
click at [336, 134] on button "Save Draft" at bounding box center [331, 130] width 28 height 10
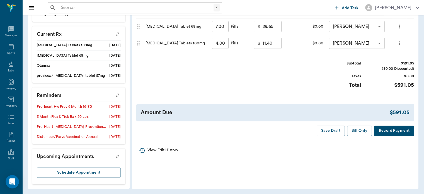
scroll to position [0, 8]
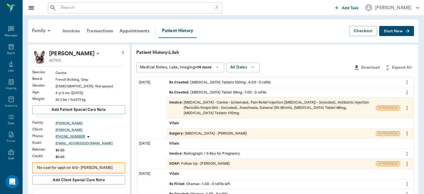
click at [179, 133] on span "Surgery :" at bounding box center [177, 133] width 16 height 5
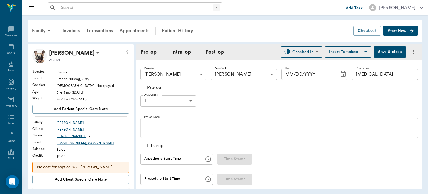
type input "63ec2f075fda476ae8351a4d"
type input "63ec2e7e52e12b0ba117b124"
type input "[MEDICAL_DATA]"
type input "1"
radio input "true"
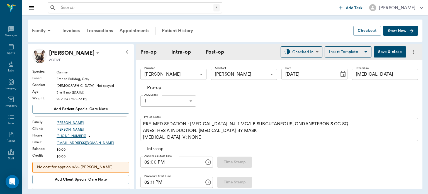
type input "[DATE]"
type input "02:00 PM"
type input "02:11 PM"
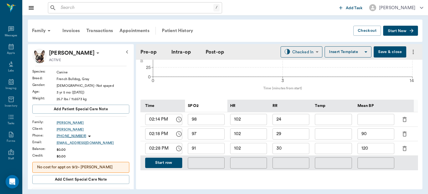
scroll to position [412, 0]
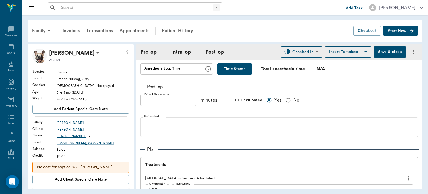
click at [233, 54] on button "Time Stamp" at bounding box center [234, 48] width 35 height 11
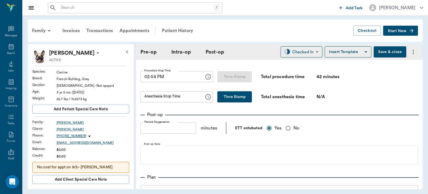
click at [153, 75] on input "02:54 PM" at bounding box center [170, 76] width 60 height 11
type input "02:53 PM"
click at [222, 93] on button "Time Stamp" at bounding box center [234, 96] width 35 height 11
click at [152, 95] on input "02:54 PM" at bounding box center [170, 96] width 60 height 11
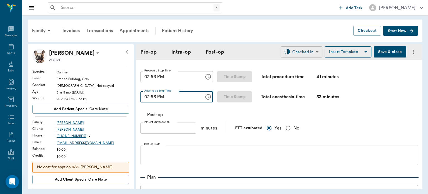
type input "02:53 PM"
click at [302, 50] on body "/ ​ Add Task [PERSON_NAME] Nectar Messages Appts Labs Imaging Inventory Tasks F…" at bounding box center [214, 97] width 428 height 194
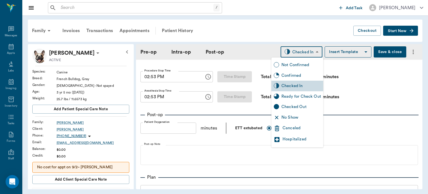
click at [306, 98] on div "Ready for Check Out" at bounding box center [302, 96] width 40 height 6
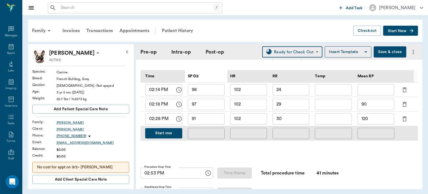
type input "READY_TO_CHECKOUT"
type input "02:53 PM"
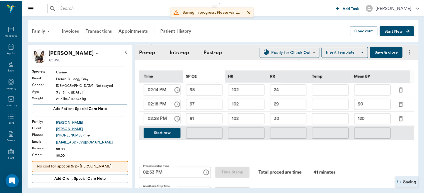
scroll to position [742, 0]
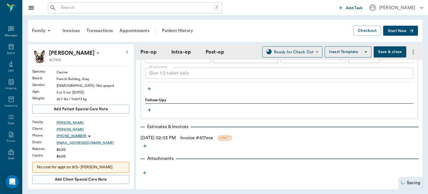
click at [197, 137] on link "Invoice # 617ece" at bounding box center [196, 137] width 33 height 7
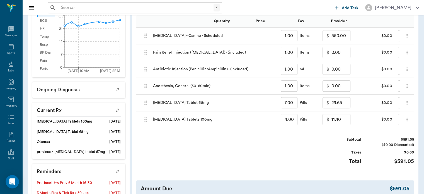
scroll to position [0, 67]
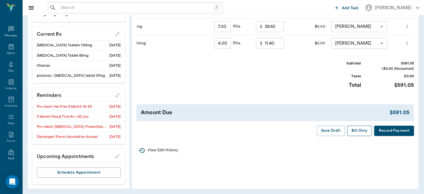
click at [363, 130] on button "Bill Only" at bounding box center [359, 130] width 25 height 10
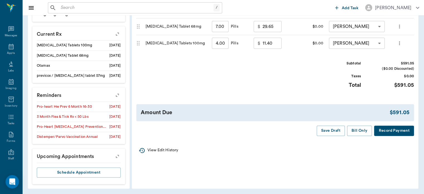
scroll to position [0, 8]
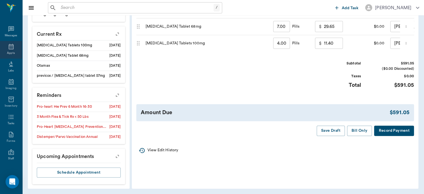
click at [11, 48] on icon at bounding box center [11, 47] width 5 height 6
